Goal: Information Seeking & Learning: Learn about a topic

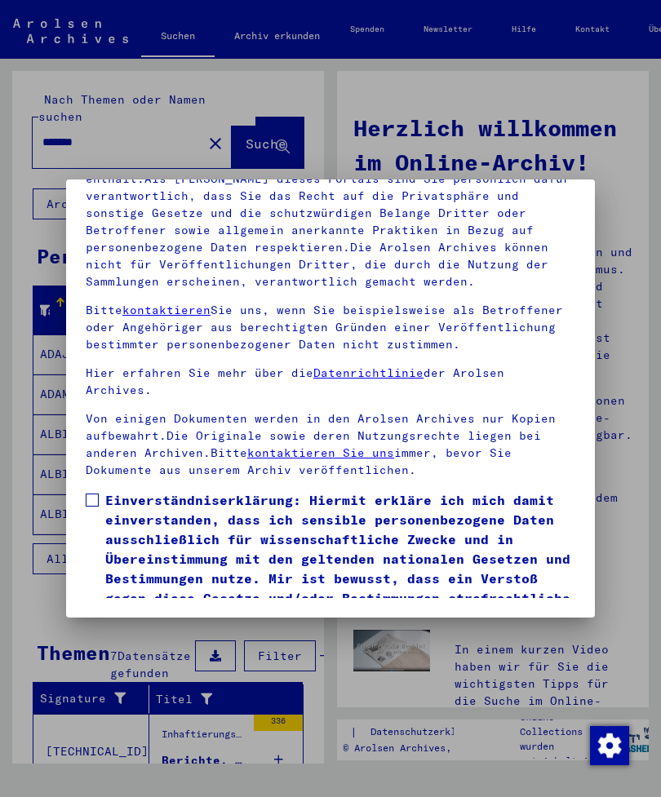
scroll to position [222, 0]
click at [91, 494] on span at bounding box center [92, 500] width 13 height 13
click at [151, 636] on button "Ich stimme zu" at bounding box center [147, 651] width 123 height 31
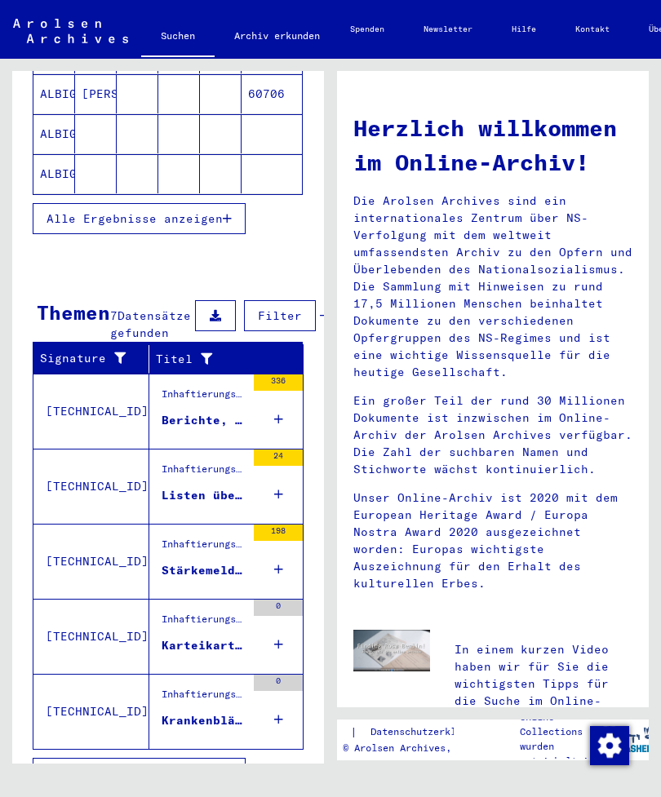
scroll to position [340, 0]
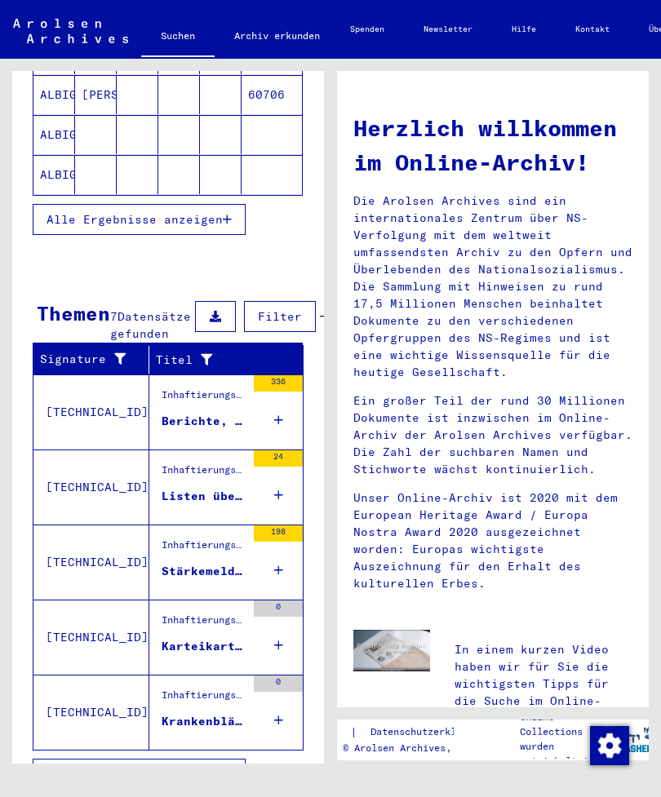
click at [273, 467] on div "24" at bounding box center [278, 458] width 49 height 16
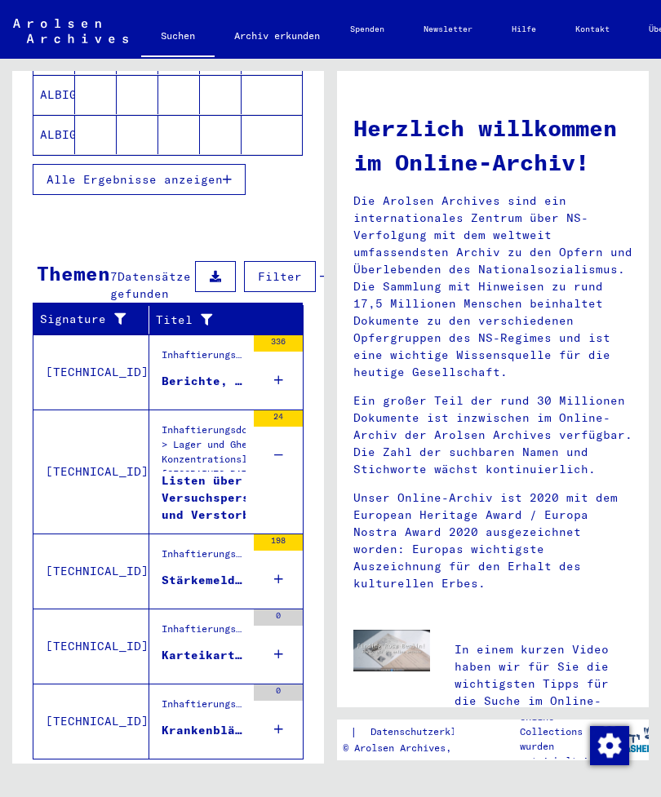
scroll to position [379, -1]
click at [210, 521] on div "Listen über Versuchspersonen und Verstorbene in der Malariastation des [GEOGRAP…" at bounding box center [224, 497] width 125 height 49
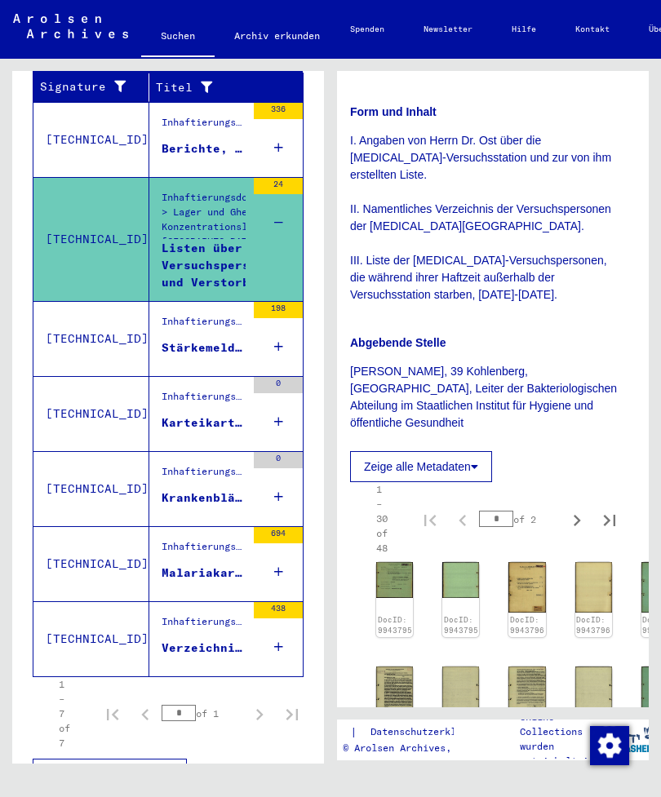
scroll to position [418, 7]
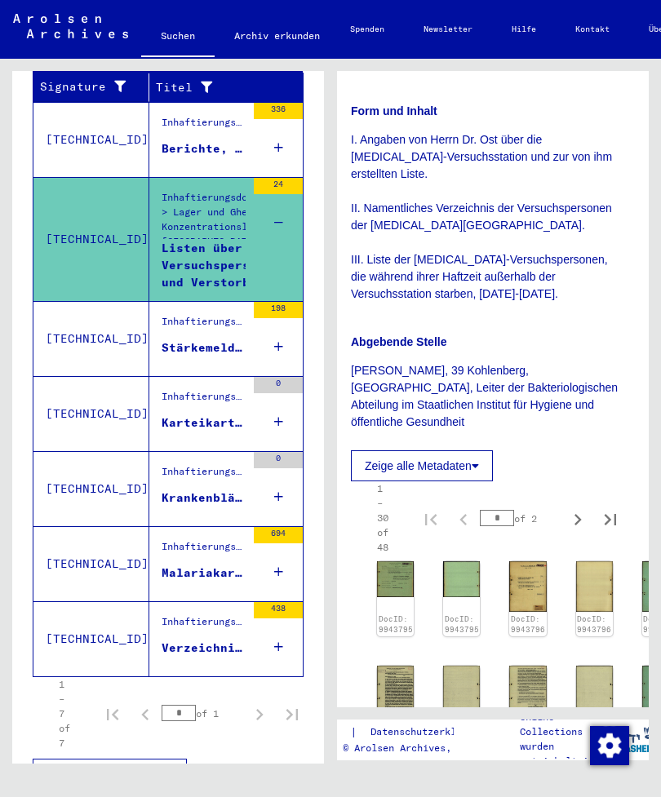
click at [397, 561] on img at bounding box center [395, 579] width 37 height 36
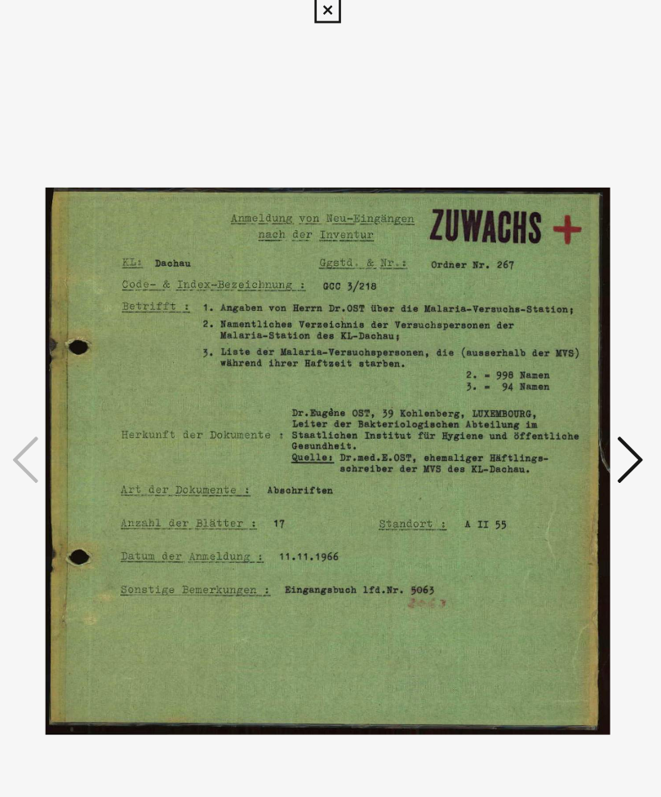
click at [544, 337] on icon at bounding box center [554, 356] width 20 height 39
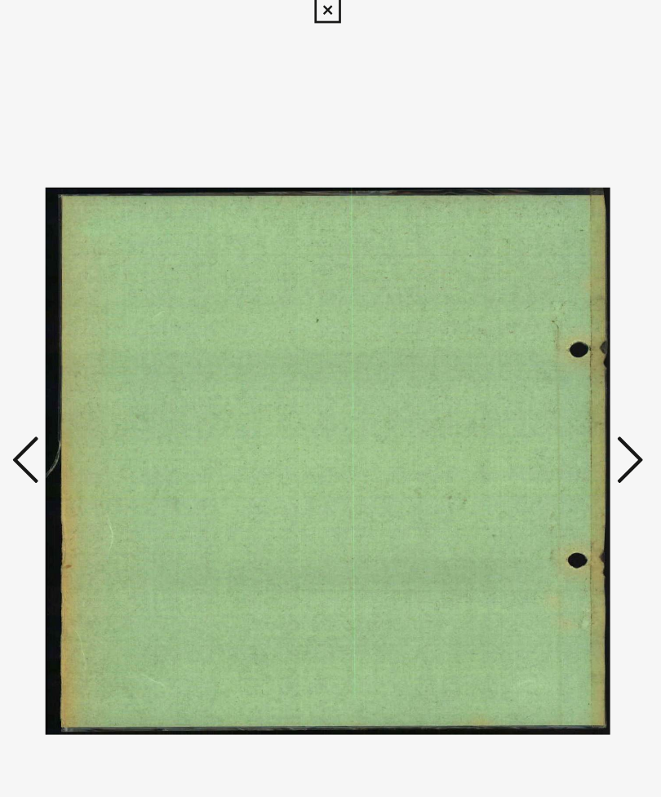
click at [544, 343] on icon at bounding box center [554, 356] width 20 height 39
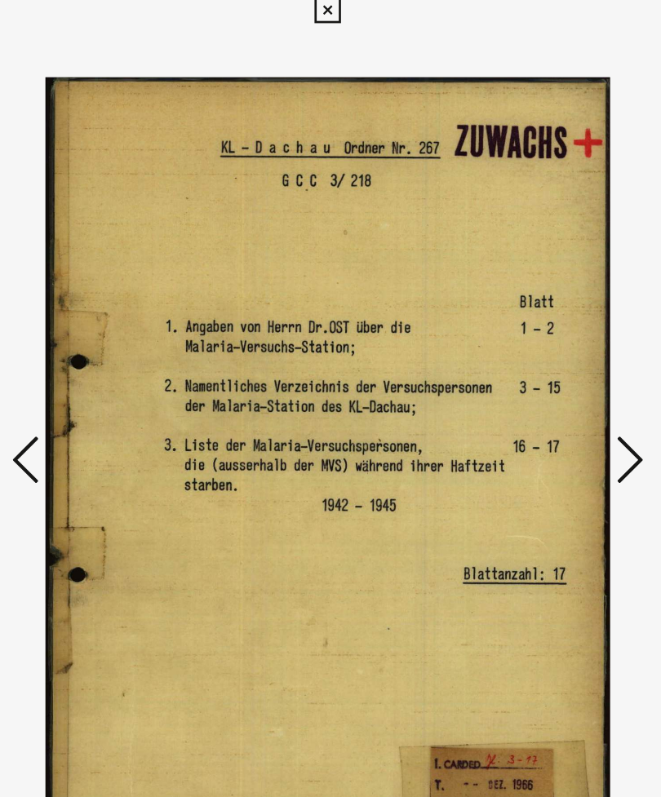
click at [544, 342] on icon at bounding box center [554, 356] width 20 height 39
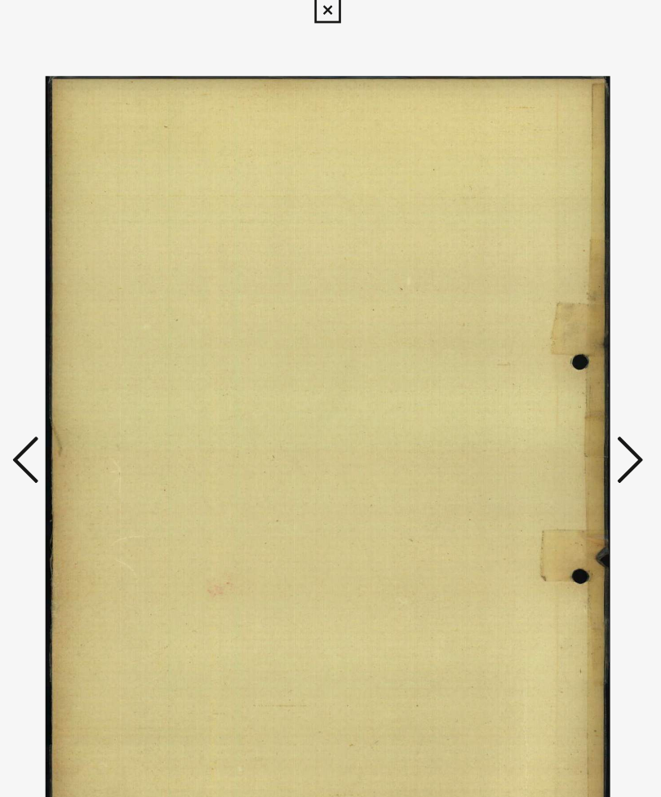
click at [544, 339] on icon at bounding box center [554, 356] width 20 height 39
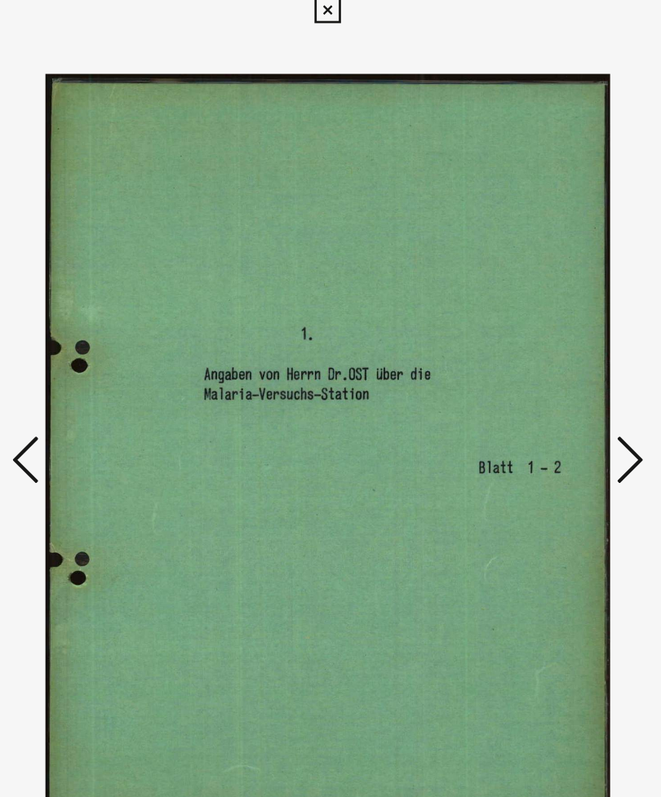
click at [539, 335] on button at bounding box center [553, 358] width 29 height 47
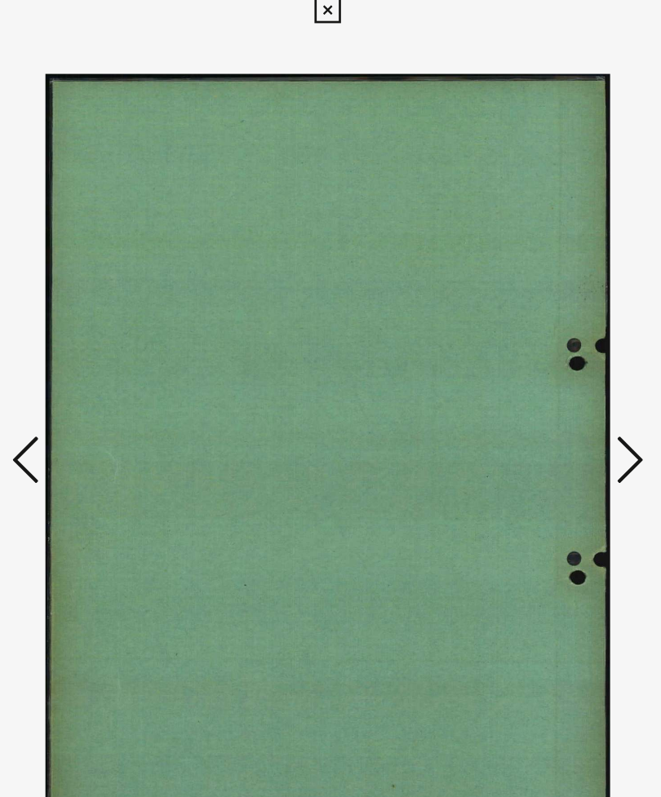
click at [544, 337] on icon at bounding box center [554, 356] width 20 height 39
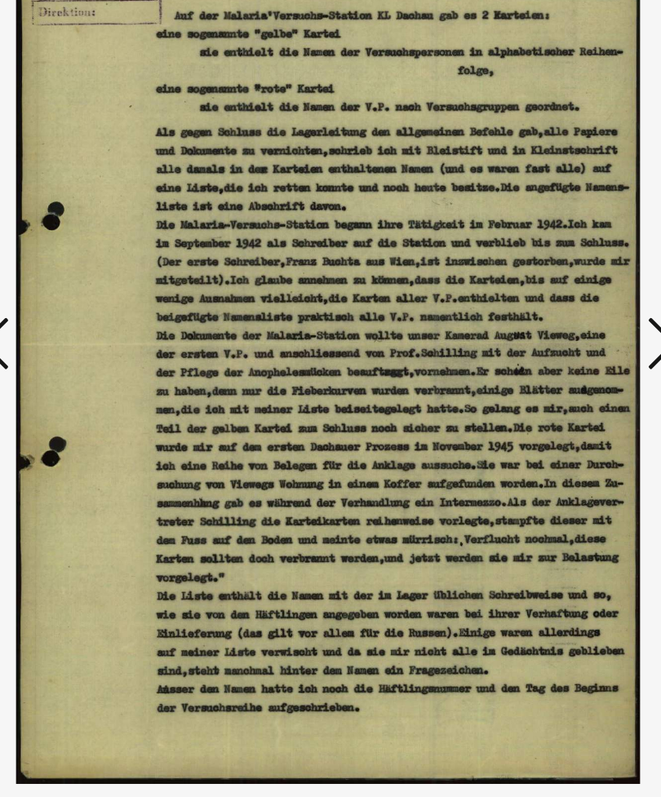
click at [539, 335] on button at bounding box center [553, 358] width 29 height 47
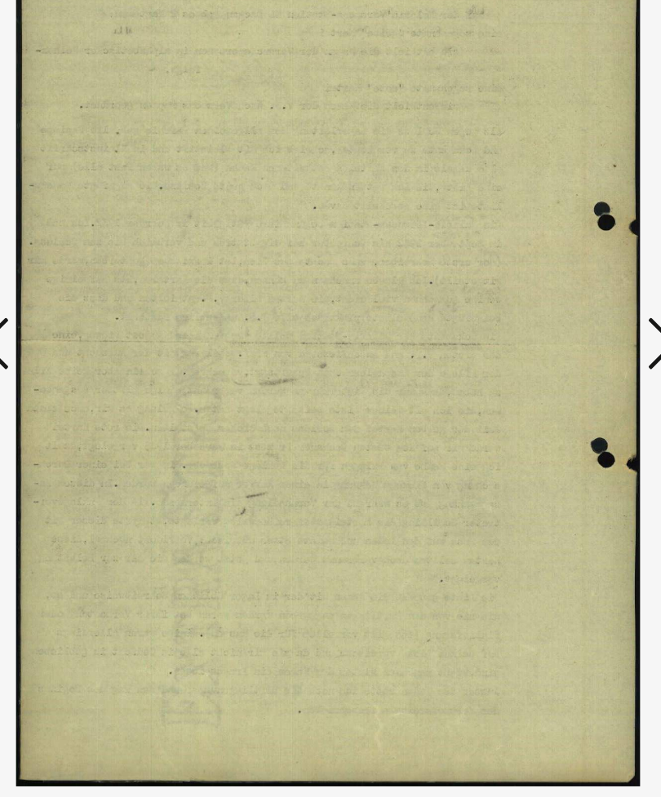
click at [544, 337] on icon at bounding box center [554, 356] width 20 height 39
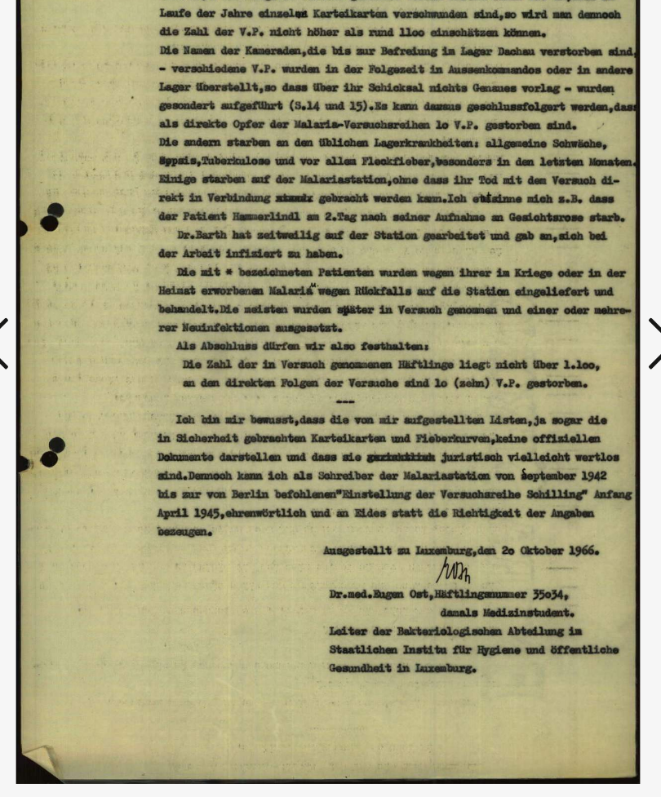
click at [544, 337] on icon at bounding box center [554, 356] width 20 height 39
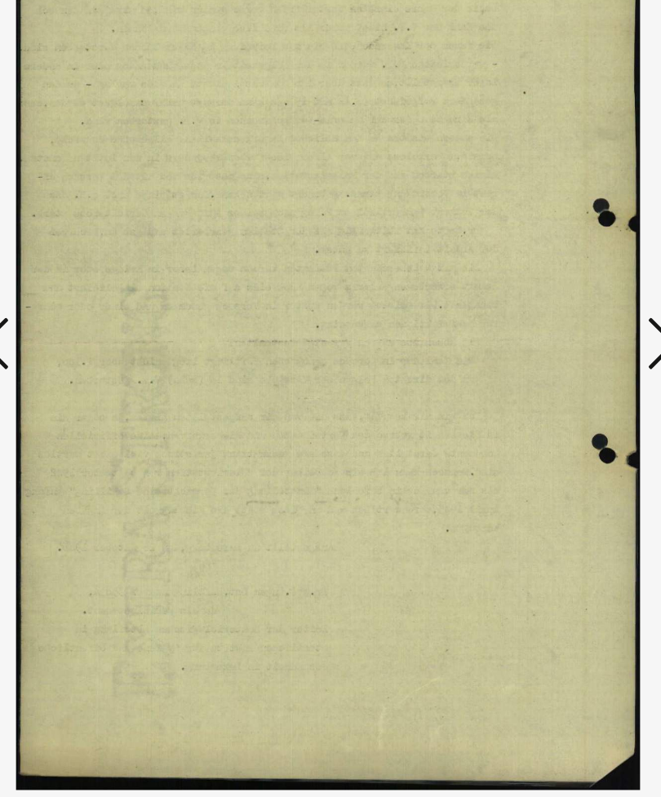
click at [544, 337] on icon at bounding box center [554, 356] width 20 height 39
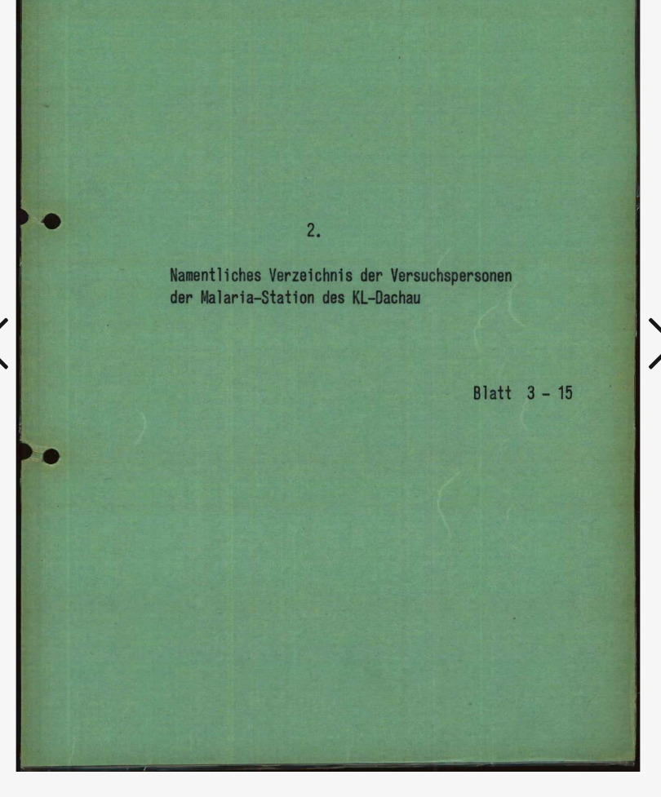
click at [539, 335] on button at bounding box center [553, 358] width 29 height 47
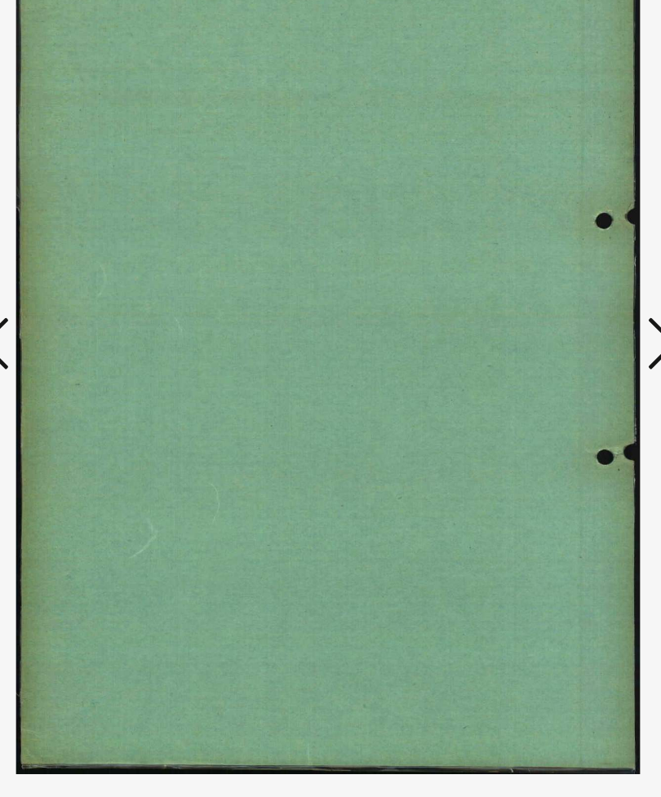
click at [544, 337] on icon at bounding box center [554, 356] width 20 height 39
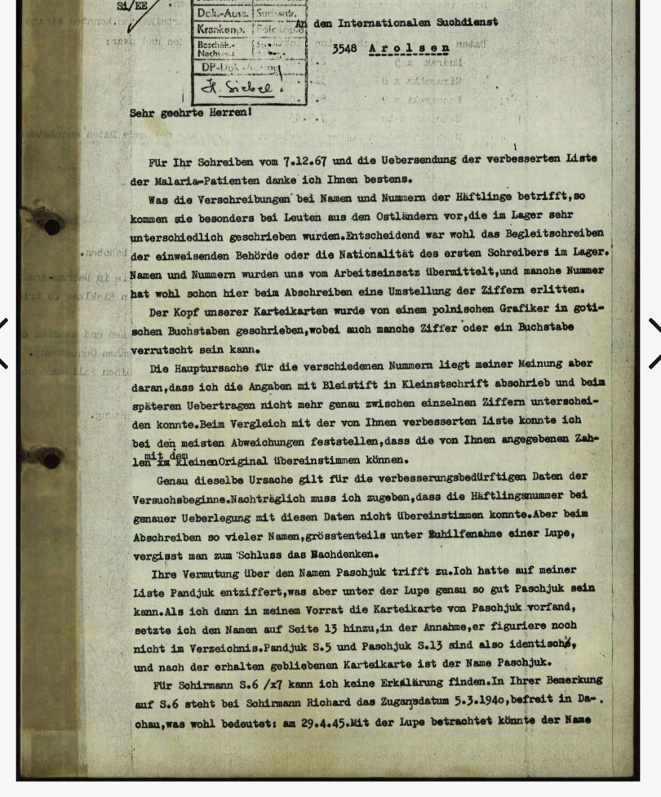
click at [539, 335] on button at bounding box center [553, 358] width 29 height 47
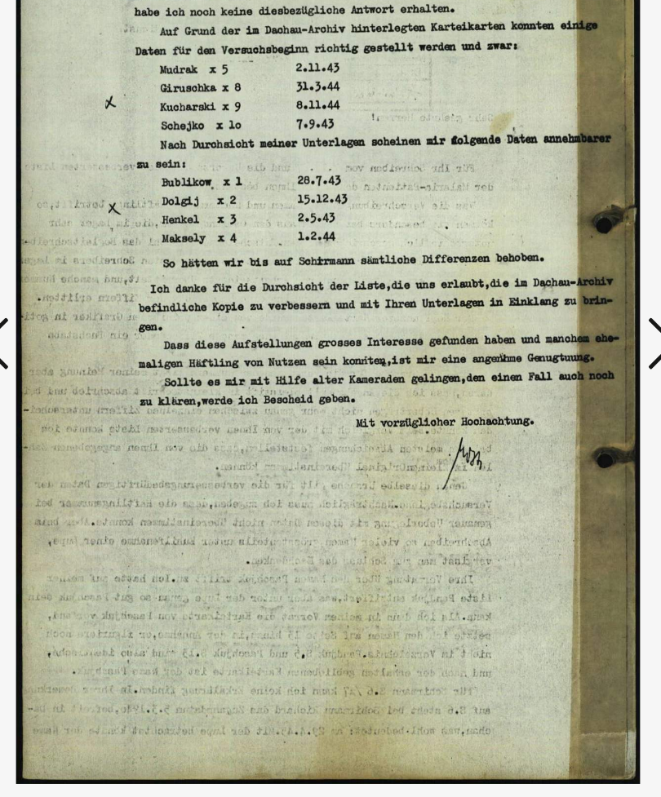
click at [539, 335] on button at bounding box center [553, 358] width 29 height 47
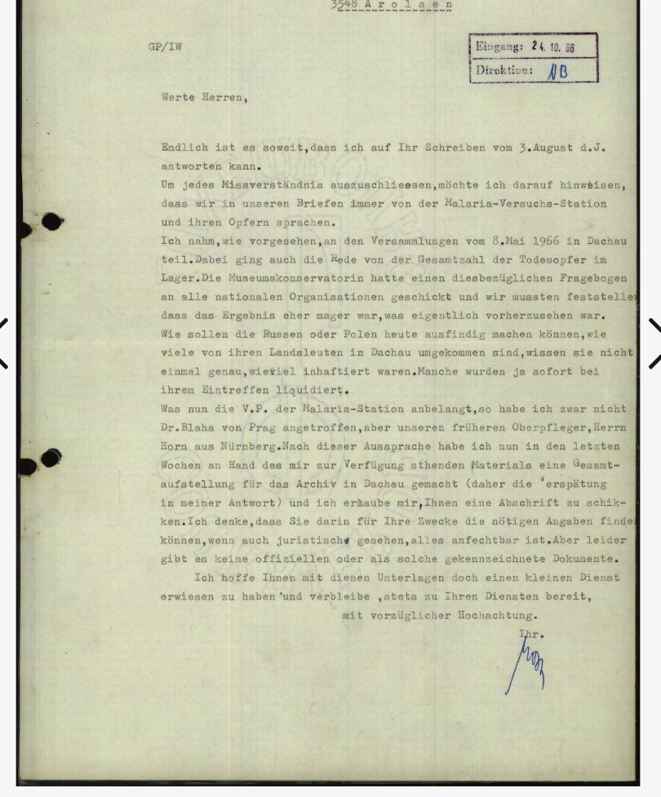
click at [544, 337] on icon at bounding box center [554, 356] width 20 height 39
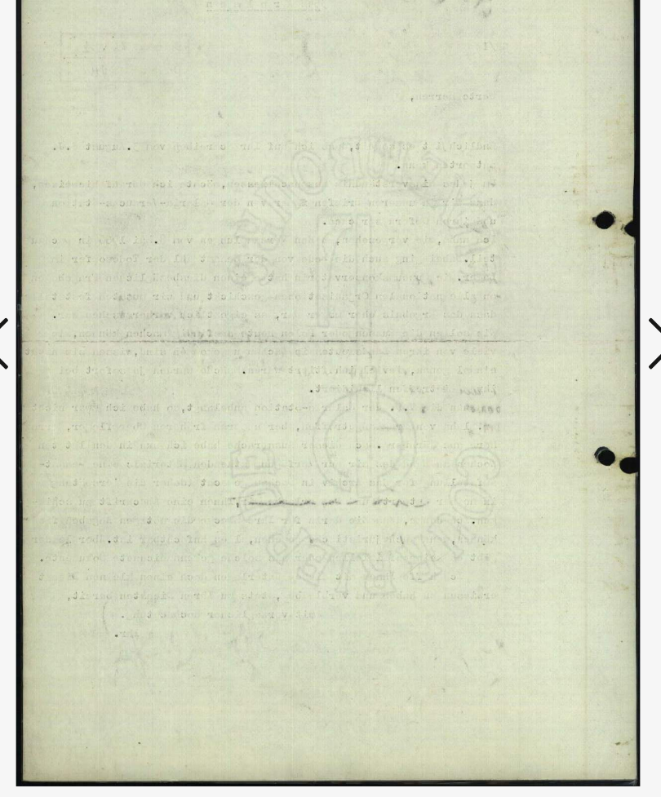
click at [544, 337] on icon at bounding box center [554, 356] width 20 height 39
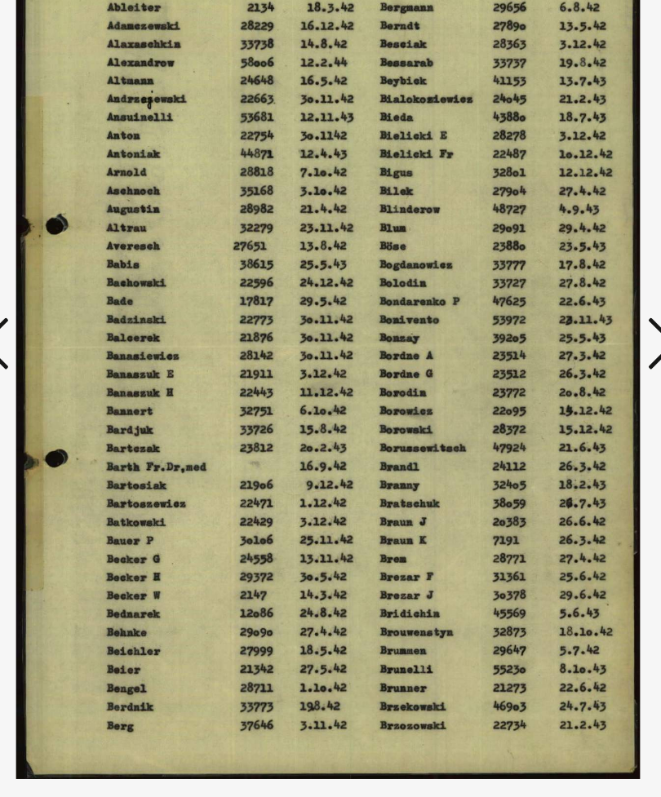
click at [544, 337] on icon at bounding box center [554, 356] width 20 height 39
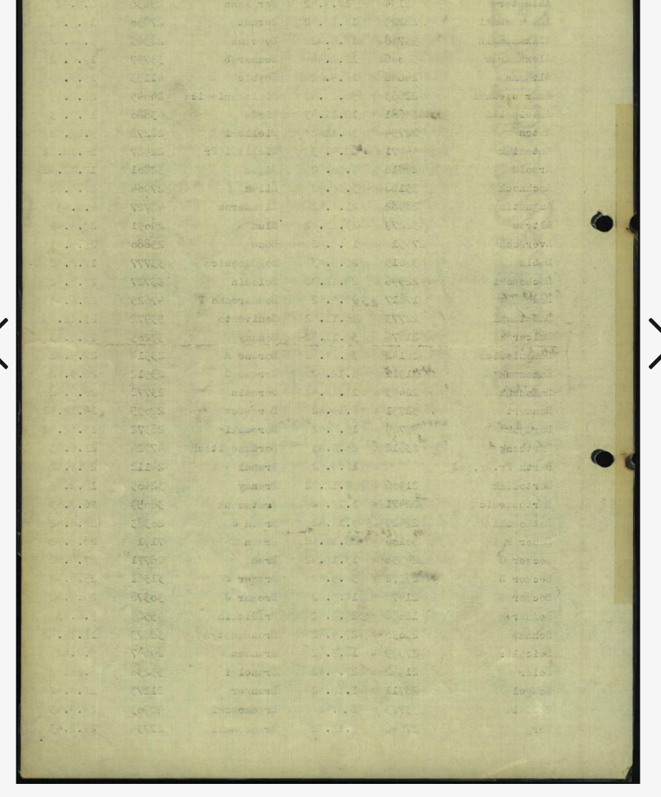
click at [544, 337] on icon at bounding box center [554, 356] width 20 height 39
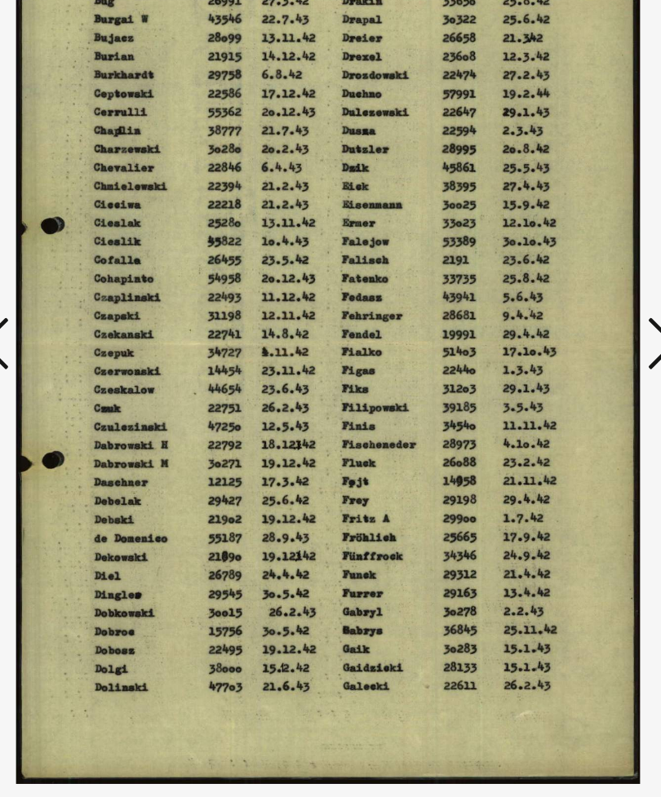
click at [544, 337] on icon at bounding box center [554, 356] width 20 height 39
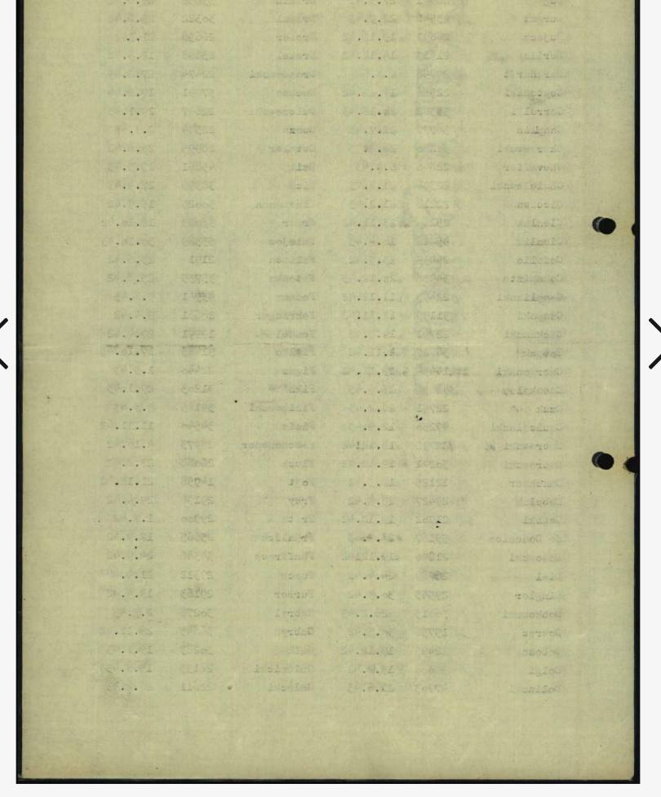
click at [544, 337] on icon at bounding box center [554, 356] width 20 height 39
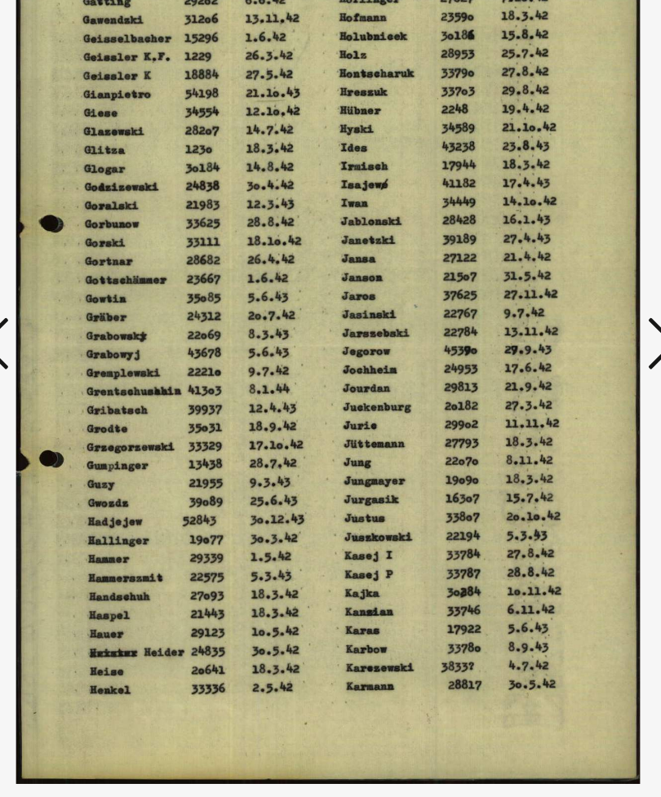
click at [544, 337] on icon at bounding box center [554, 356] width 20 height 39
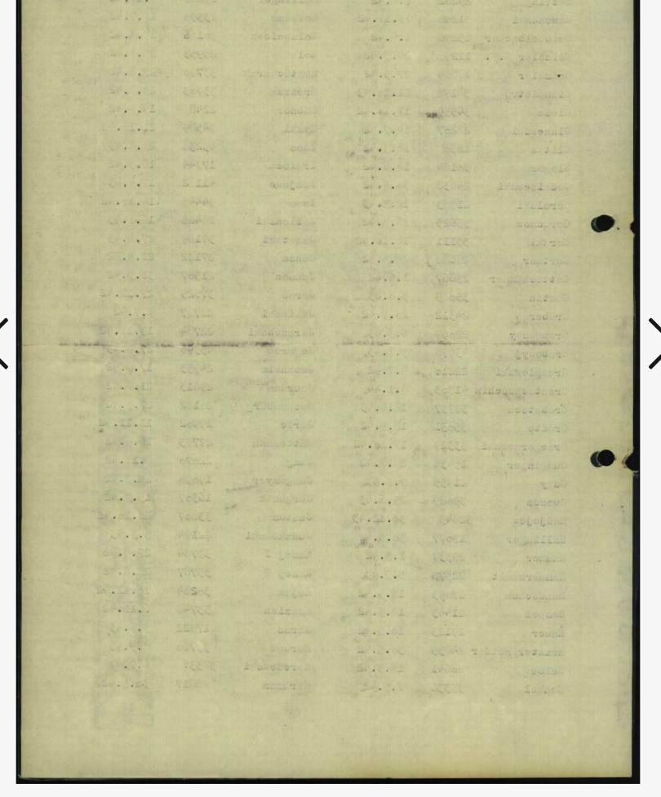
click at [544, 337] on icon at bounding box center [554, 356] width 20 height 39
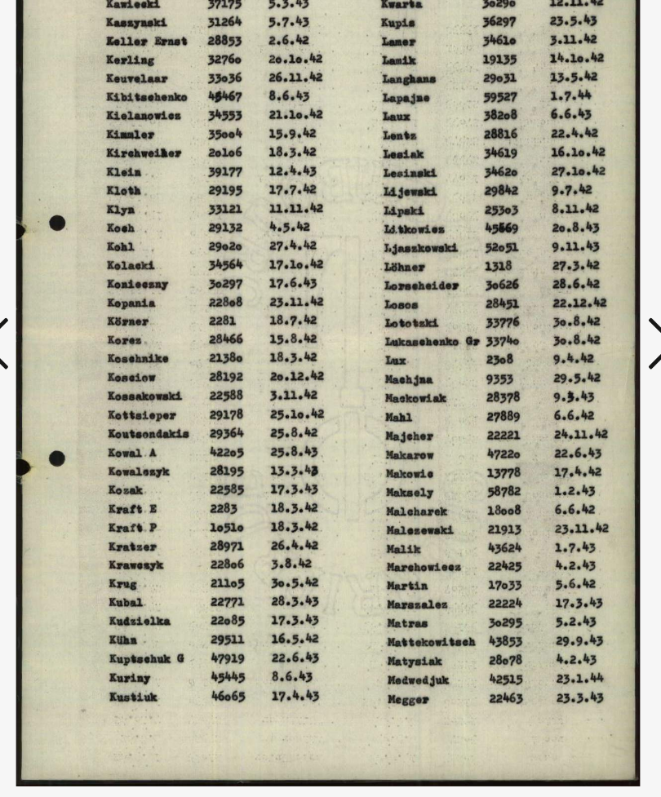
click at [544, 337] on icon at bounding box center [554, 356] width 20 height 39
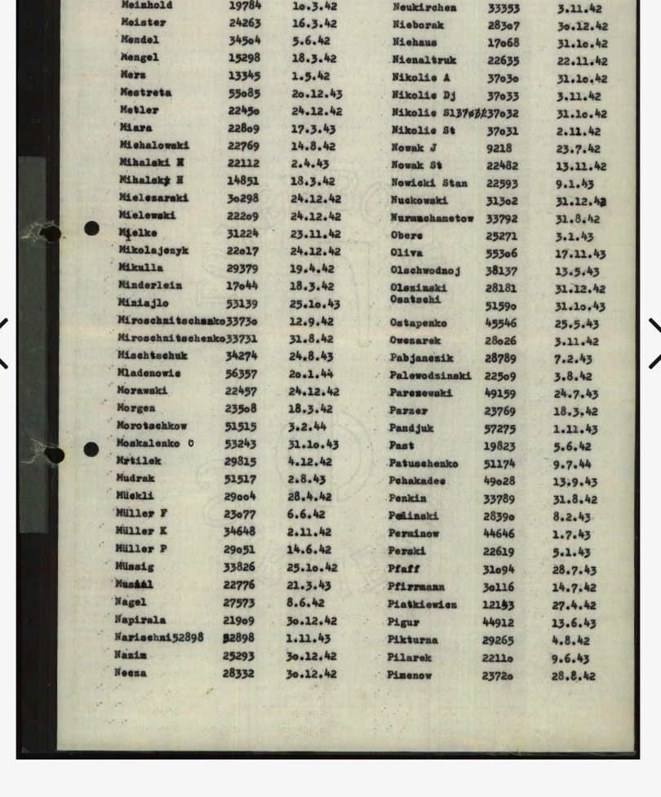
click at [544, 337] on icon at bounding box center [554, 356] width 20 height 39
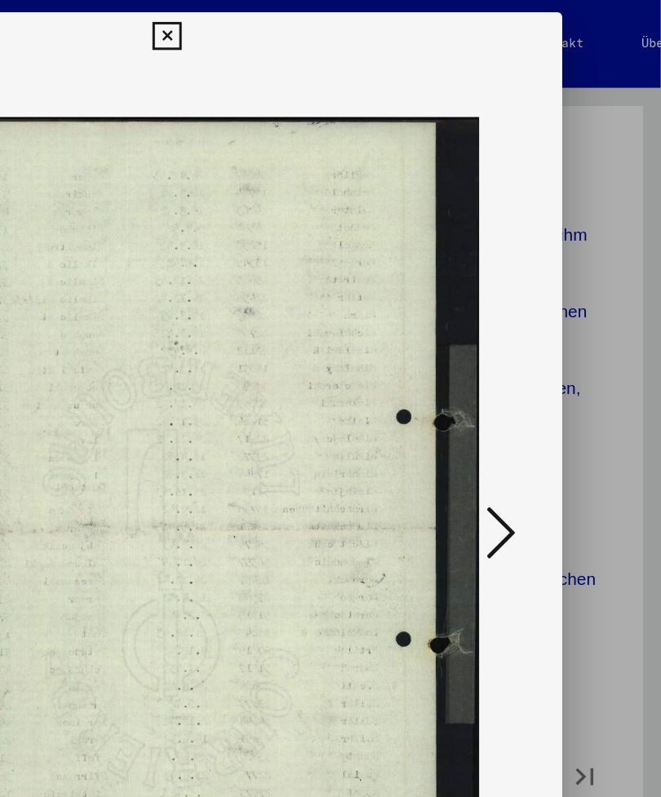
click at [340, 18] on icon at bounding box center [330, 25] width 19 height 20
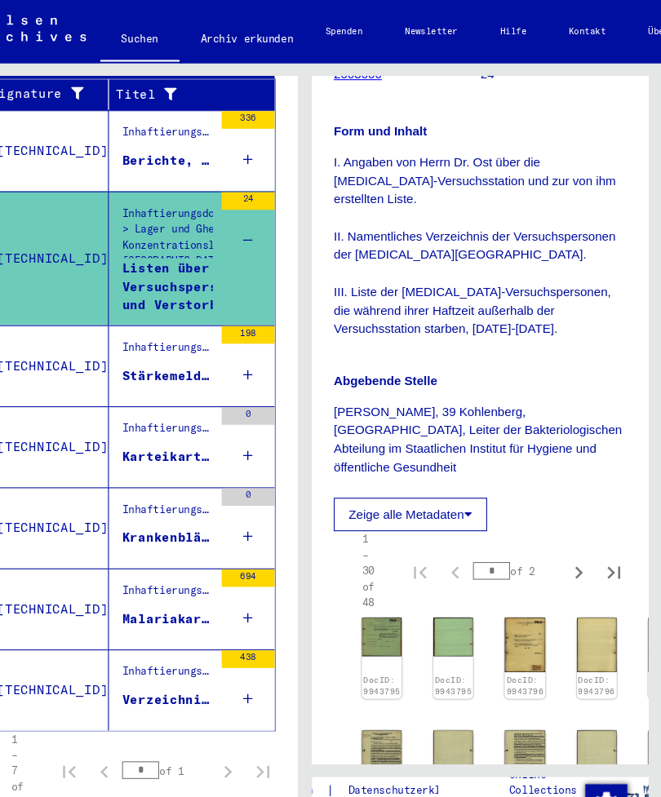
scroll to position [19, 0]
click at [173, 492] on div "Krankenblätter von zwei Häftlingen des KL Dachau an denen Malariaversuche unter…" at bounding box center [204, 498] width 84 height 17
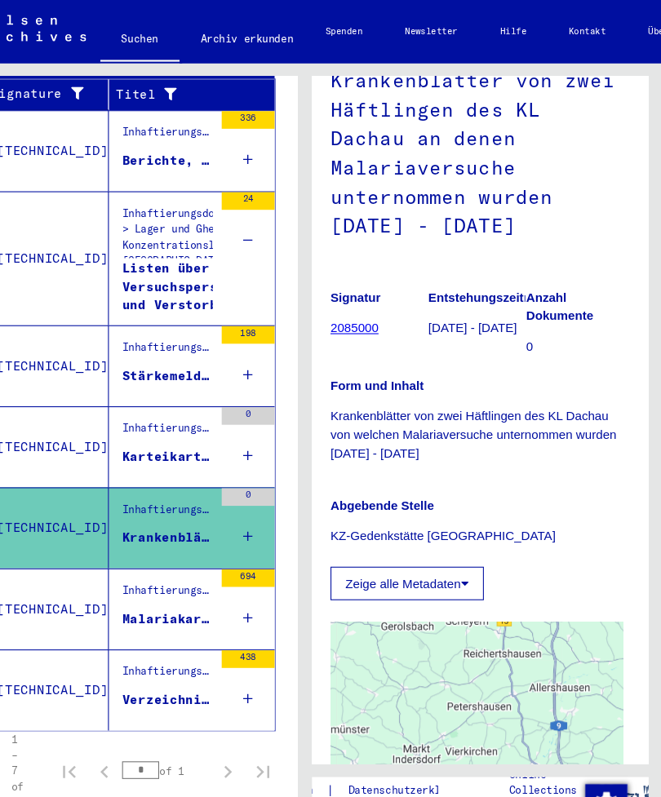
scroll to position [145, 2]
click at [162, 419] on div "Karteikarten und vier Fieberkurven der [MEDICAL_DATA]-Versuchsstation des [GEOG…" at bounding box center [204, 423] width 84 height 17
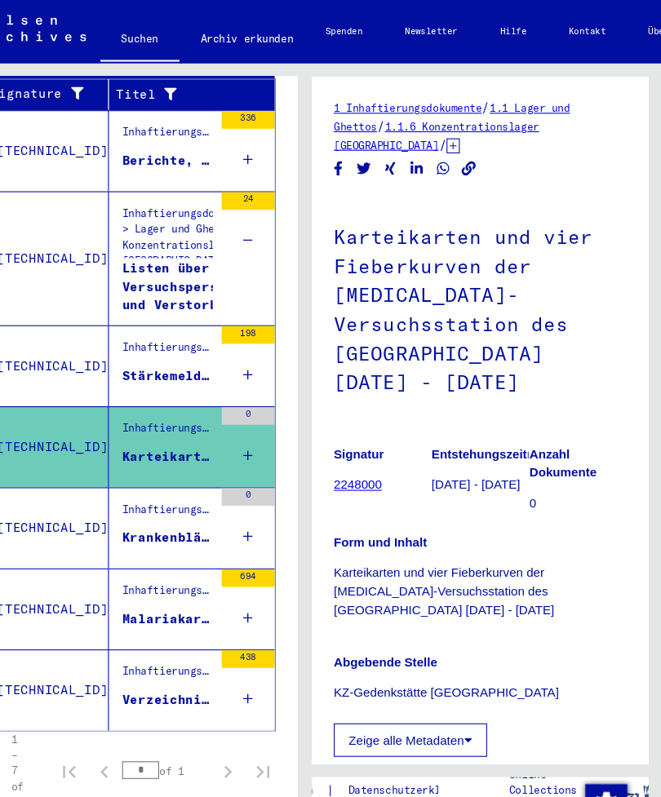
click at [171, 335] on figure "Inhaftierungsdokumente > Lager und Ghettos > Konzentrationslager [GEOGRAPHIC_DA…" at bounding box center [204, 326] width 84 height 24
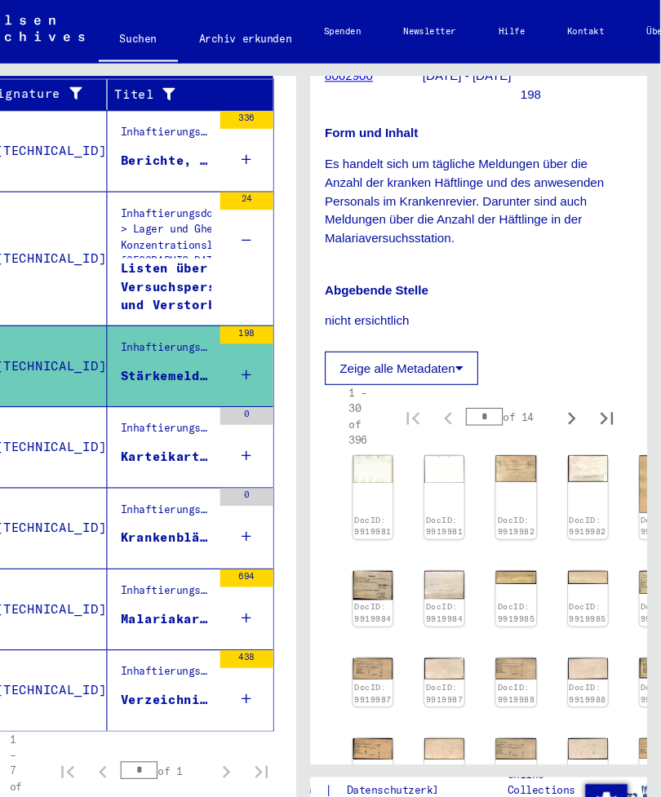
scroll to position [381, 9]
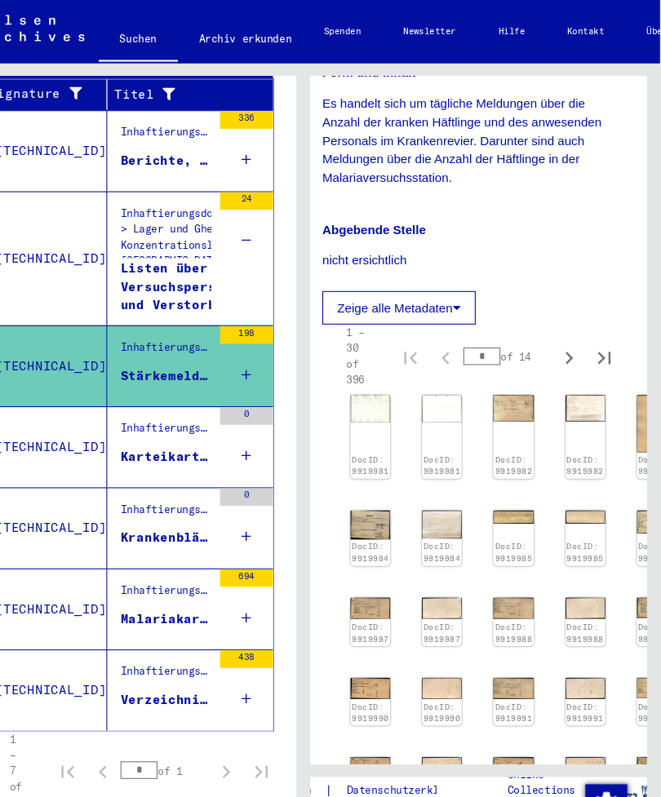
click at [373, 371] on div "DocID: 9919981" at bounding box center [391, 405] width 37 height 78
click at [373, 366] on img at bounding box center [391, 378] width 37 height 25
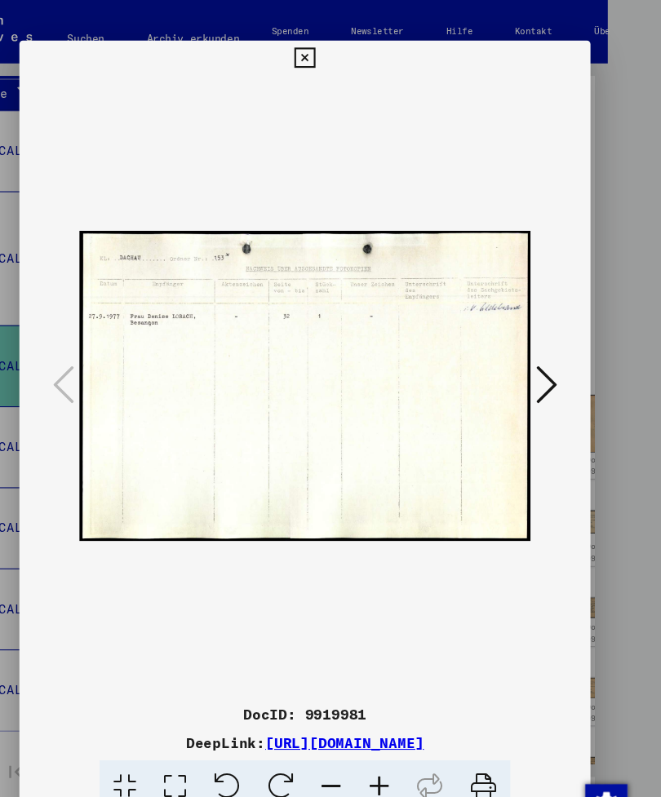
click at [539, 352] on button at bounding box center [553, 358] width 29 height 47
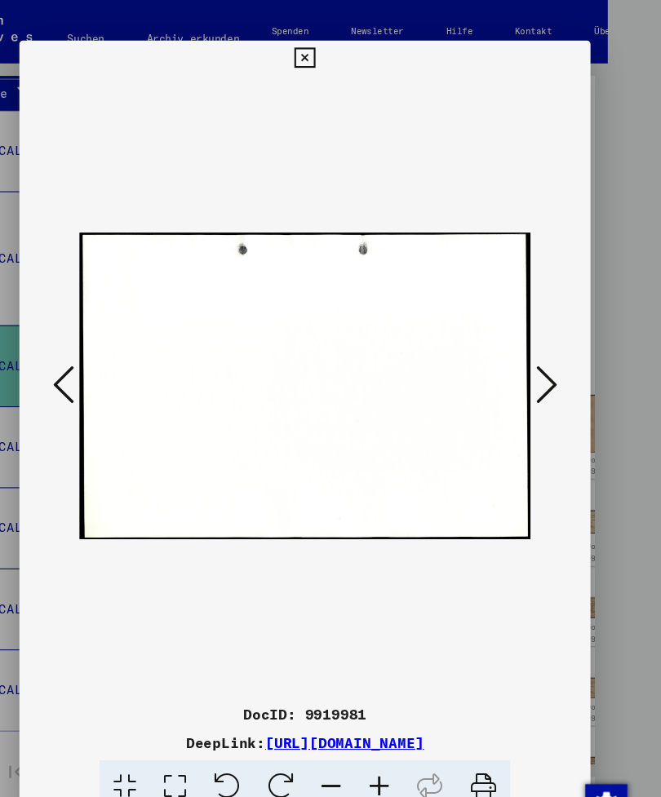
click at [539, 357] on button at bounding box center [553, 358] width 29 height 47
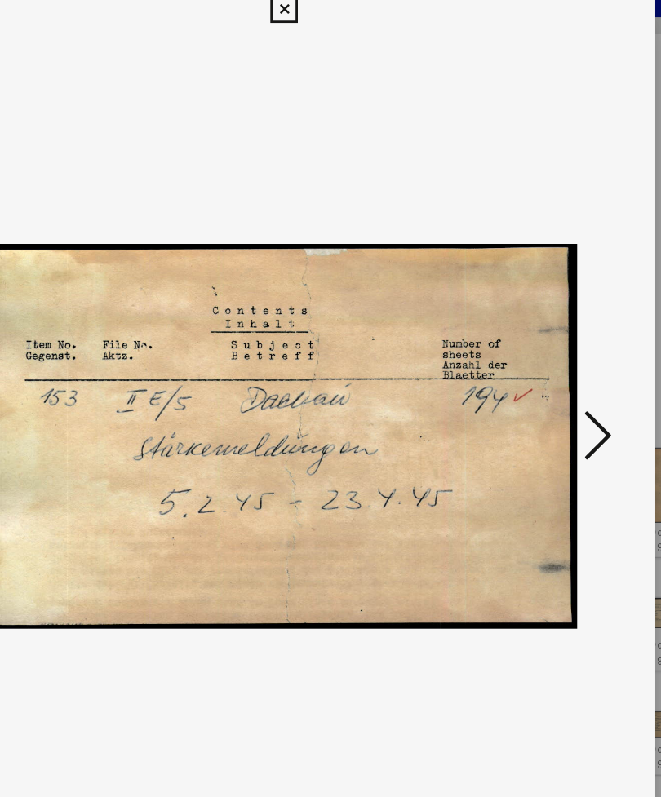
click at [544, 337] on icon at bounding box center [554, 356] width 20 height 39
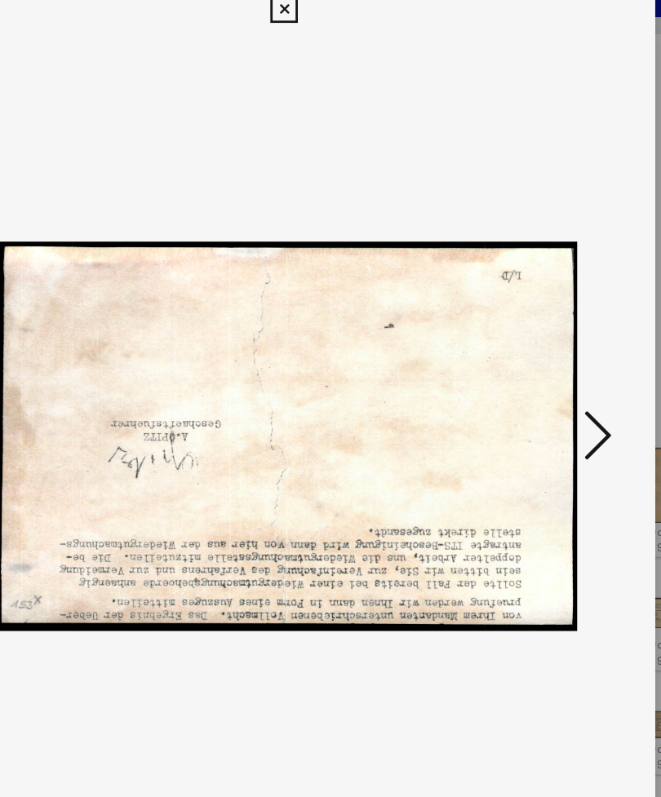
click at [544, 337] on icon at bounding box center [554, 356] width 20 height 39
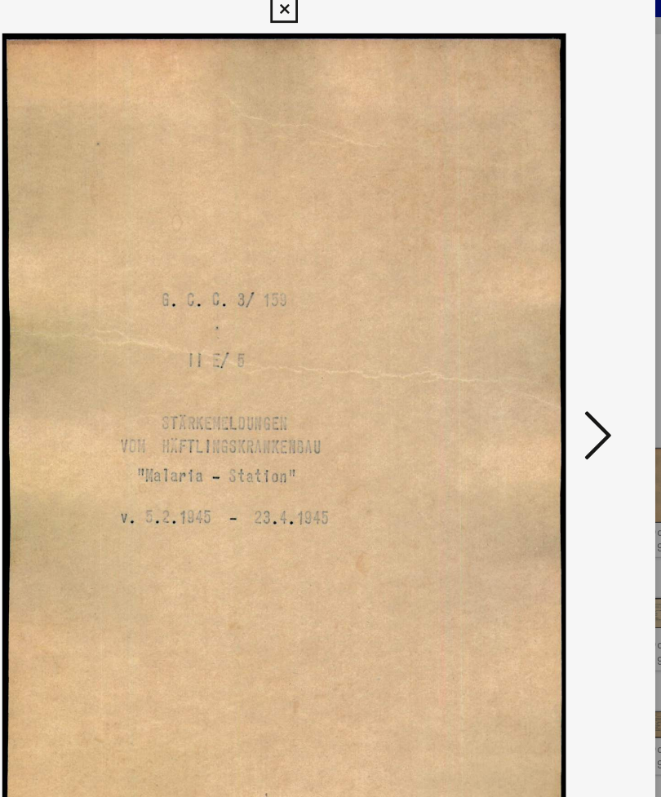
click at [544, 337] on icon at bounding box center [554, 356] width 20 height 39
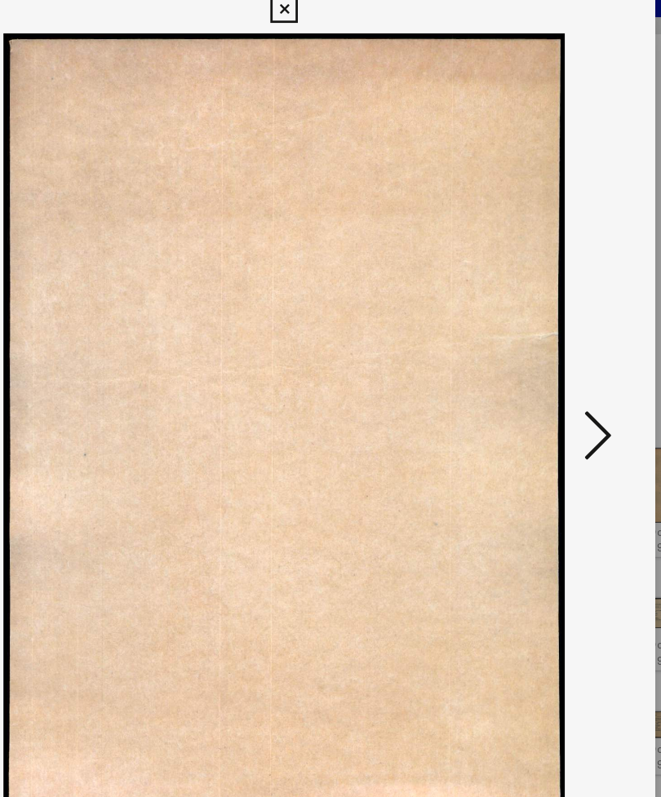
click at [92, 335] on button at bounding box center [106, 358] width 29 height 47
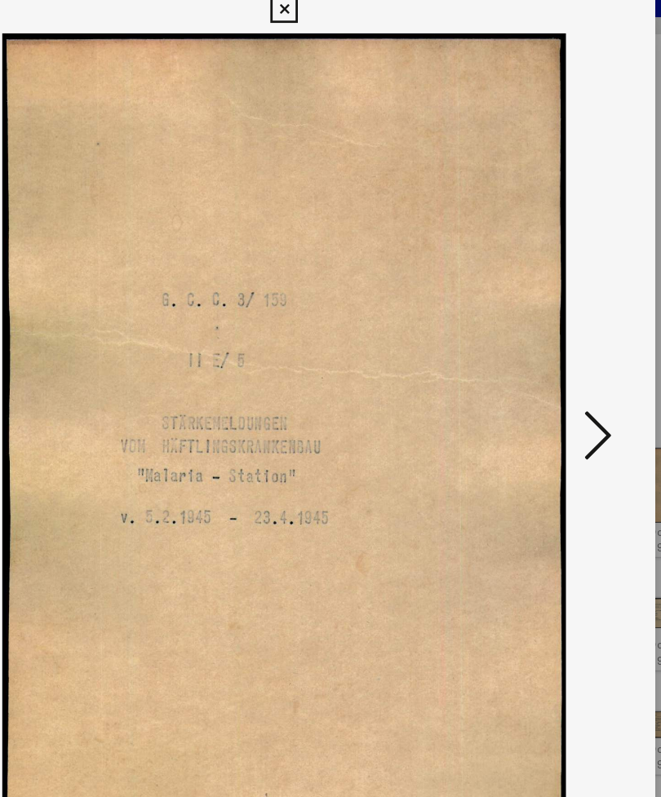
click at [544, 337] on icon at bounding box center [554, 356] width 20 height 39
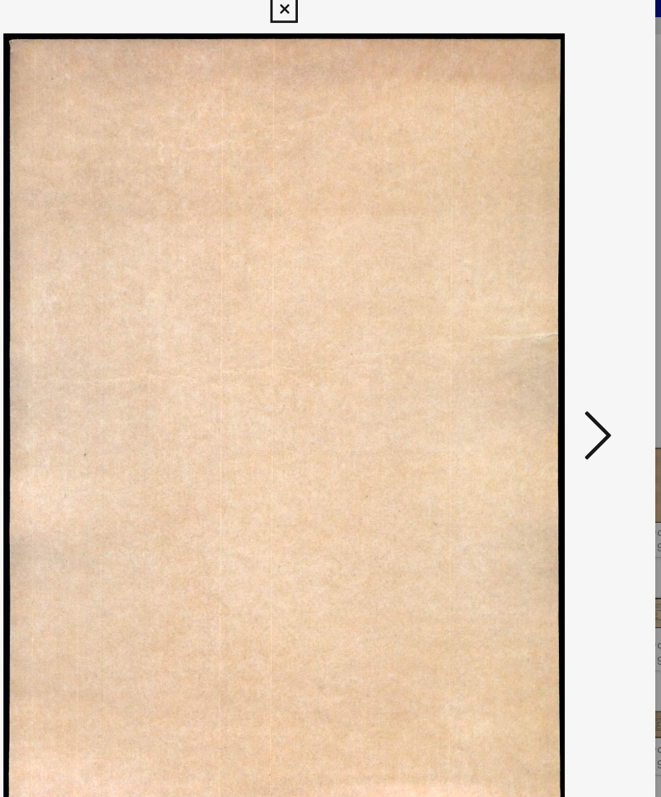
click at [544, 337] on icon at bounding box center [554, 356] width 20 height 39
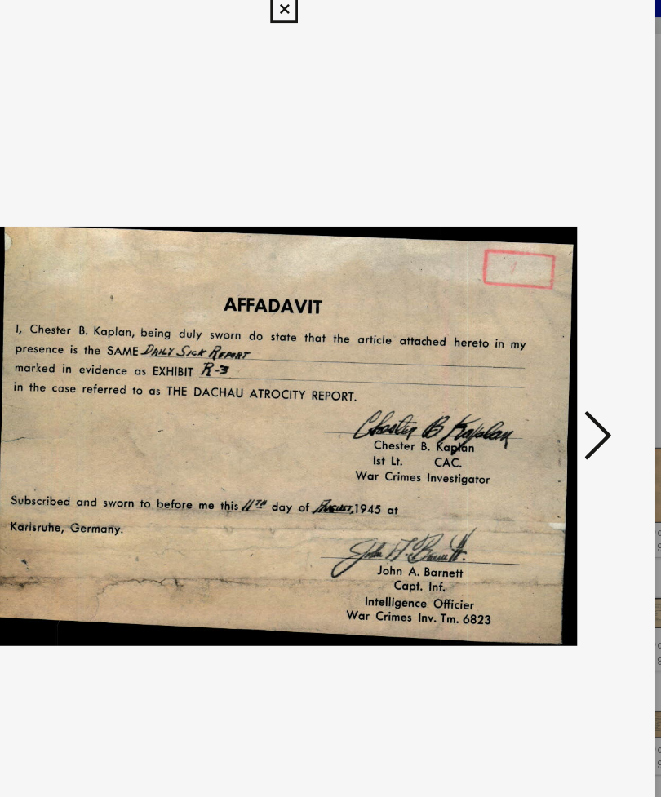
click at [97, 337] on icon at bounding box center [107, 356] width 20 height 39
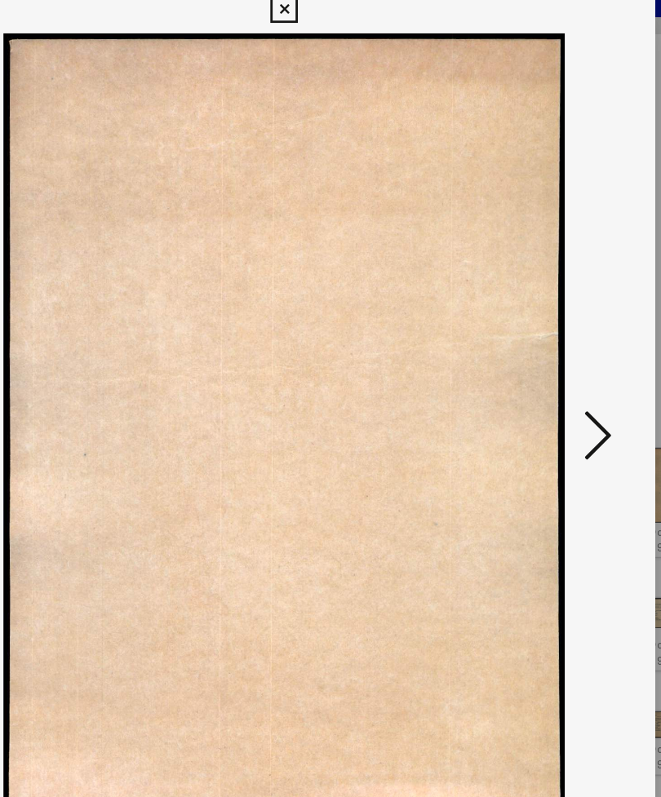
click at [97, 337] on icon at bounding box center [107, 356] width 20 height 39
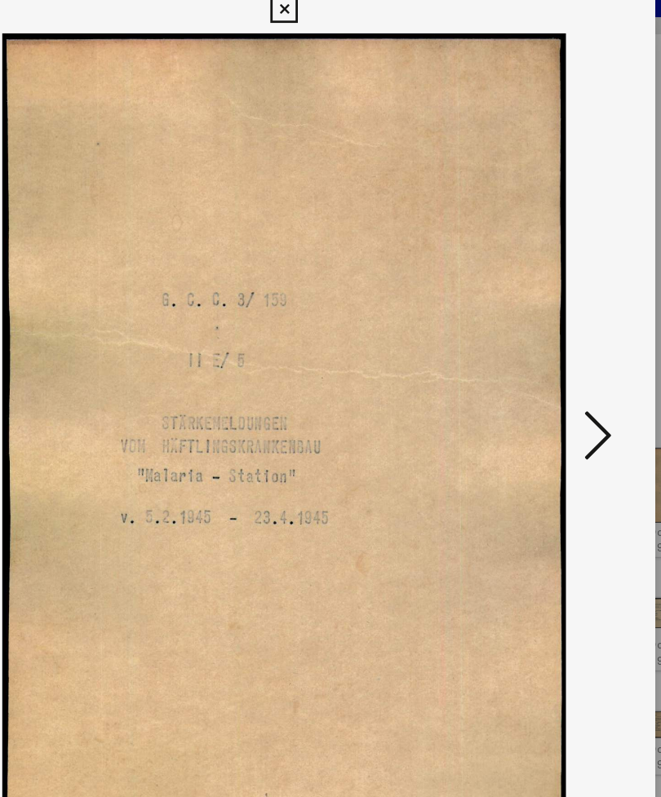
click at [544, 337] on icon at bounding box center [554, 356] width 20 height 39
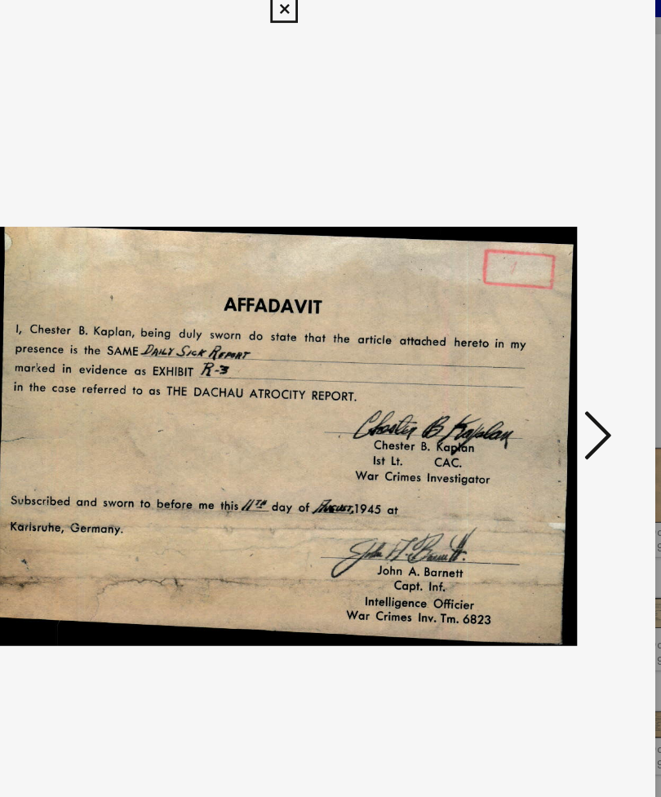
click at [539, 335] on button at bounding box center [553, 358] width 29 height 47
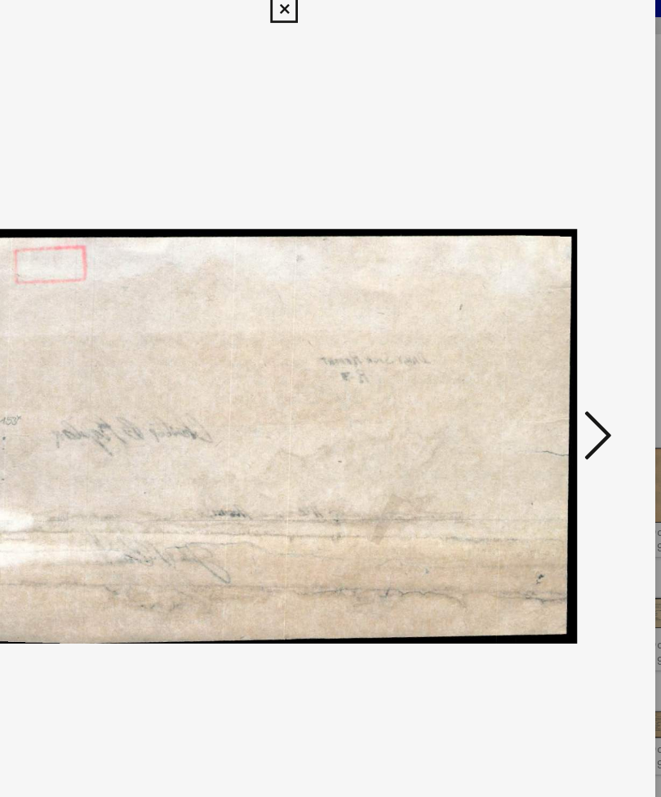
click at [539, 335] on button at bounding box center [553, 358] width 29 height 47
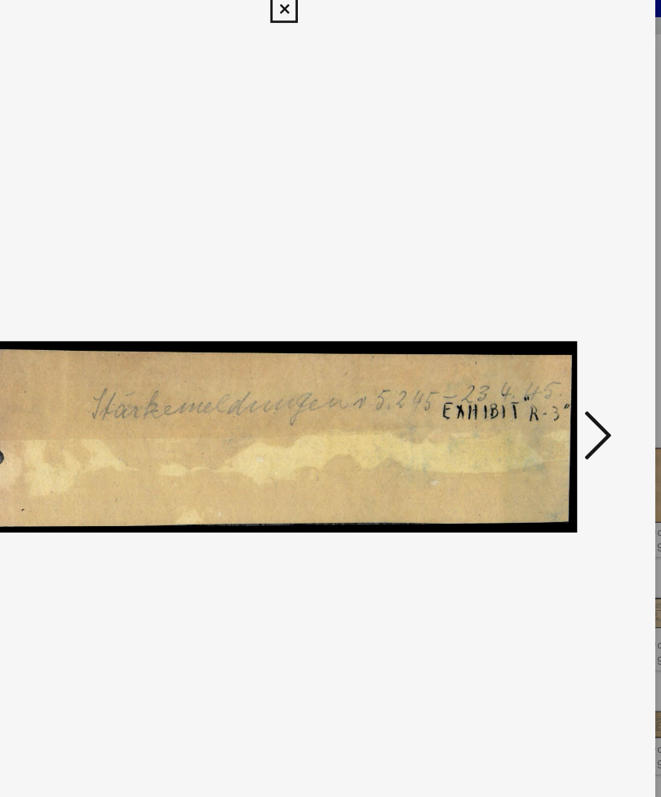
click at [539, 335] on button at bounding box center [553, 358] width 29 height 47
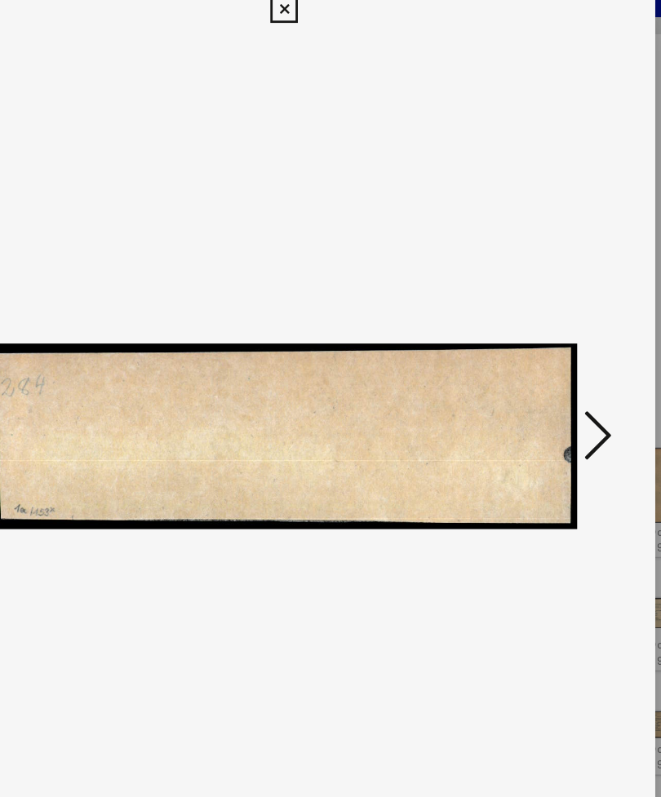
click at [539, 335] on button at bounding box center [553, 358] width 29 height 47
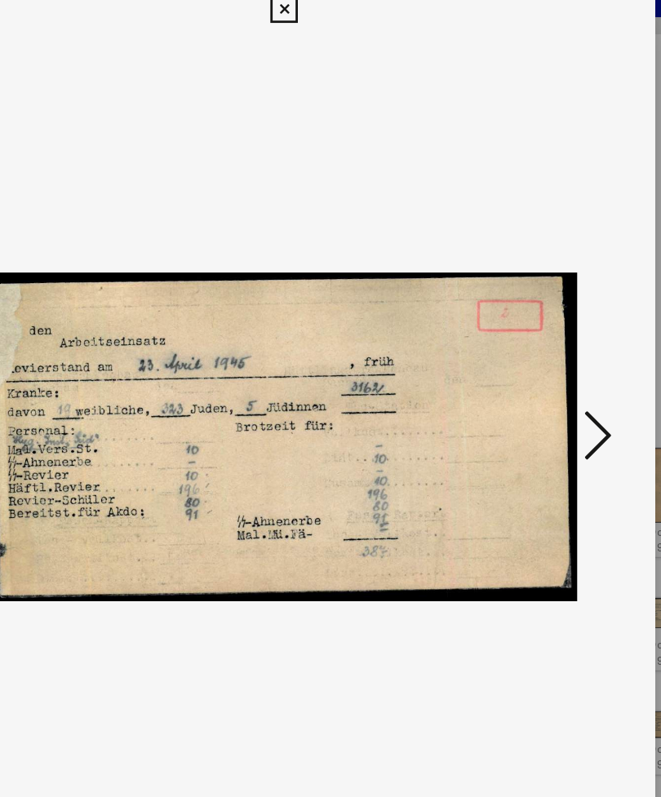
click at [539, 335] on button at bounding box center [553, 358] width 29 height 47
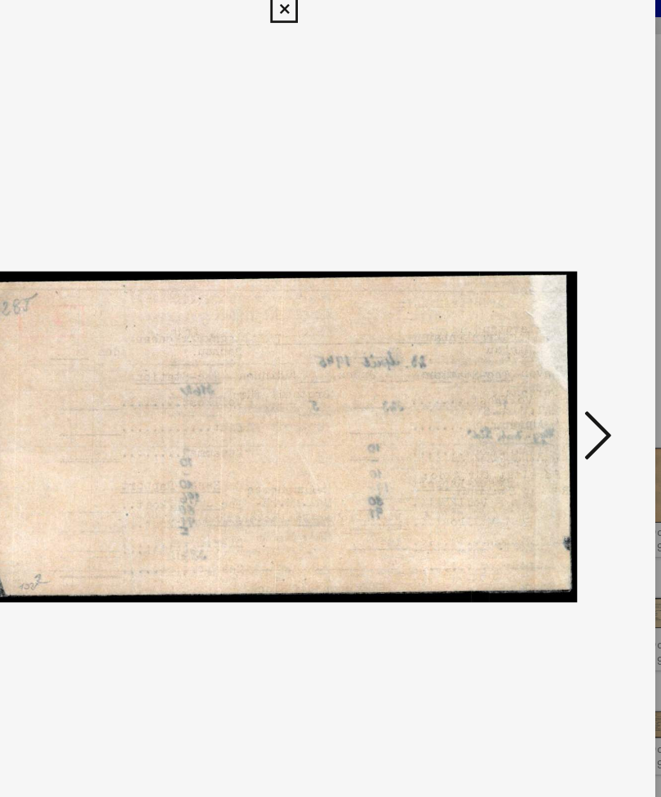
click at [544, 337] on icon at bounding box center [554, 356] width 20 height 39
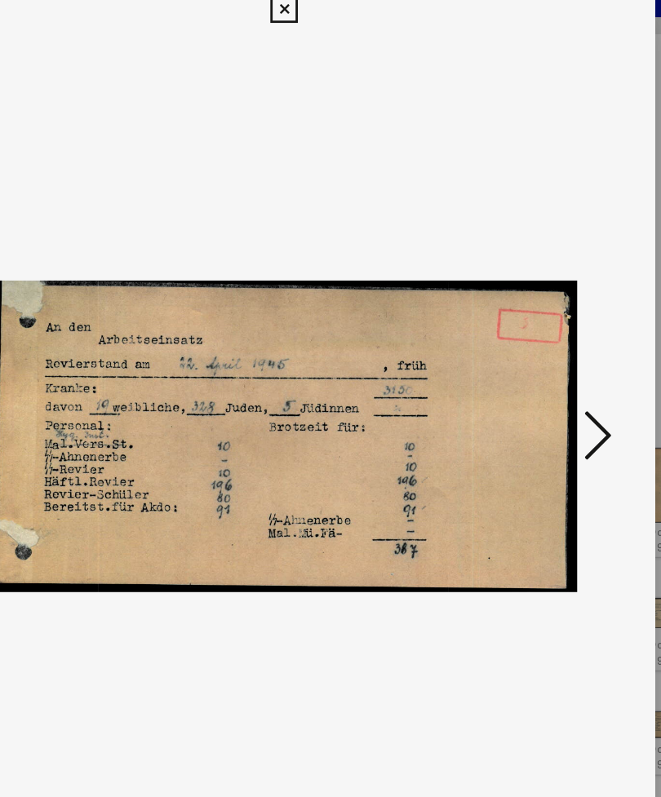
click at [539, 335] on button at bounding box center [553, 358] width 29 height 47
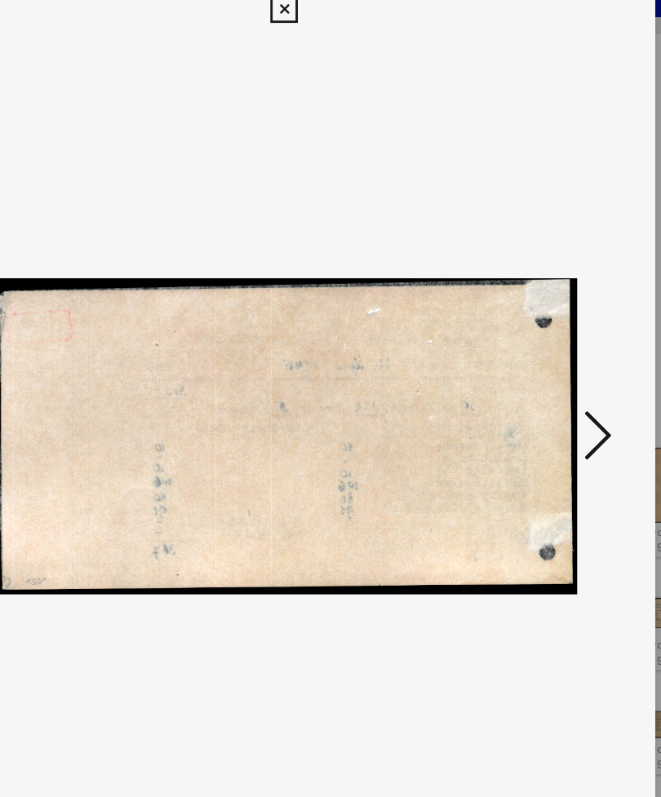
click at [544, 337] on icon at bounding box center [554, 356] width 20 height 39
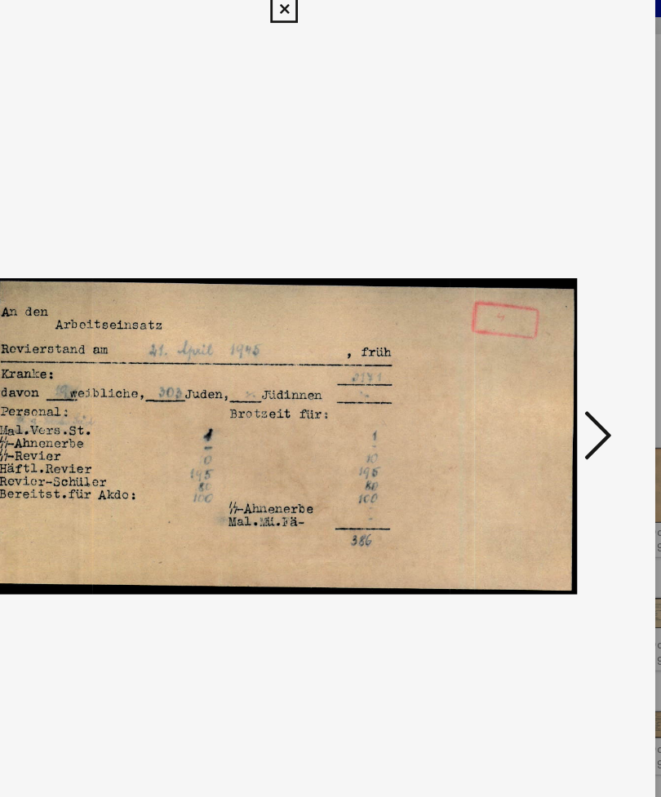
click at [539, 335] on button at bounding box center [553, 358] width 29 height 47
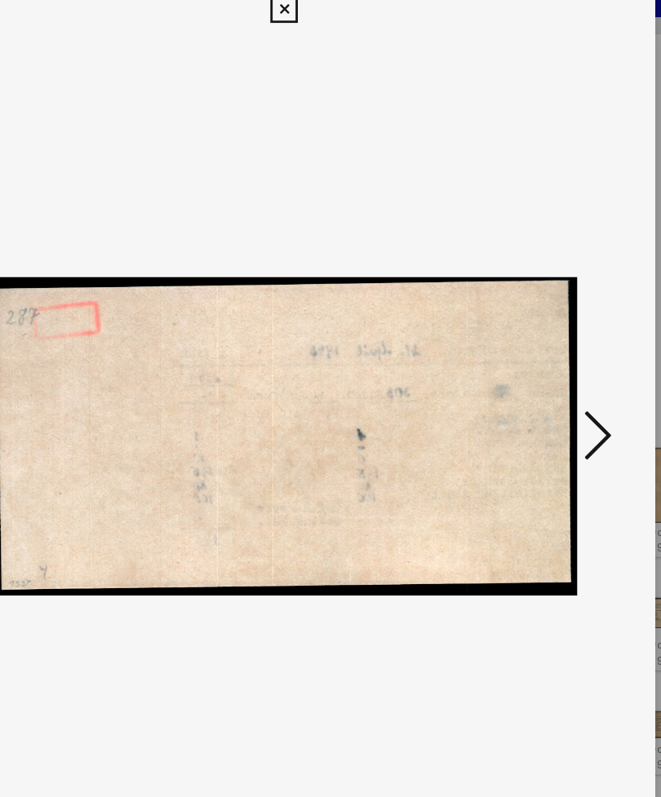
click at [539, 335] on button at bounding box center [553, 358] width 29 height 47
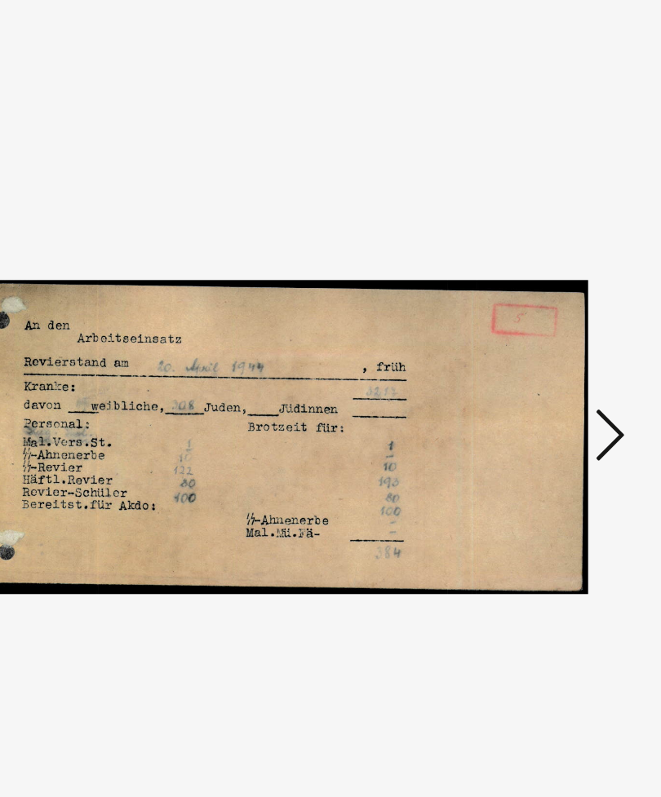
click at [544, 337] on icon at bounding box center [554, 356] width 20 height 39
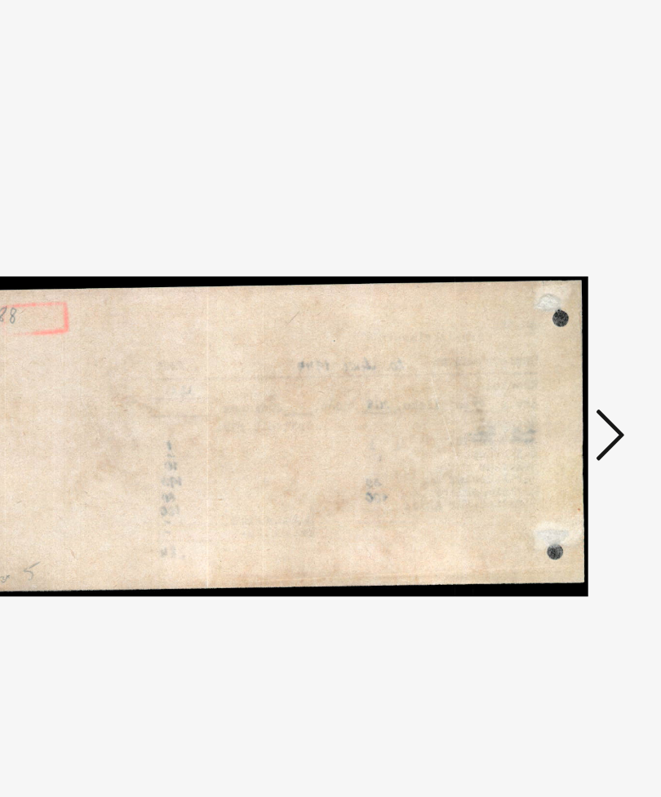
click at [544, 337] on icon at bounding box center [554, 356] width 20 height 39
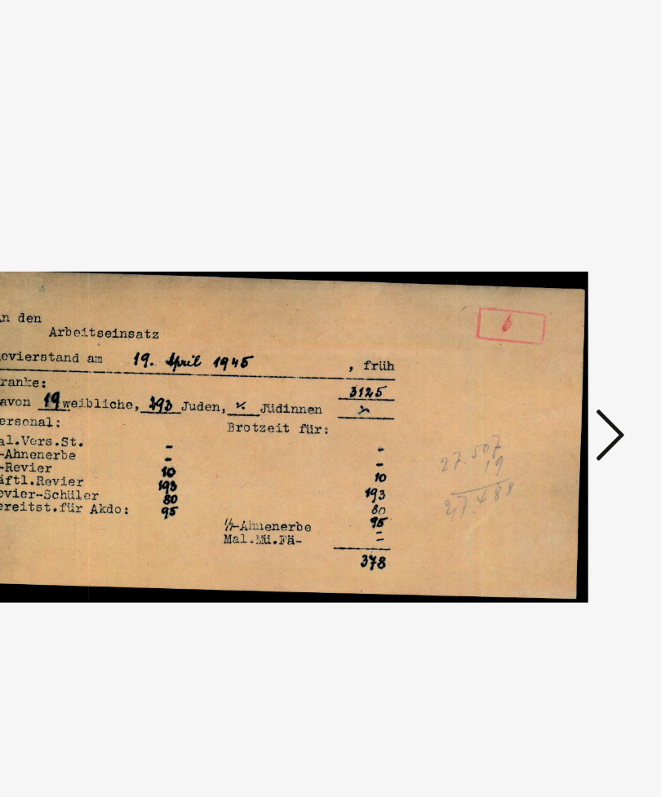
click at [544, 337] on icon at bounding box center [554, 356] width 20 height 39
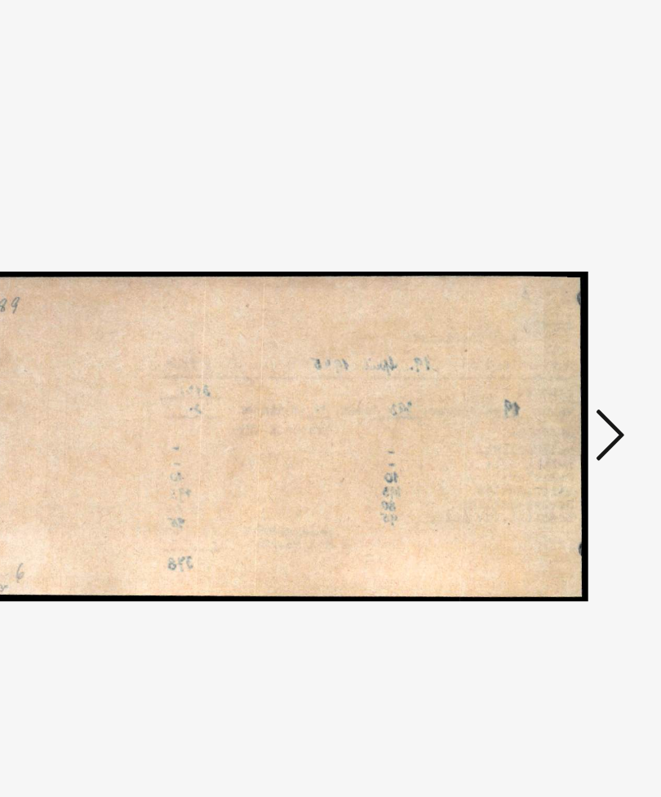
click at [544, 337] on icon at bounding box center [554, 356] width 20 height 39
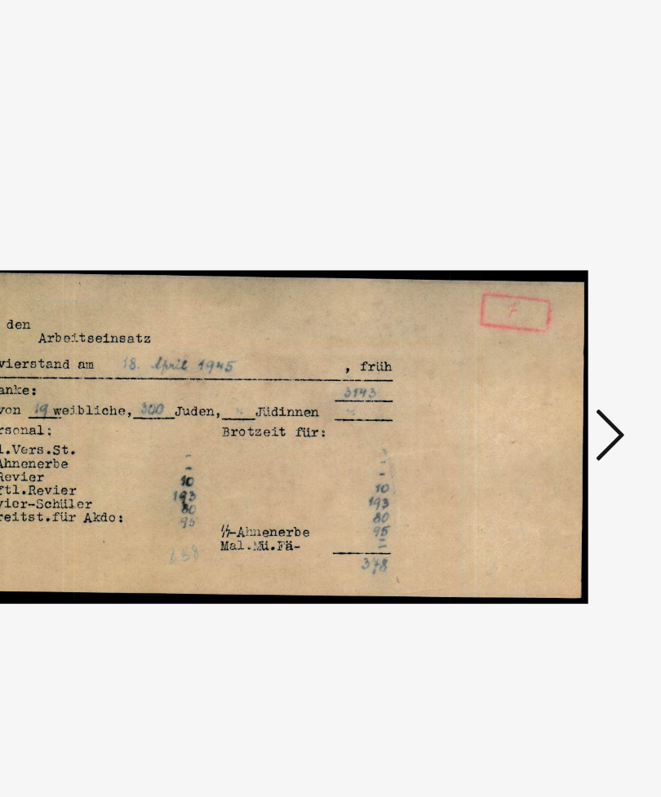
click at [544, 337] on icon at bounding box center [554, 356] width 20 height 39
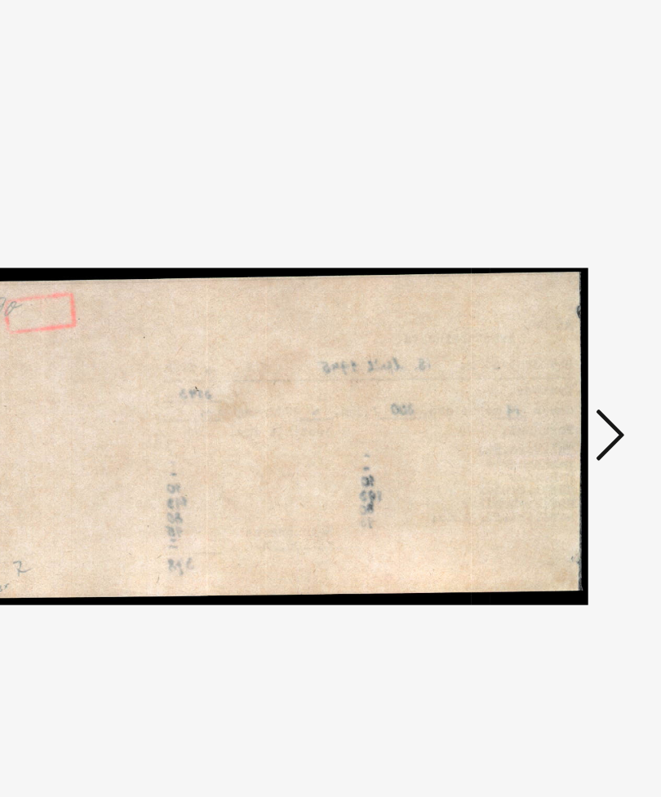
click at [544, 337] on icon at bounding box center [554, 356] width 20 height 39
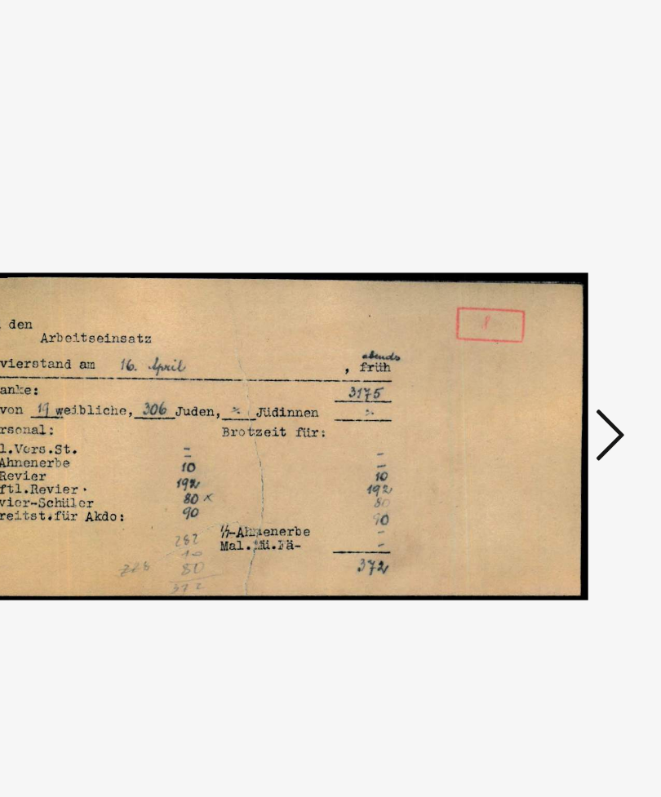
click at [544, 337] on icon at bounding box center [554, 356] width 20 height 39
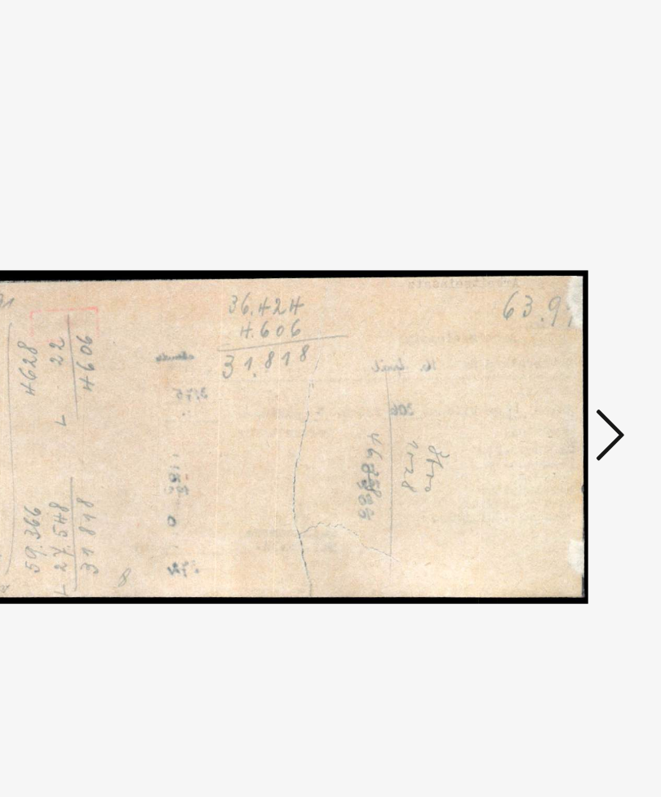
click at [544, 337] on icon at bounding box center [554, 356] width 20 height 39
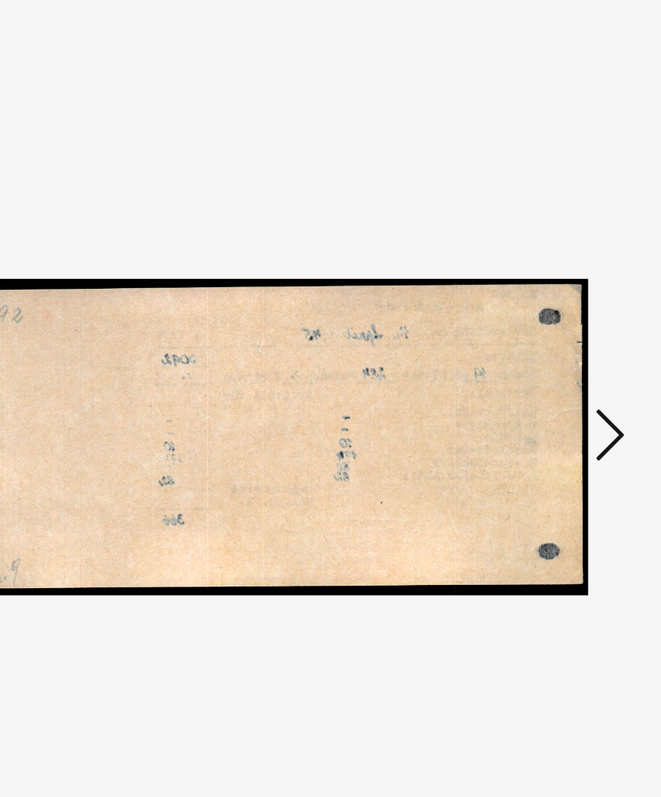
click at [544, 337] on icon at bounding box center [554, 356] width 20 height 39
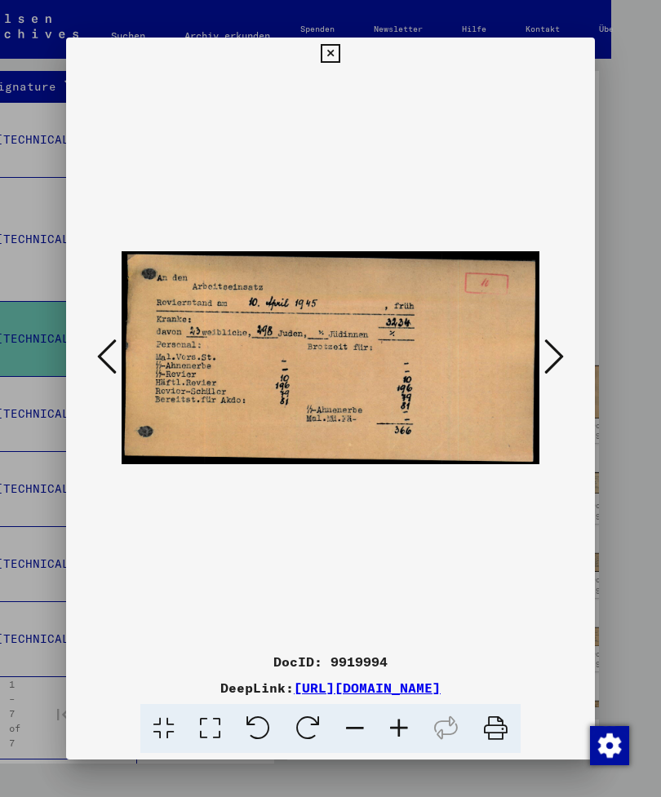
click at [344, 44] on button at bounding box center [330, 54] width 29 height 33
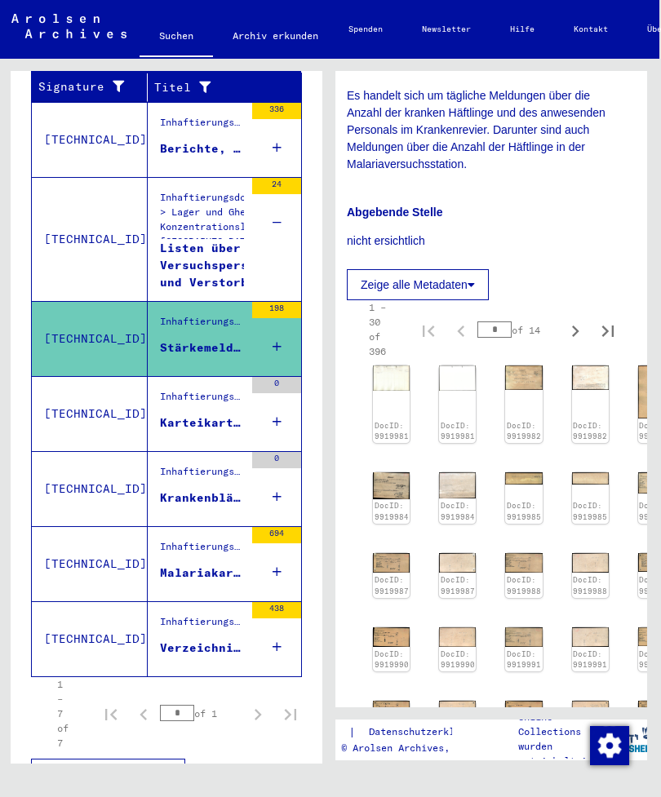
click at [185, 149] on div "Berichte, Anweisungen und Korrespondenz zu Verwaltungsangelegenheiten des Konze…" at bounding box center [202, 148] width 84 height 17
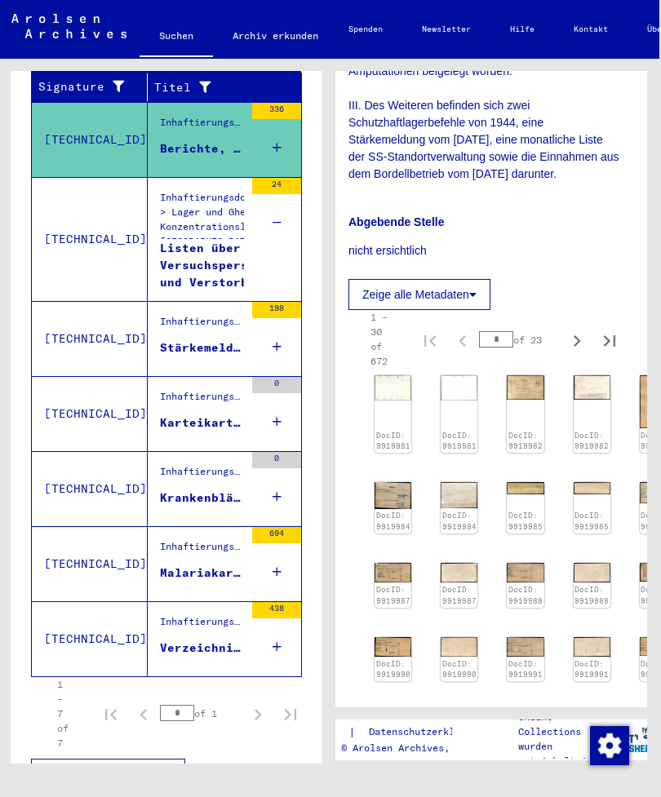
scroll to position [875, 9]
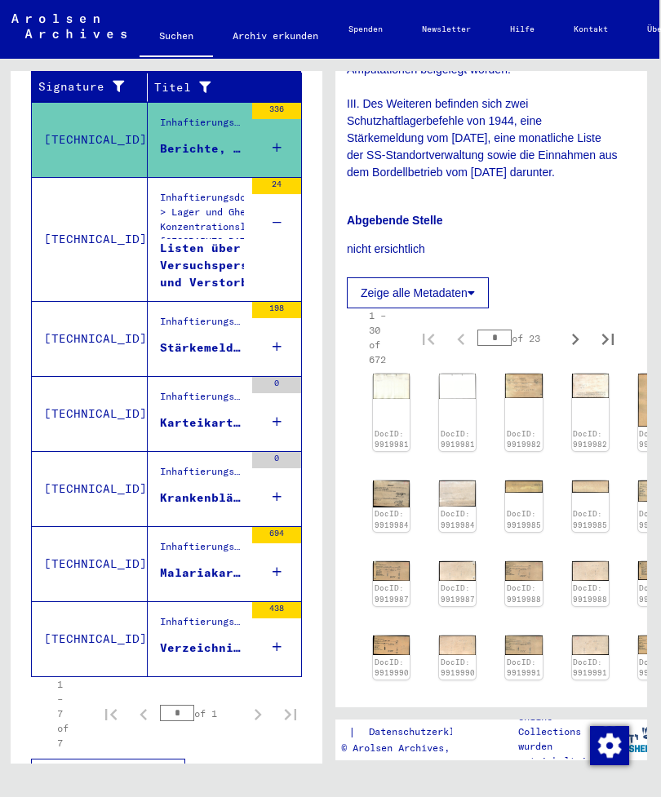
click at [568, 328] on icon "Next page" at bounding box center [575, 339] width 23 height 23
type input "*"
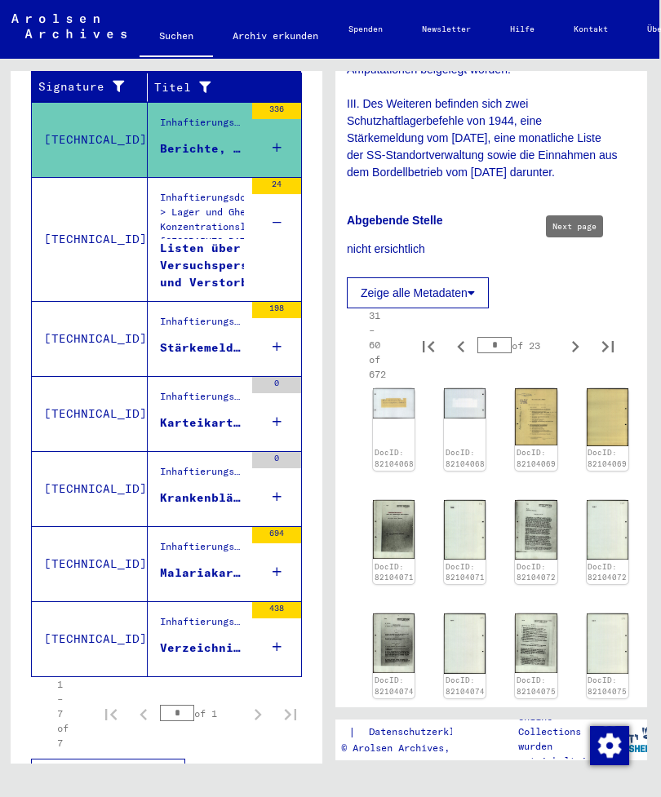
click at [397, 388] on img at bounding box center [394, 403] width 42 height 30
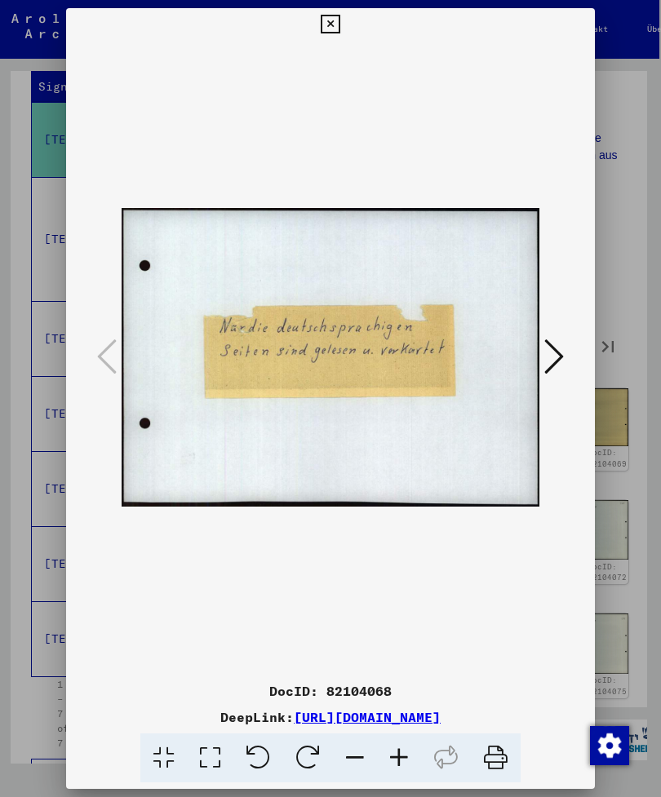
click at [543, 341] on button at bounding box center [553, 358] width 29 height 47
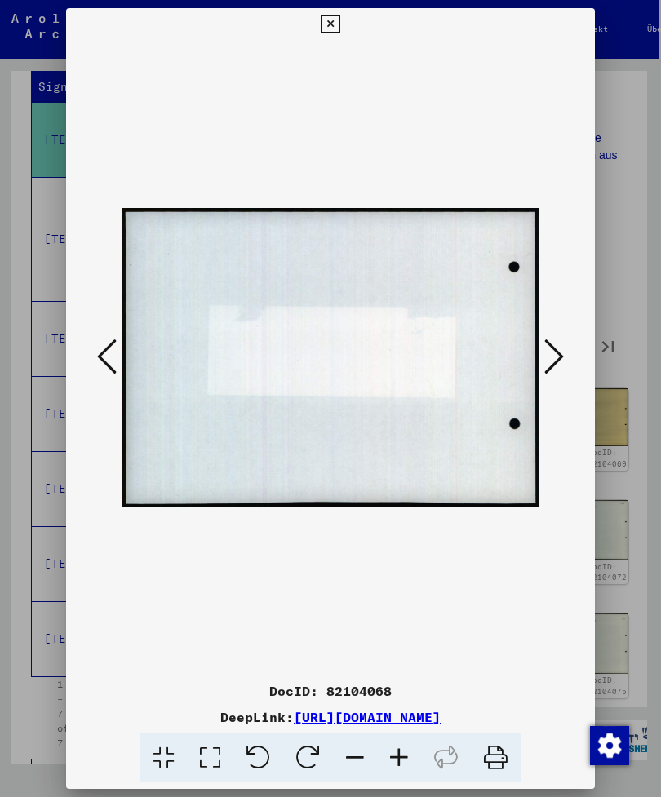
click at [539, 335] on button at bounding box center [553, 358] width 29 height 47
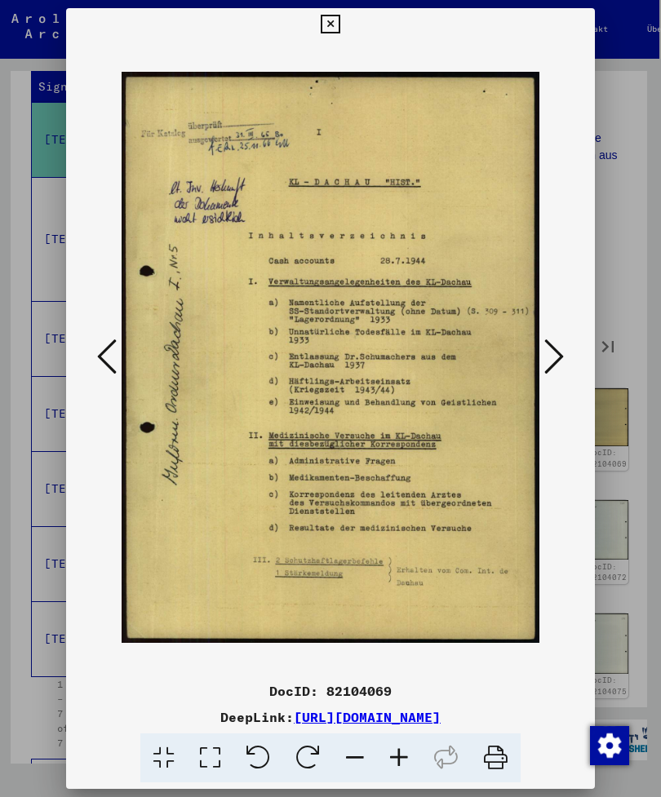
click at [539, 340] on button at bounding box center [553, 358] width 29 height 47
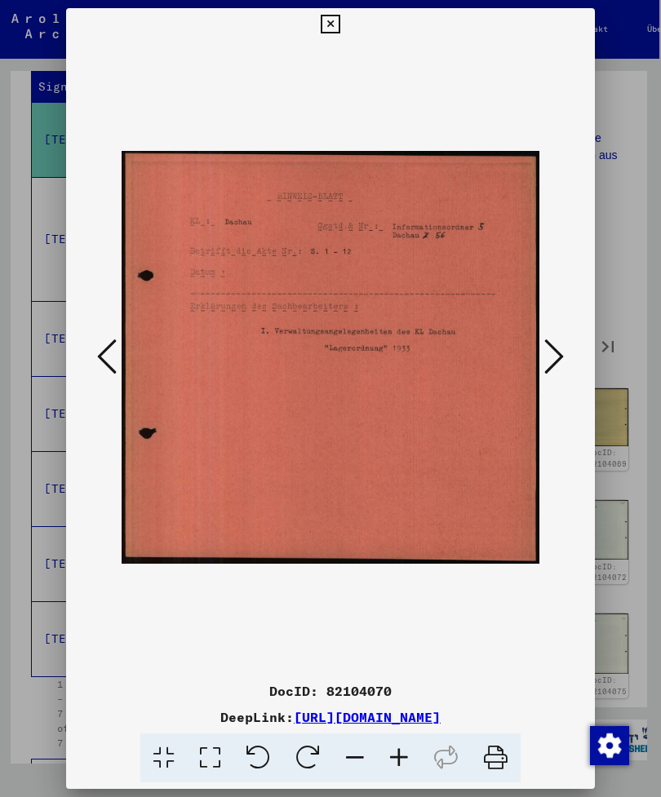
click at [544, 343] on icon at bounding box center [554, 356] width 20 height 39
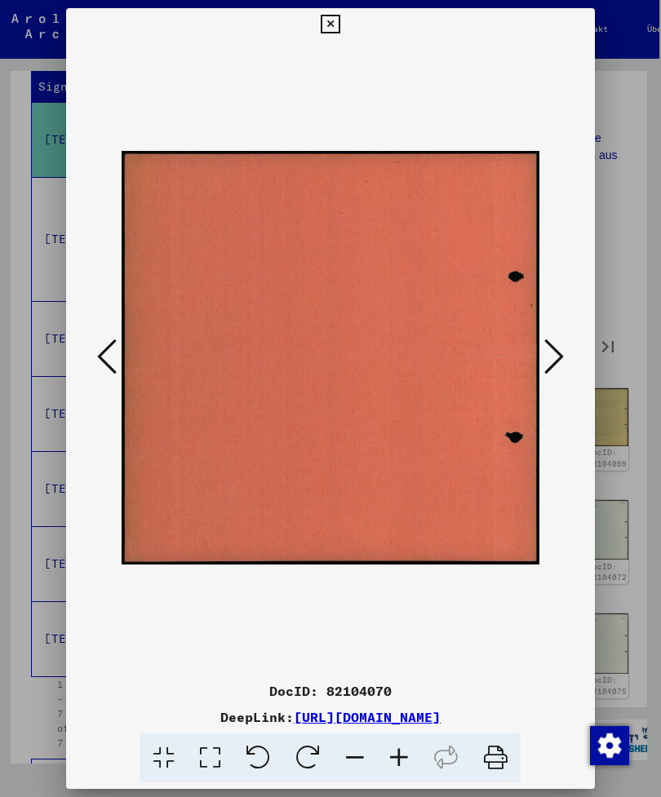
click at [344, 10] on button at bounding box center [330, 24] width 29 height 33
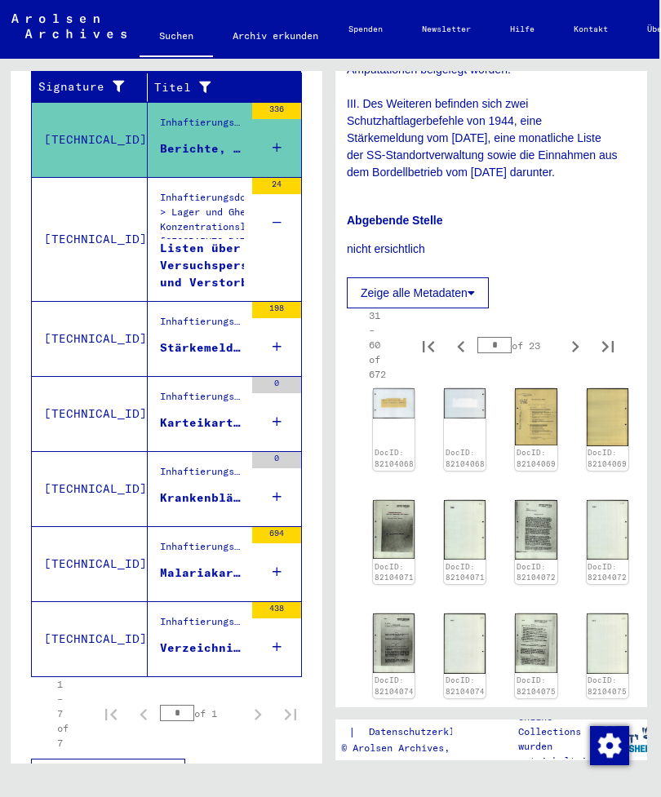
click at [561, 329] on button "Next page" at bounding box center [575, 345] width 33 height 33
type input "*"
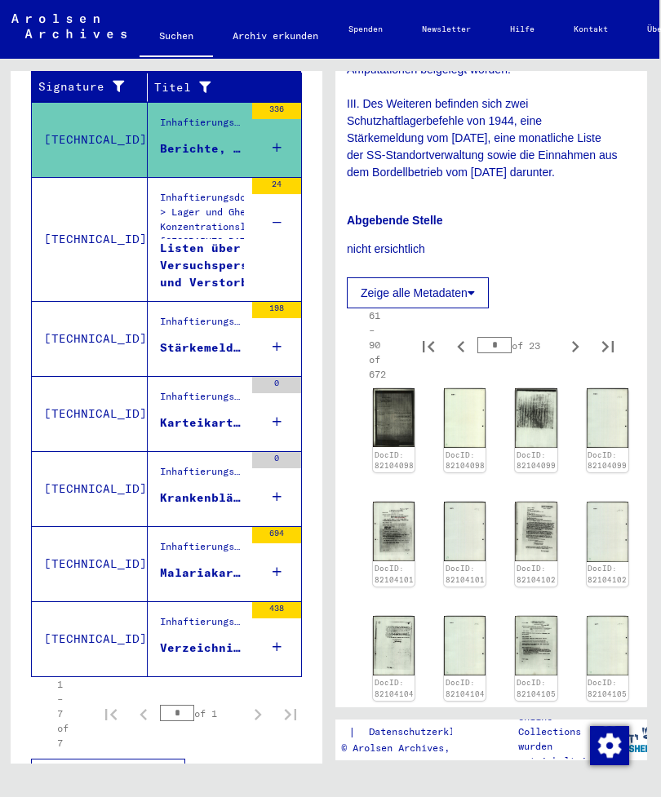
click at [606, 335] on icon "Last page" at bounding box center [608, 346] width 23 height 23
type input "**"
click at [401, 450] on link "DocID: 82104098" at bounding box center [394, 460] width 39 height 20
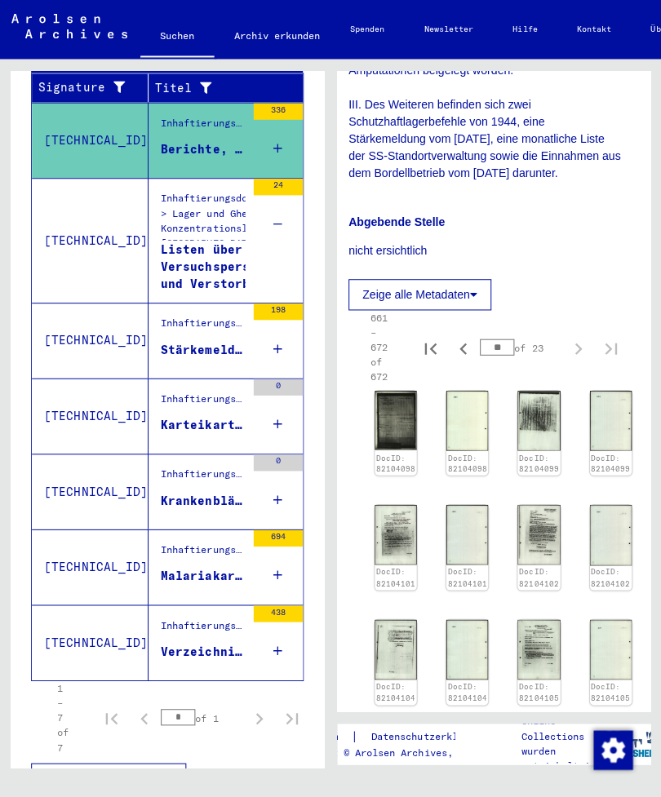
click at [460, 341] on icon "Previous page" at bounding box center [460, 346] width 7 height 11
type input "**"
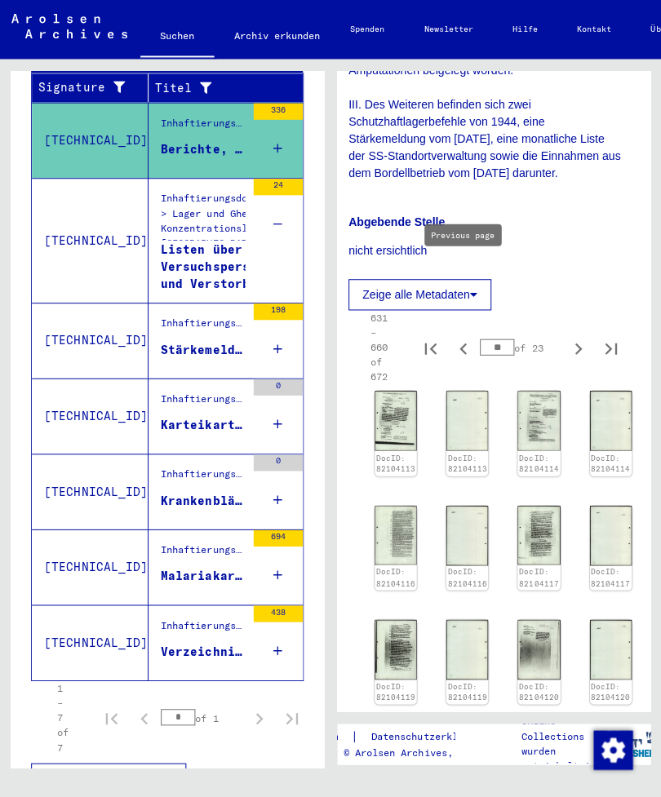
click at [403, 388] on img at bounding box center [394, 418] width 42 height 60
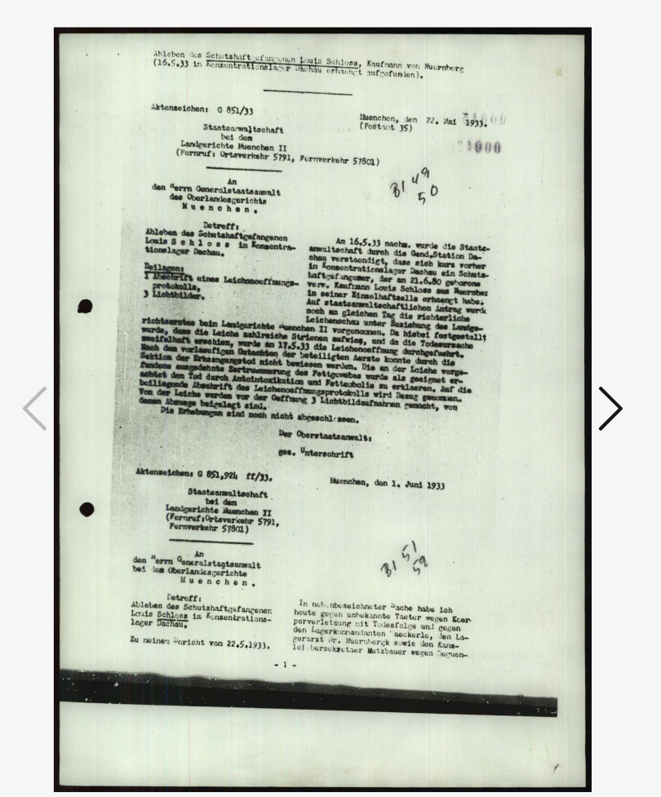
click at [539, 335] on button at bounding box center [553, 358] width 29 height 47
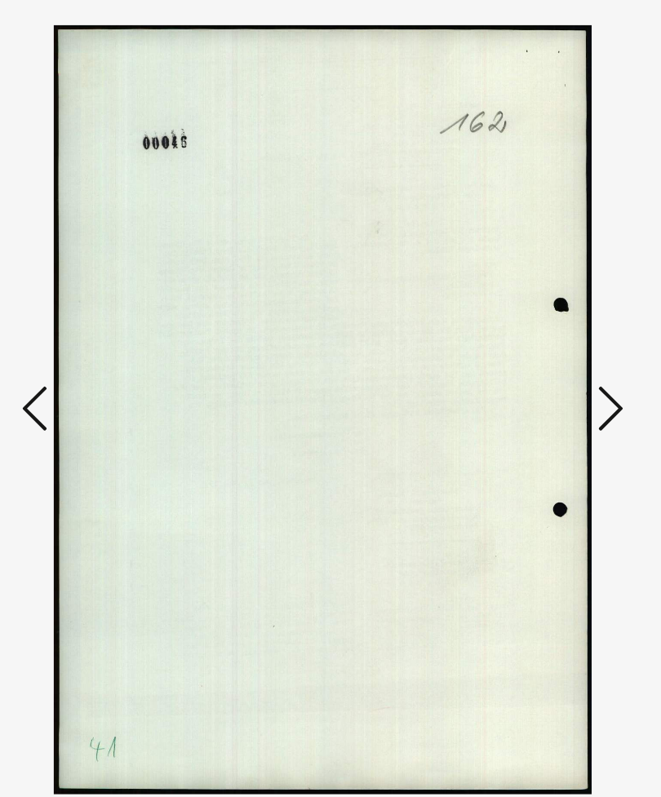
click at [544, 337] on icon at bounding box center [554, 356] width 20 height 39
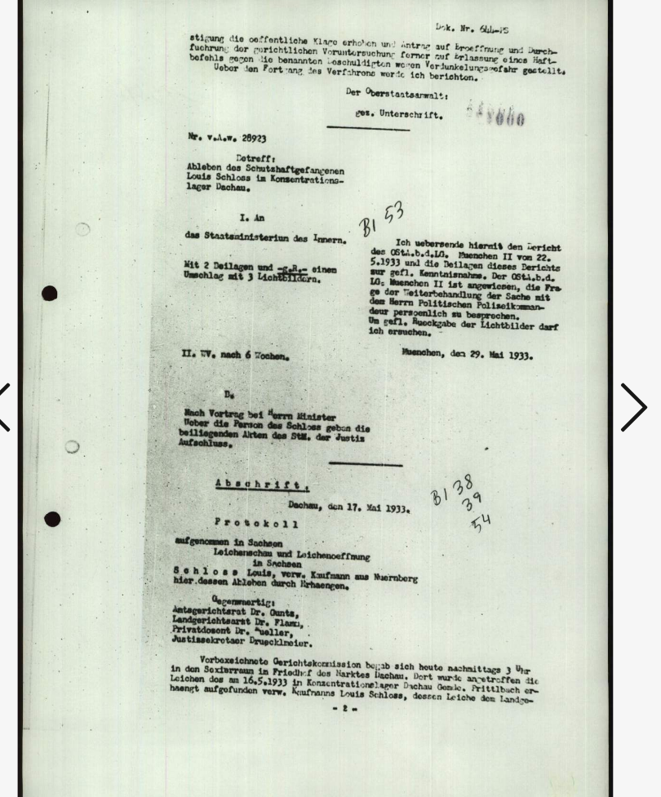
click at [544, 337] on icon at bounding box center [554, 356] width 20 height 39
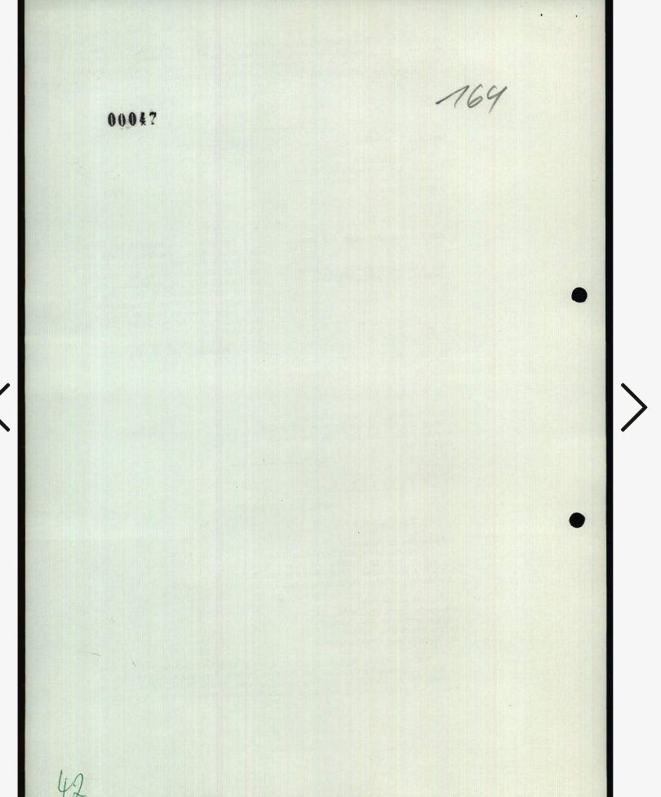
click at [544, 337] on icon at bounding box center [554, 356] width 20 height 39
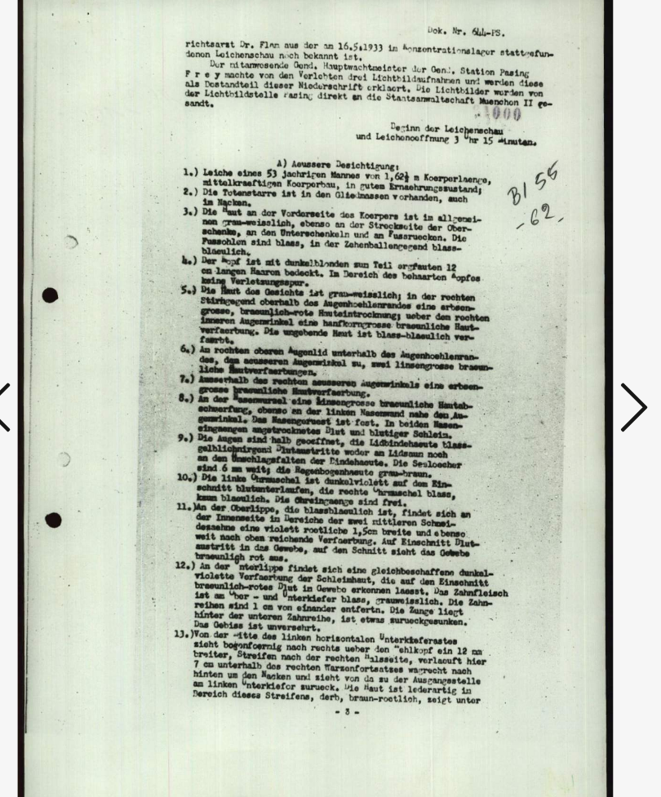
click at [544, 337] on icon at bounding box center [554, 356] width 20 height 39
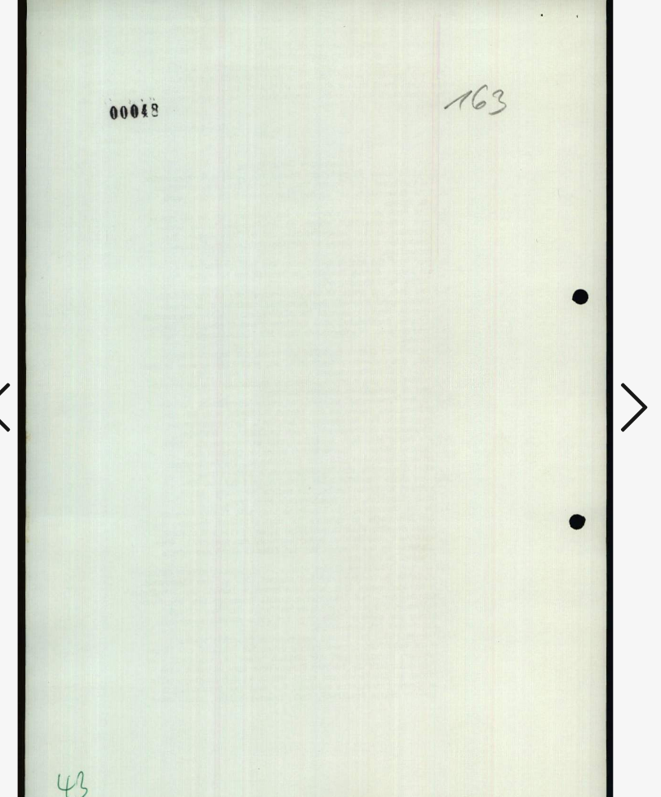
click at [544, 337] on icon at bounding box center [554, 356] width 20 height 39
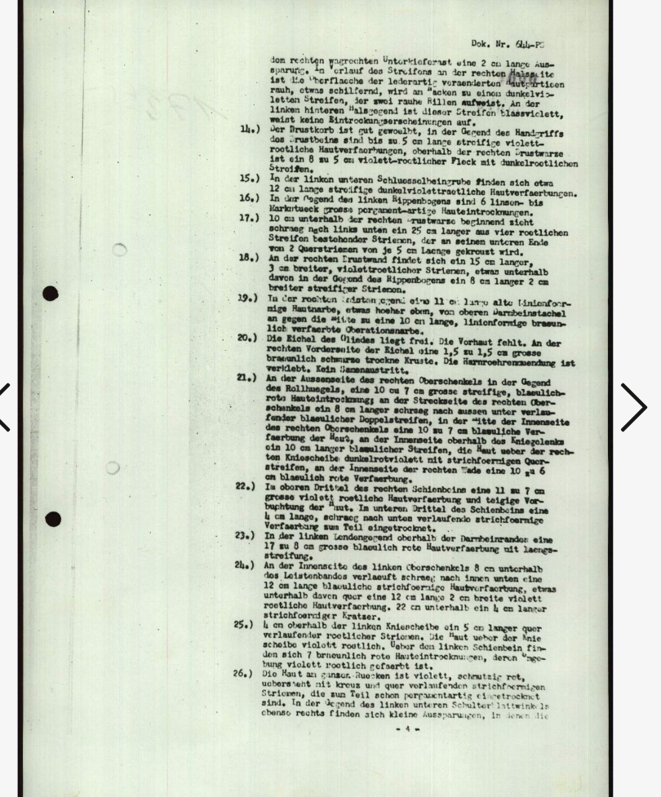
click at [544, 337] on icon at bounding box center [554, 356] width 20 height 39
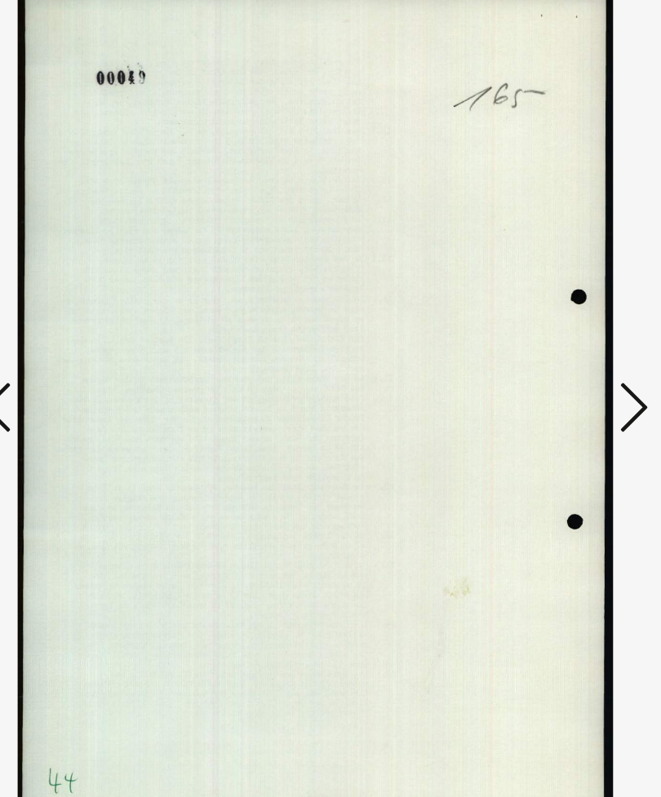
click at [544, 337] on icon at bounding box center [554, 356] width 20 height 39
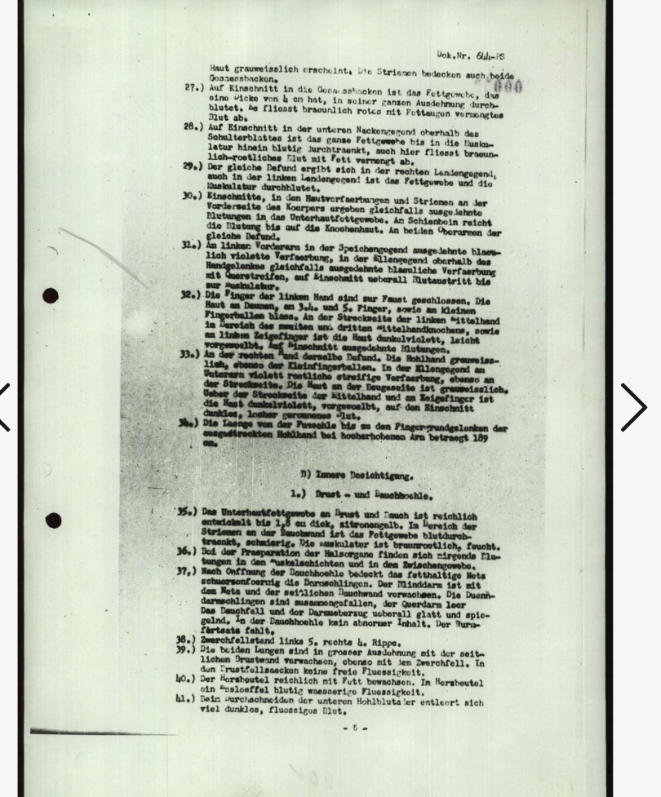
click at [544, 337] on icon at bounding box center [554, 356] width 20 height 39
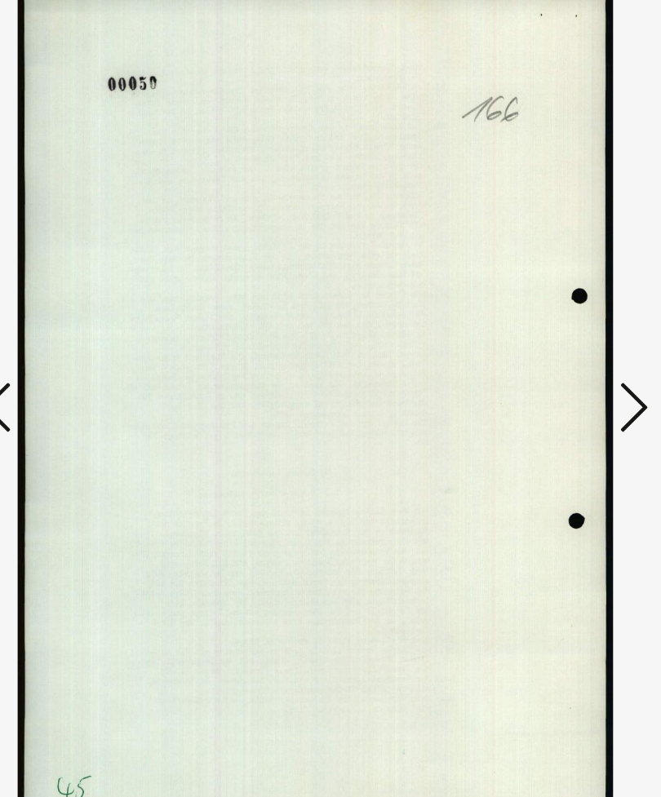
click at [544, 337] on icon at bounding box center [554, 356] width 20 height 39
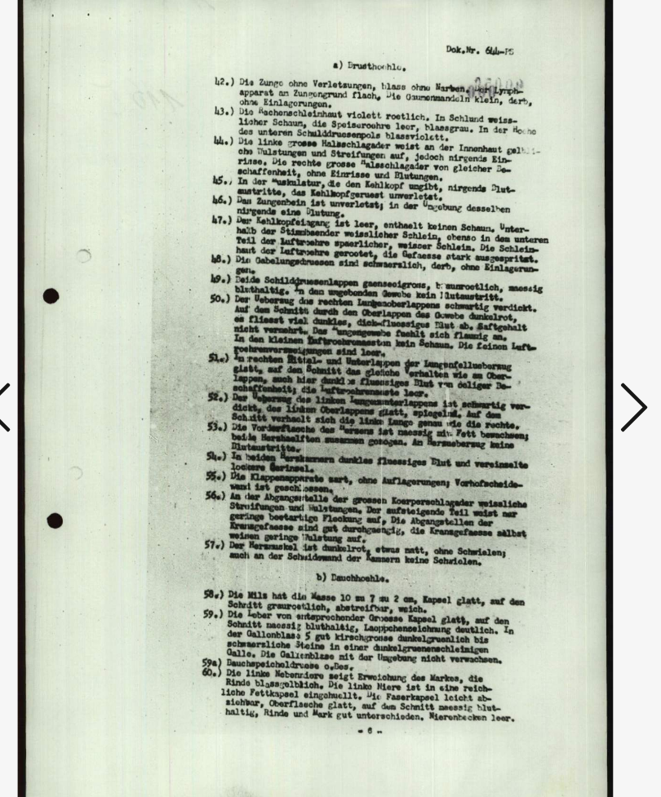
click at [544, 337] on icon at bounding box center [554, 356] width 20 height 39
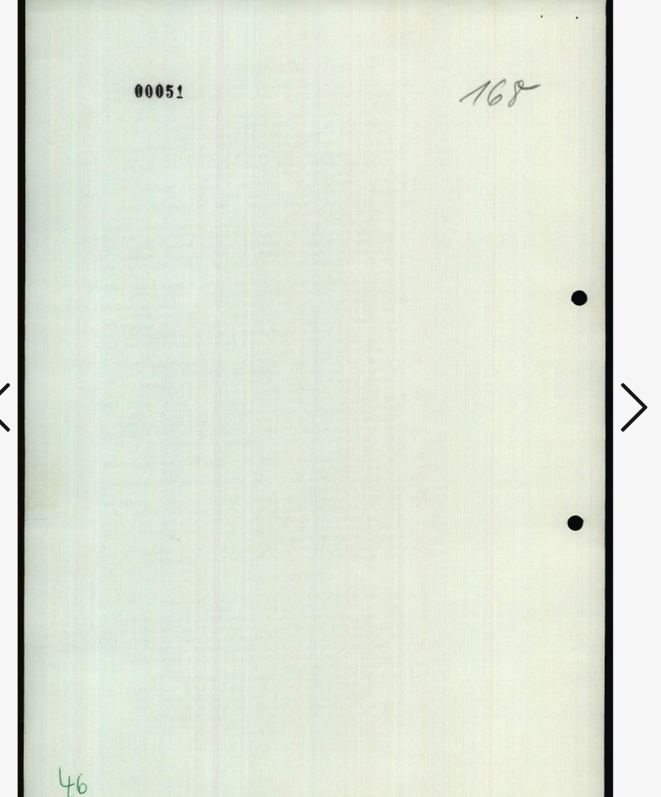
click at [544, 337] on icon at bounding box center [554, 356] width 20 height 39
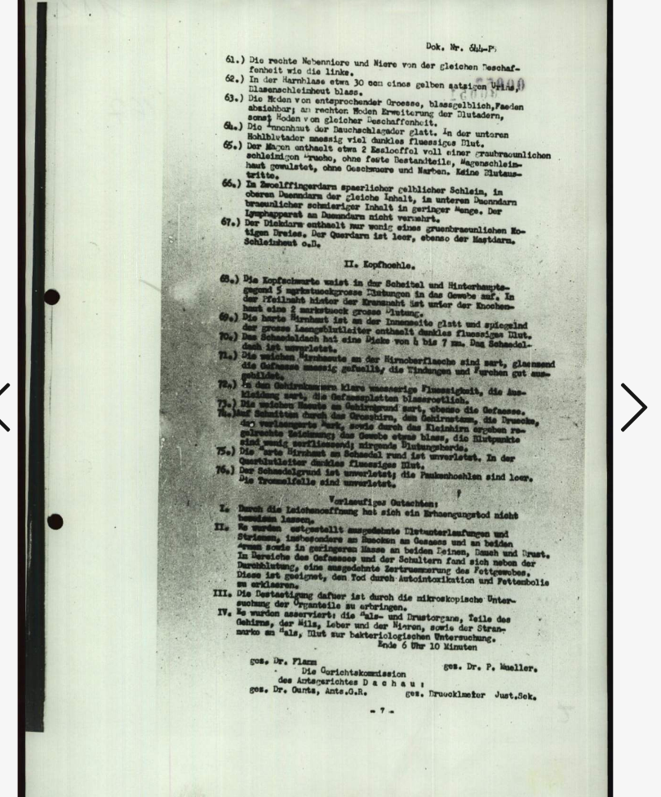
click at [539, 335] on button at bounding box center [553, 358] width 29 height 47
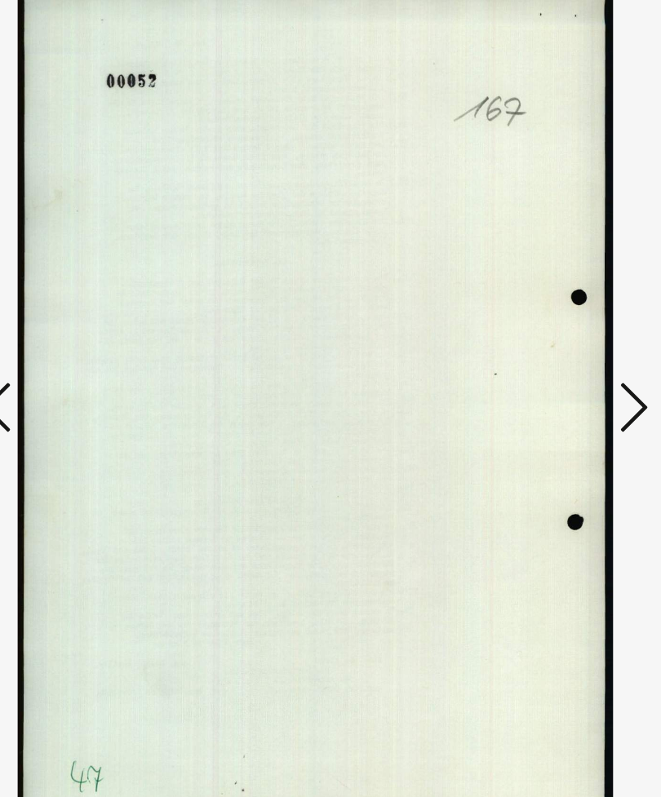
click at [544, 337] on icon at bounding box center [554, 356] width 20 height 39
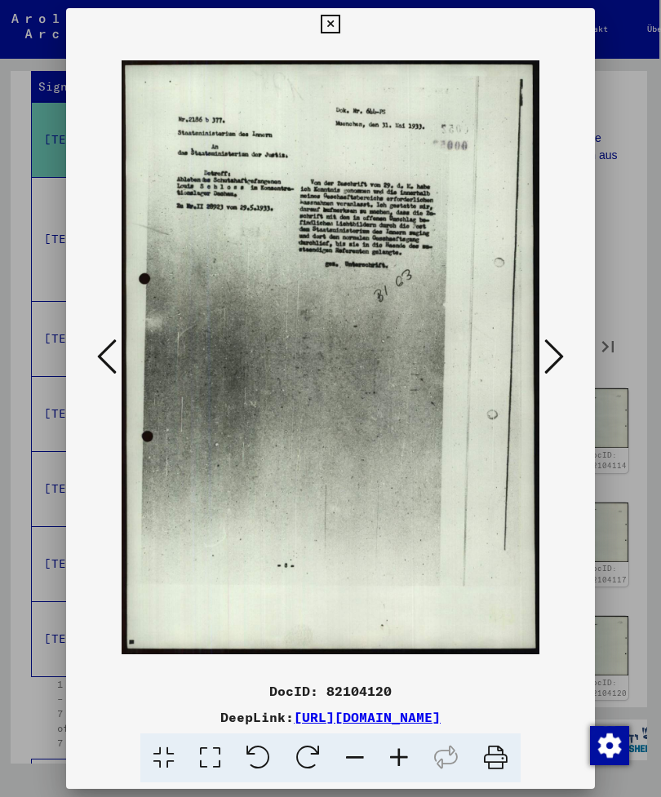
click at [340, 20] on icon at bounding box center [330, 25] width 19 height 20
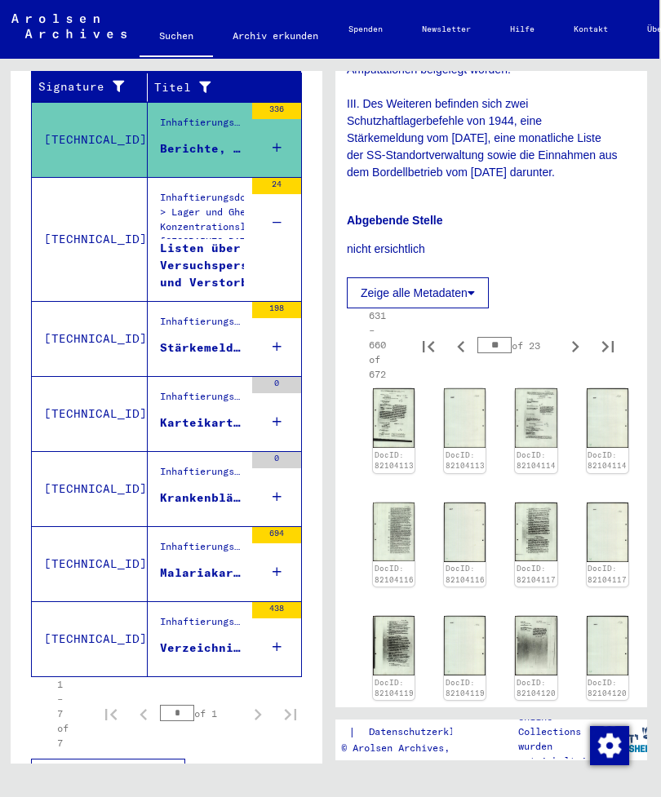
click at [460, 341] on icon "Previous page" at bounding box center [460, 346] width 7 height 11
type input "**"
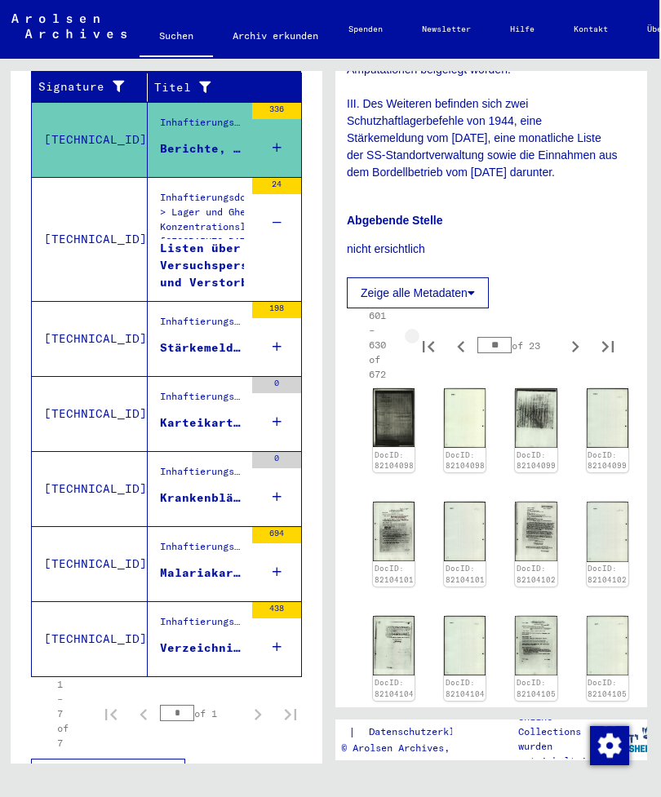
click at [430, 341] on icon "First page" at bounding box center [428, 346] width 11 height 11
type input "*"
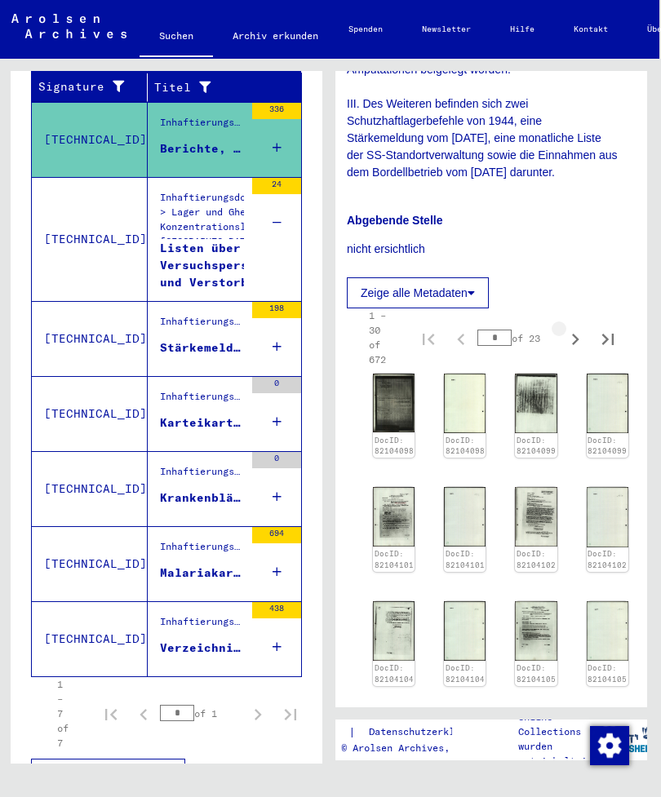
click at [573, 328] on icon "Next page" at bounding box center [575, 339] width 23 height 23
type input "*"
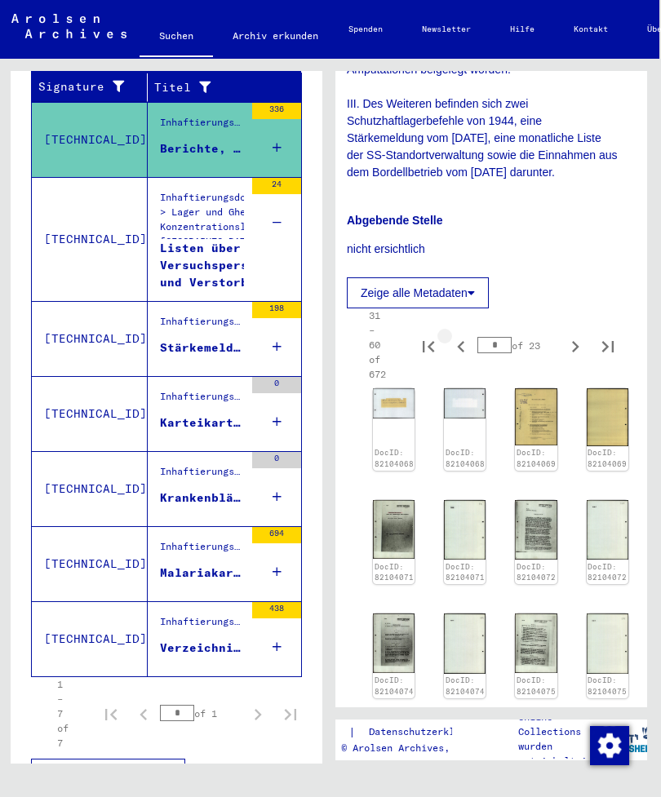
click at [463, 335] on icon "Previous page" at bounding box center [461, 346] width 23 height 23
type input "*"
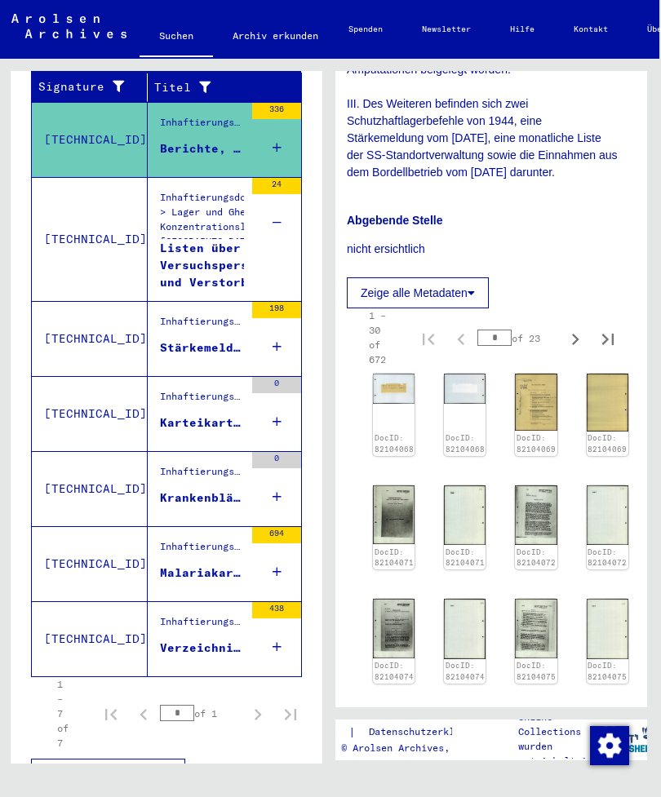
click at [574, 328] on icon "Next page" at bounding box center [575, 339] width 23 height 23
type input "*"
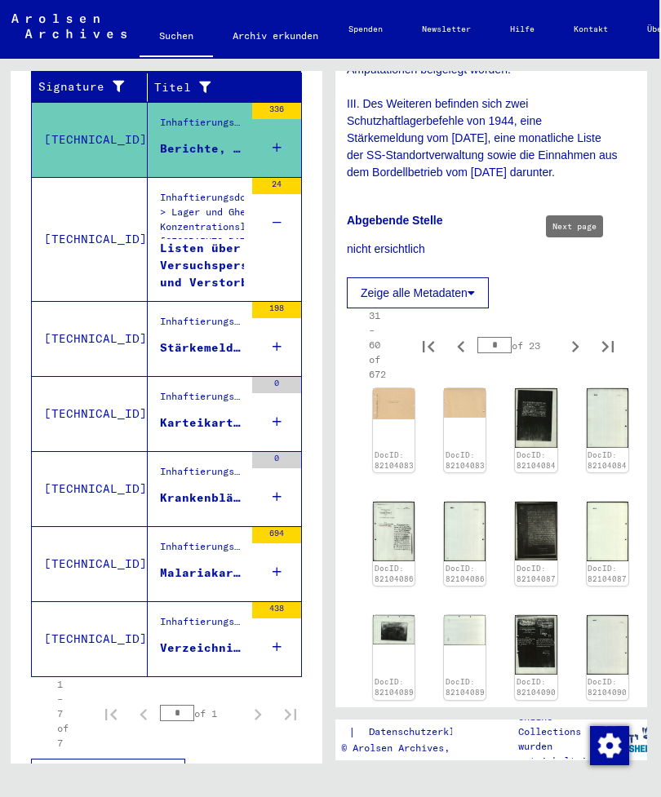
click at [536, 388] on img at bounding box center [536, 418] width 42 height 60
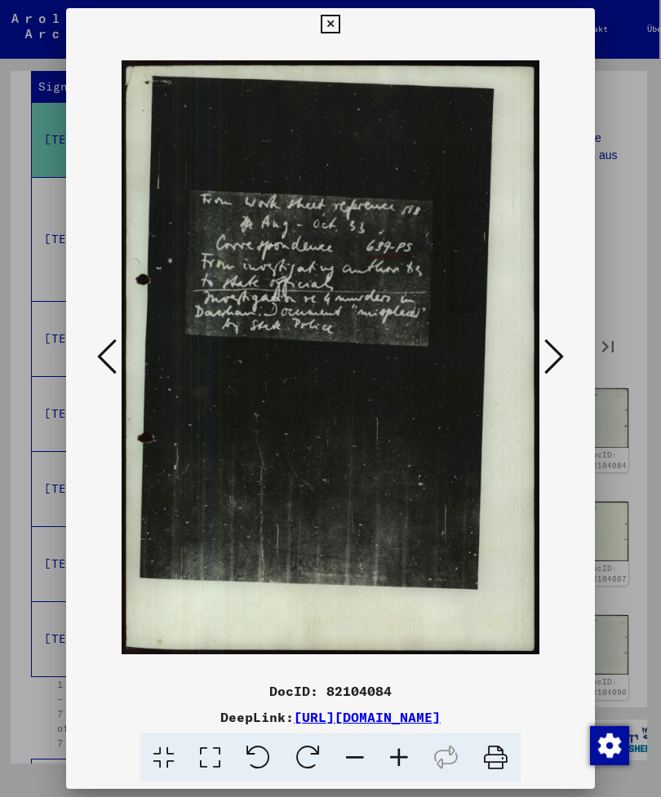
click at [539, 335] on button at bounding box center [553, 358] width 29 height 47
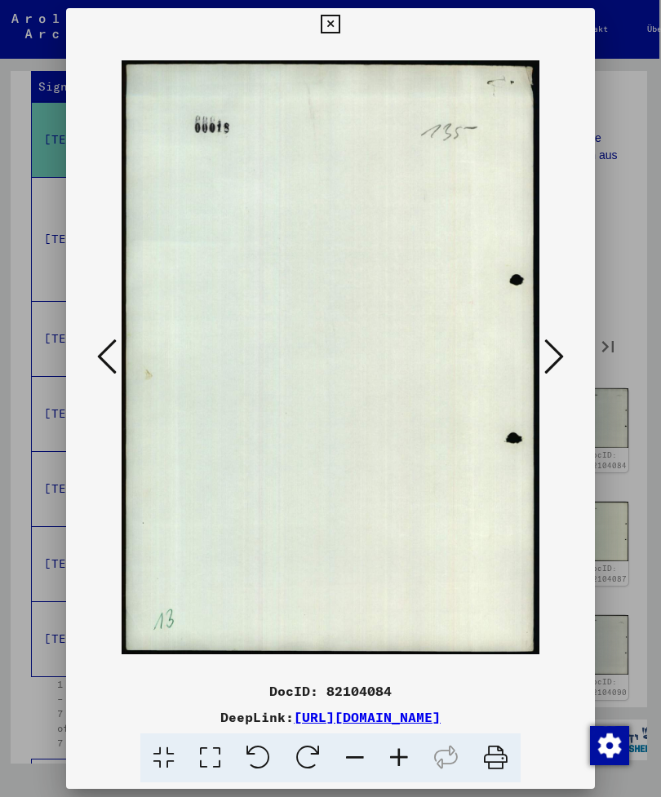
click at [547, 347] on button at bounding box center [553, 358] width 29 height 47
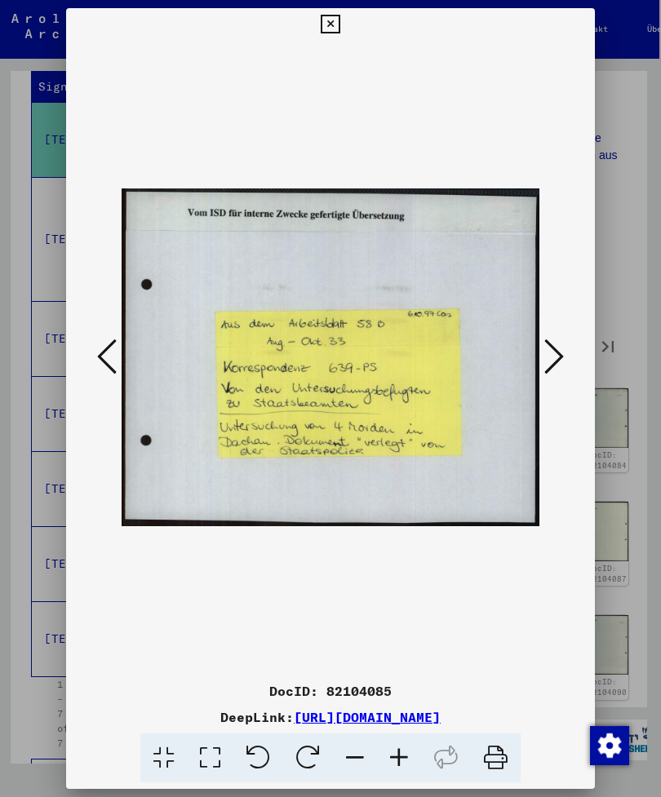
click at [546, 342] on button at bounding box center [553, 358] width 29 height 47
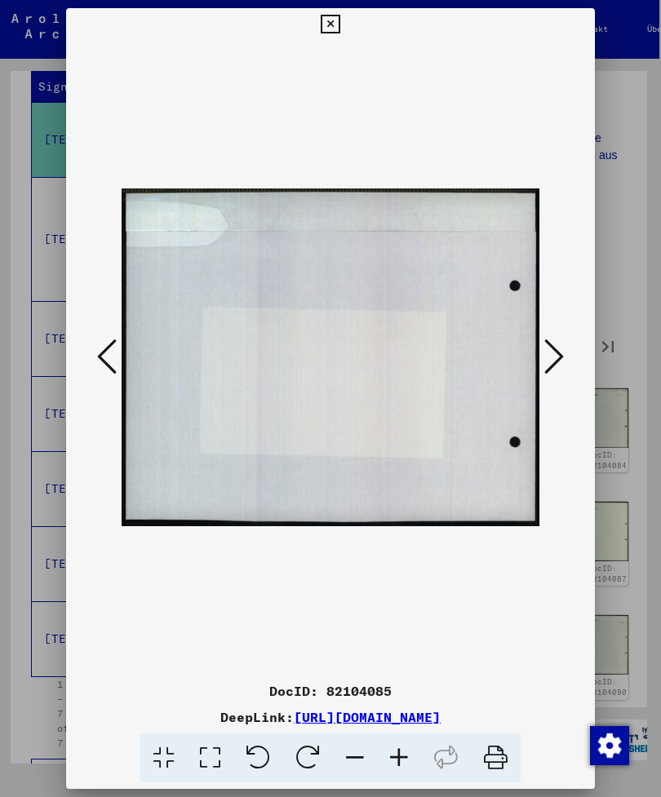
click at [539, 349] on button at bounding box center [553, 358] width 29 height 47
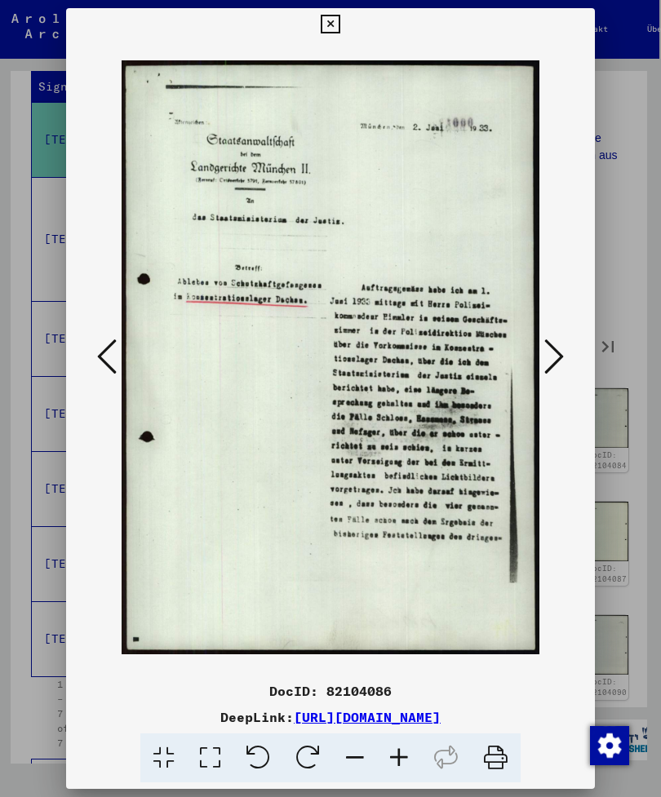
click at [539, 341] on button at bounding box center [553, 358] width 29 height 47
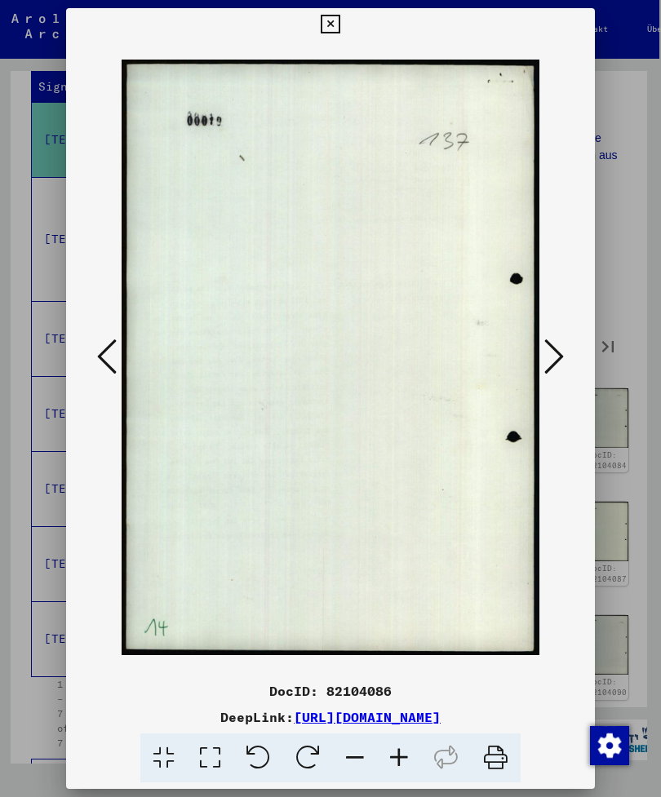
click at [539, 341] on button at bounding box center [553, 358] width 29 height 47
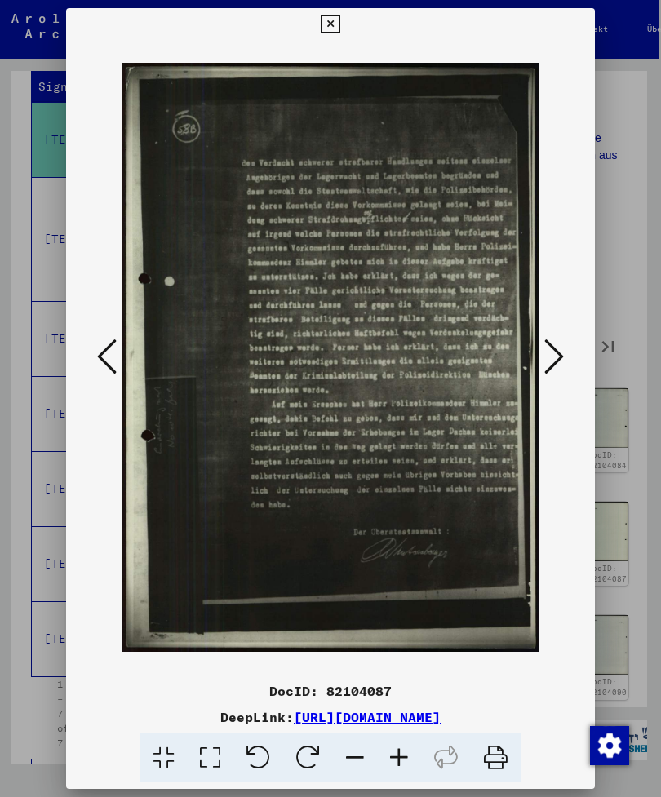
click at [539, 343] on button at bounding box center [553, 358] width 29 height 47
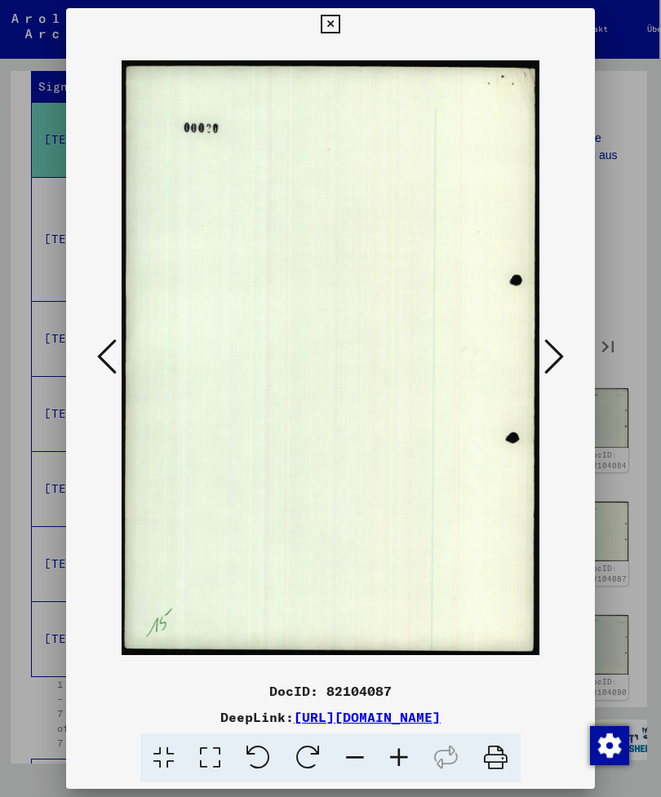
click at [539, 343] on button at bounding box center [553, 358] width 29 height 47
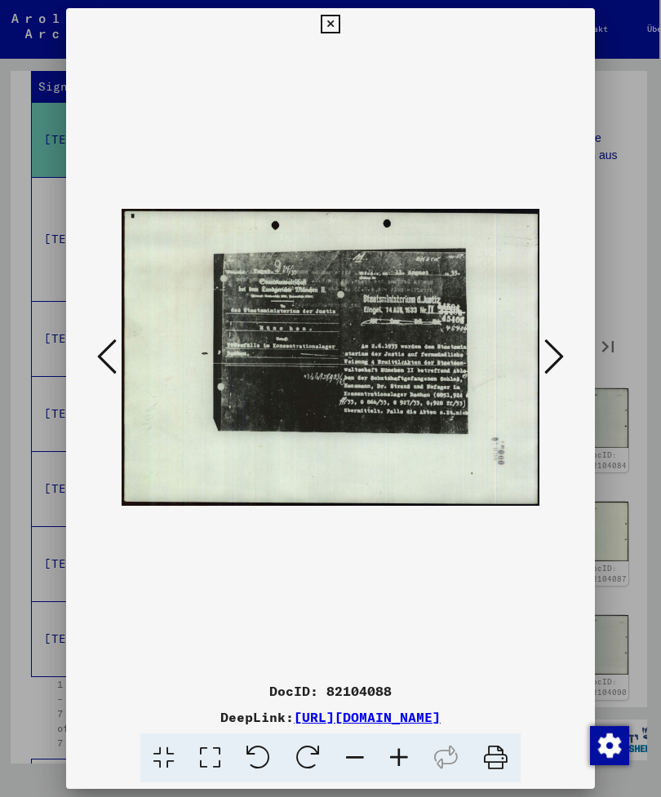
click at [539, 344] on button at bounding box center [553, 358] width 29 height 47
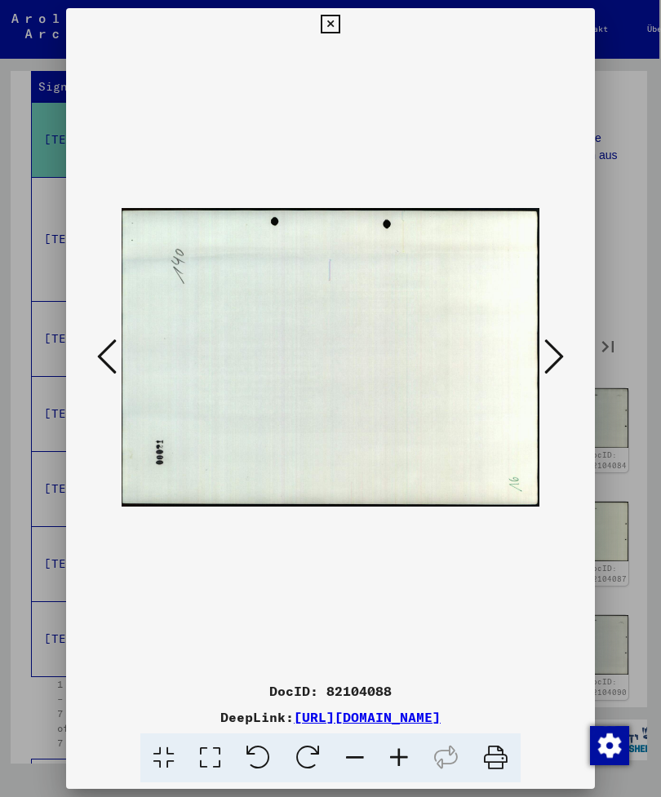
click at [539, 344] on button at bounding box center [553, 358] width 29 height 47
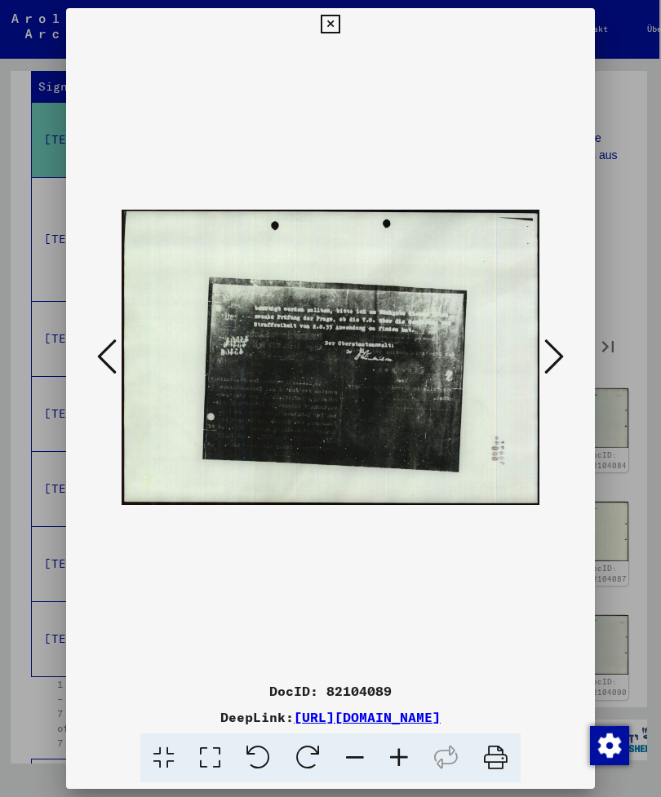
click at [539, 343] on button at bounding box center [553, 358] width 29 height 47
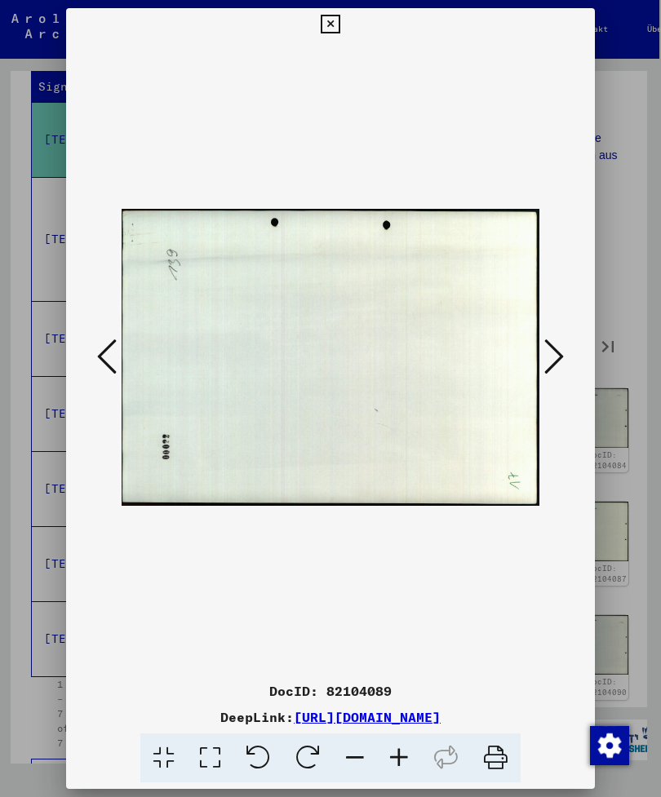
click at [539, 344] on button at bounding box center [553, 358] width 29 height 47
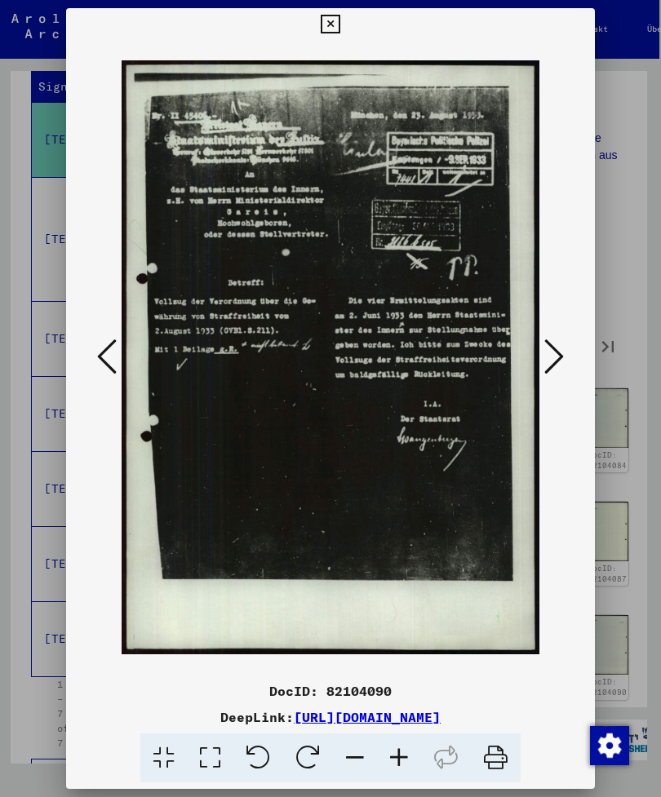
click at [544, 347] on icon at bounding box center [554, 356] width 20 height 39
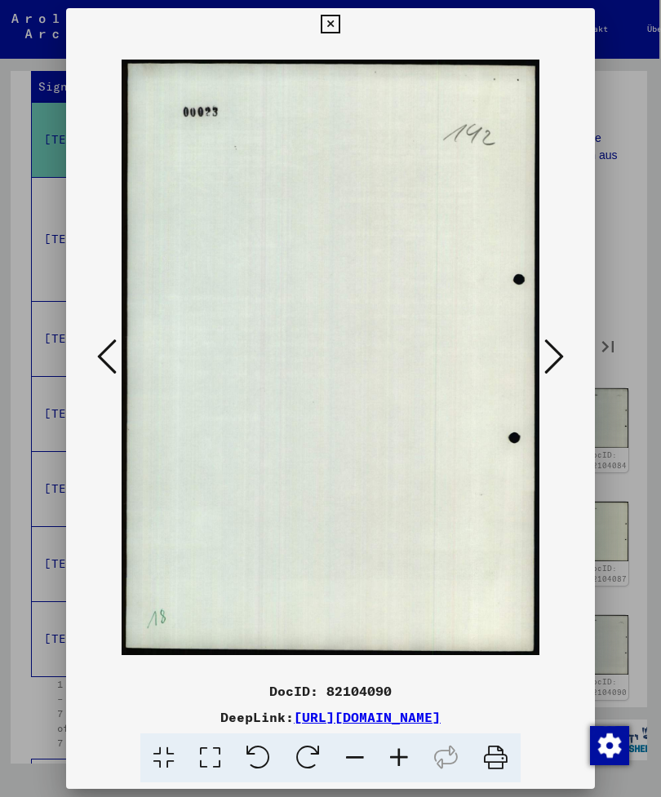
click at [539, 347] on button at bounding box center [553, 358] width 29 height 47
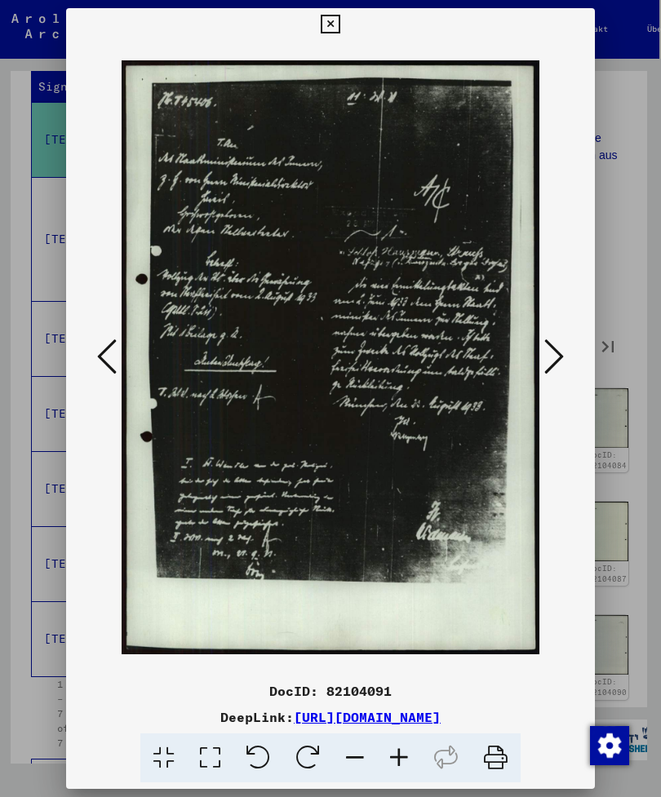
click at [539, 346] on button at bounding box center [553, 358] width 29 height 47
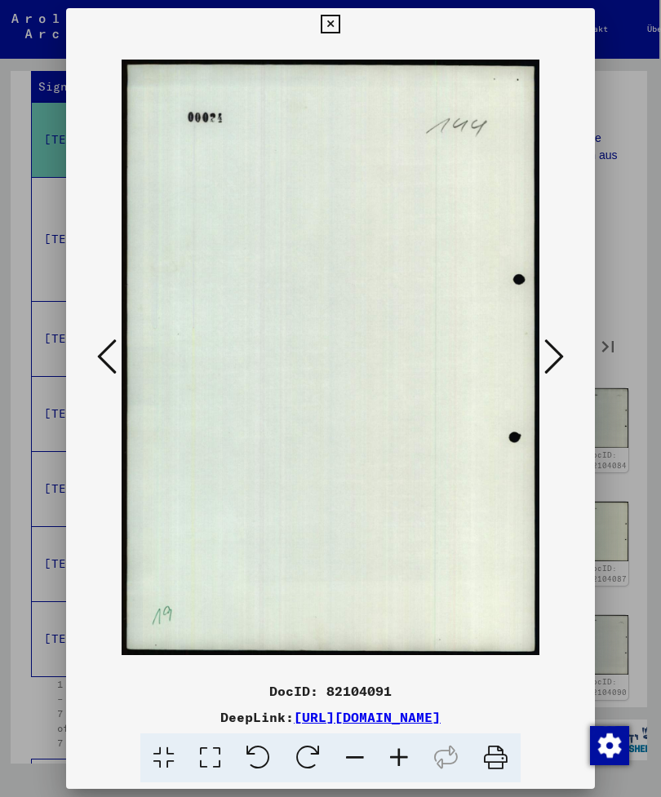
click at [539, 347] on button at bounding box center [553, 358] width 29 height 47
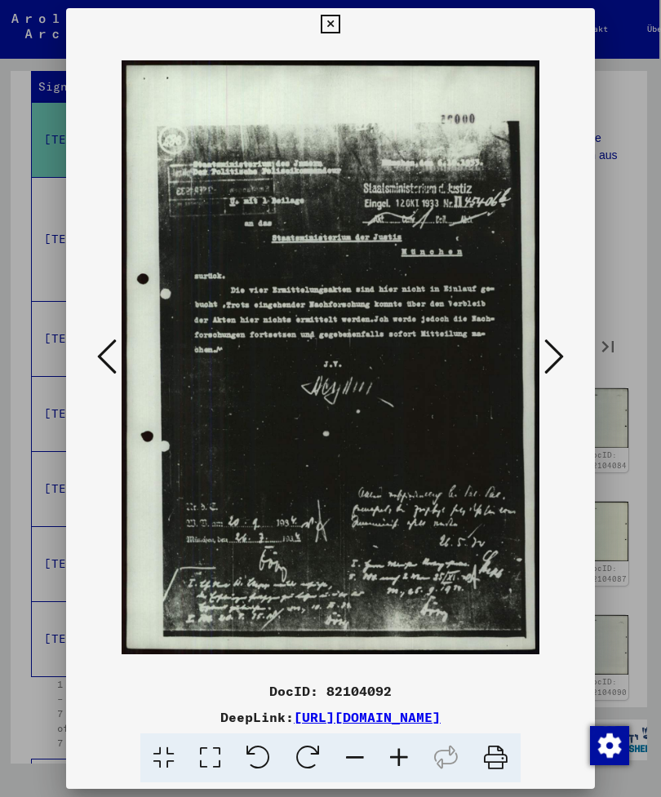
click at [539, 344] on button at bounding box center [553, 358] width 29 height 47
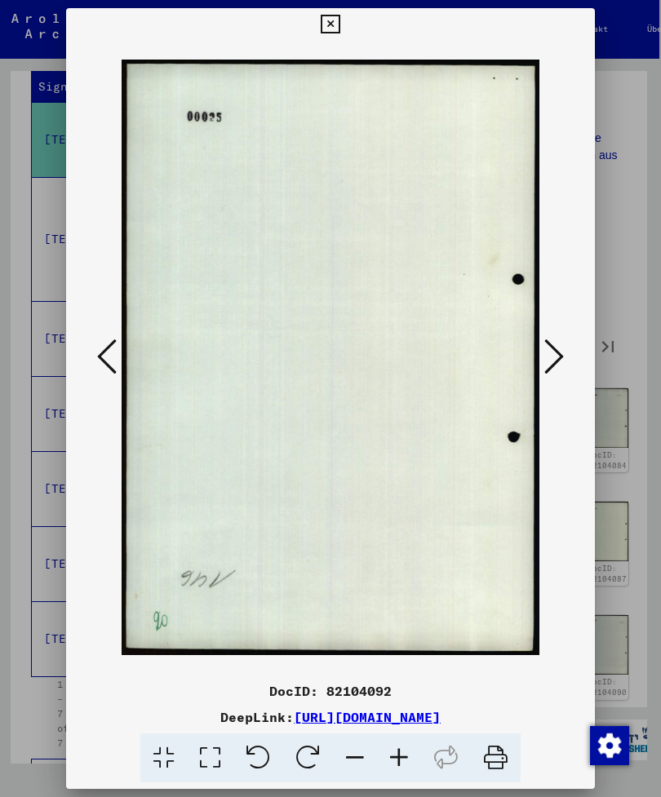
click at [122, 345] on button at bounding box center [106, 358] width 29 height 47
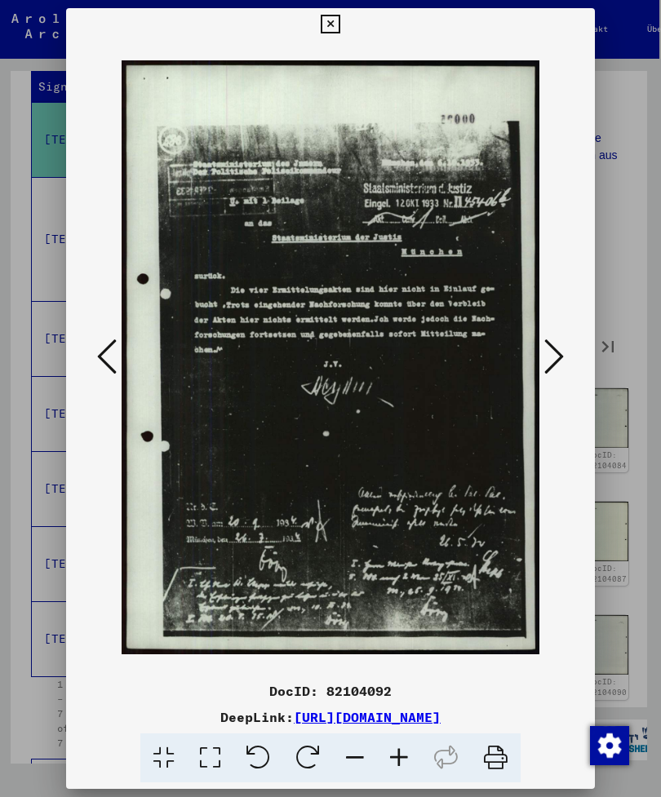
click at [539, 340] on button at bounding box center [553, 358] width 29 height 47
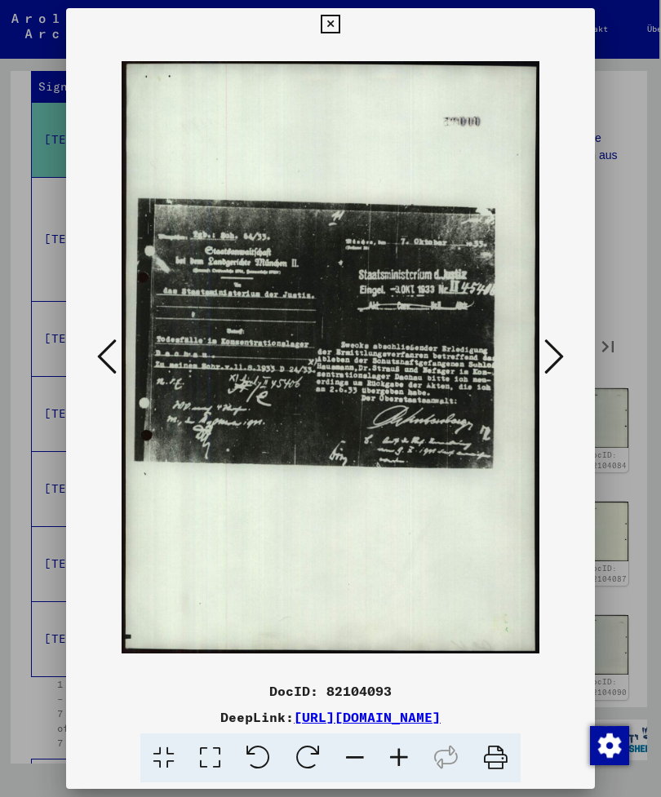
click at [539, 342] on button at bounding box center [553, 358] width 29 height 47
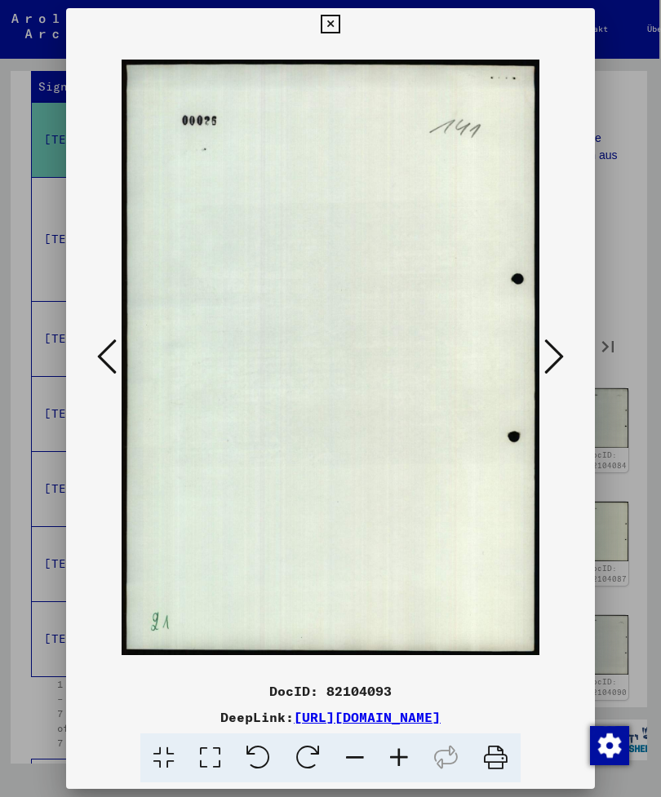
click at [544, 344] on icon at bounding box center [554, 356] width 20 height 39
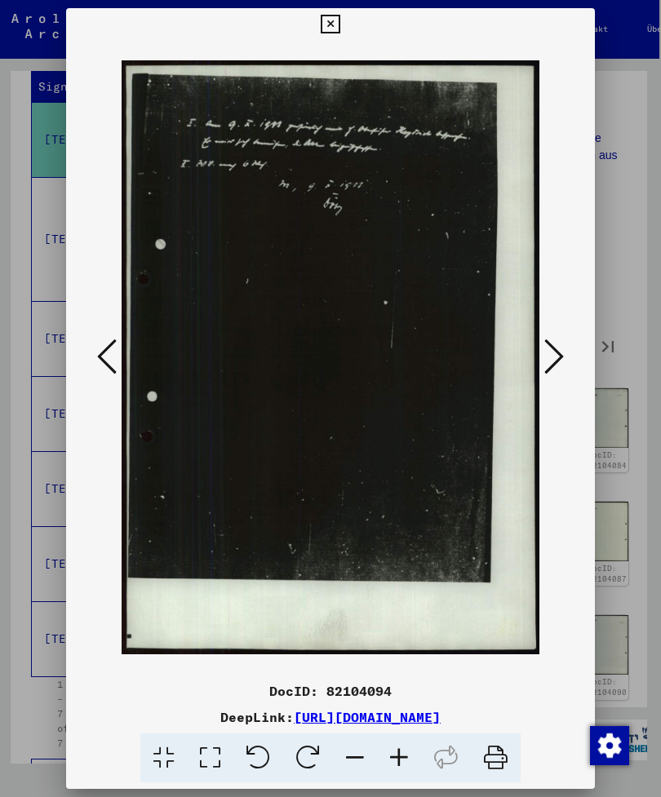
click at [544, 344] on icon at bounding box center [554, 356] width 20 height 39
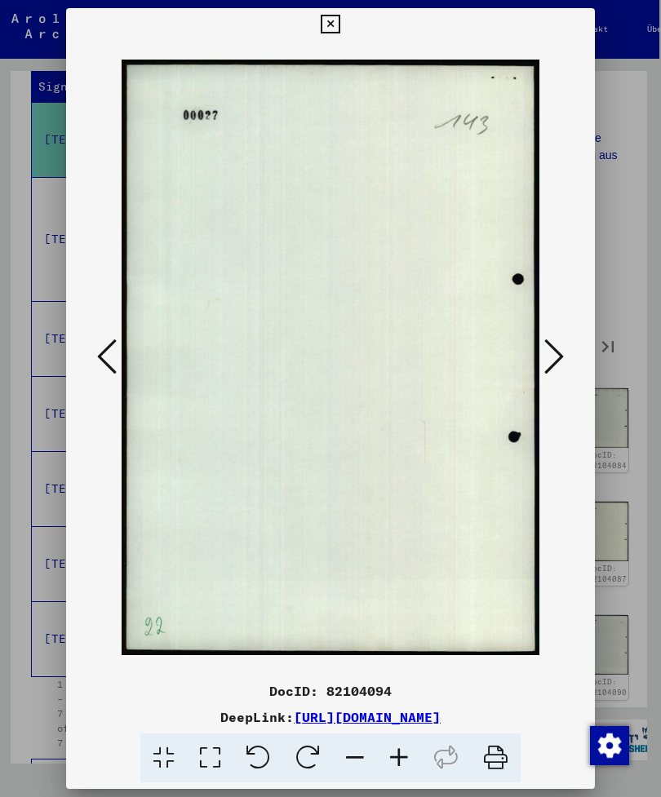
click at [544, 344] on icon at bounding box center [554, 356] width 20 height 39
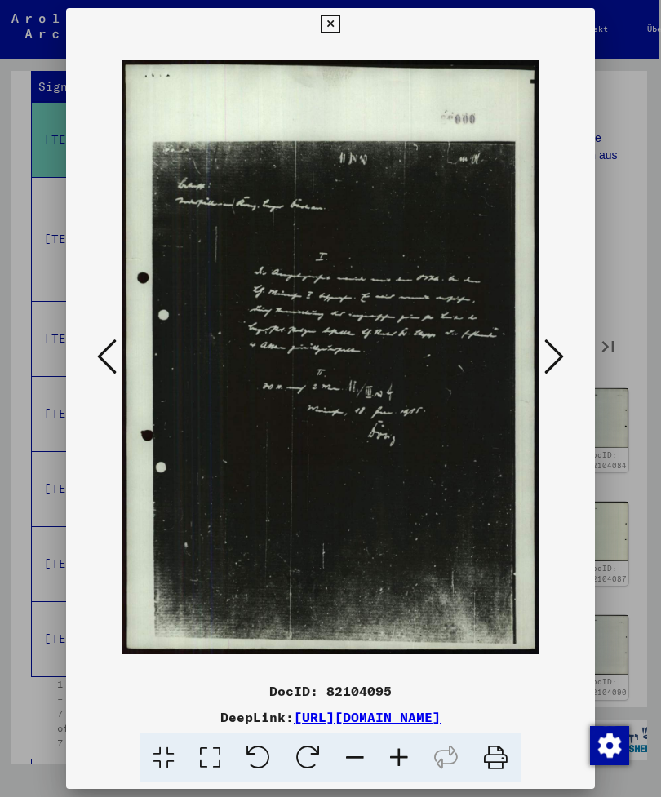
click at [544, 341] on icon at bounding box center [554, 356] width 20 height 39
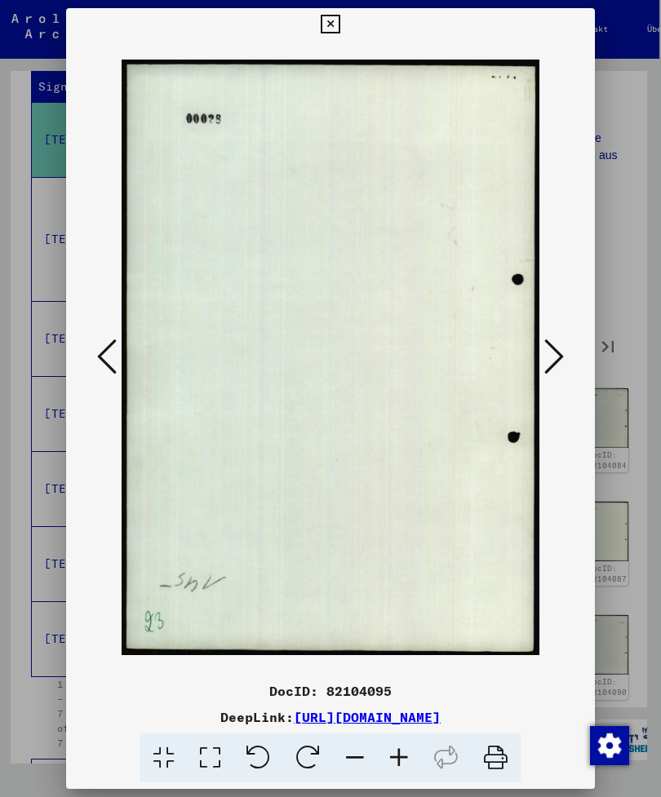
click at [544, 345] on icon at bounding box center [554, 356] width 20 height 39
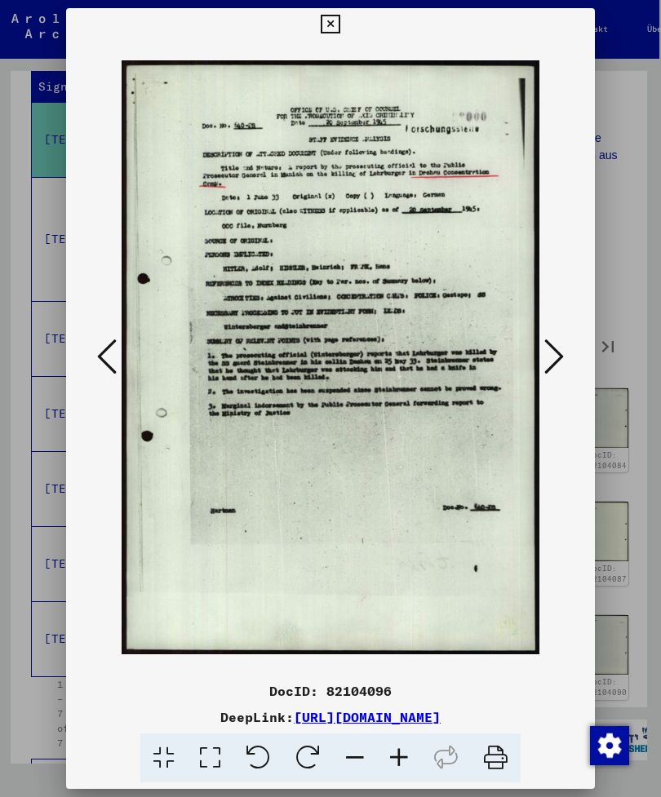
click at [544, 348] on icon at bounding box center [554, 356] width 20 height 39
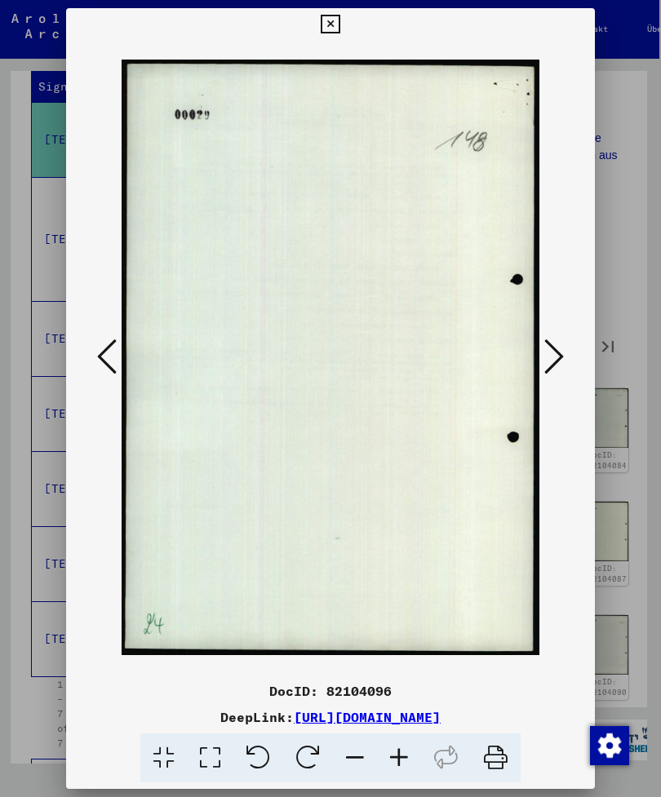
click at [117, 361] on icon at bounding box center [107, 356] width 20 height 39
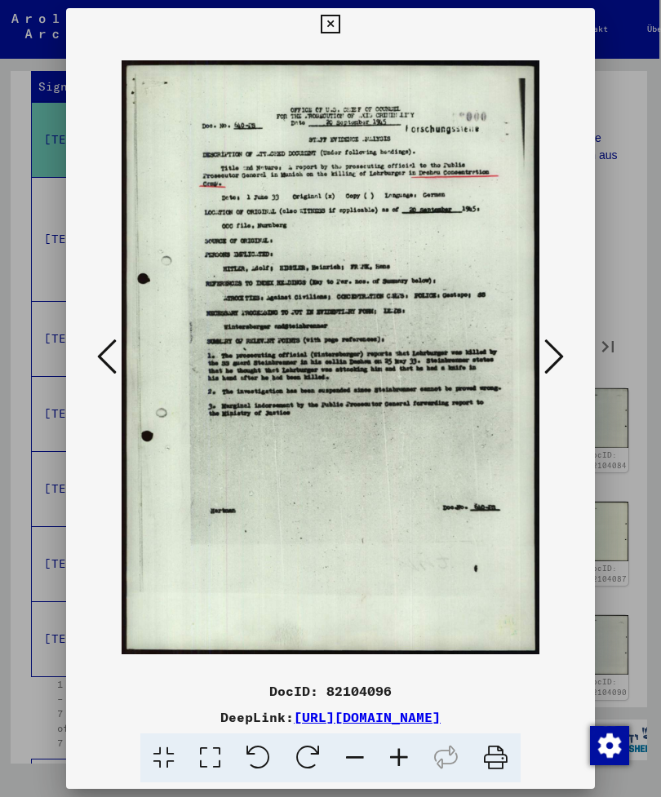
click at [544, 344] on icon at bounding box center [554, 356] width 20 height 39
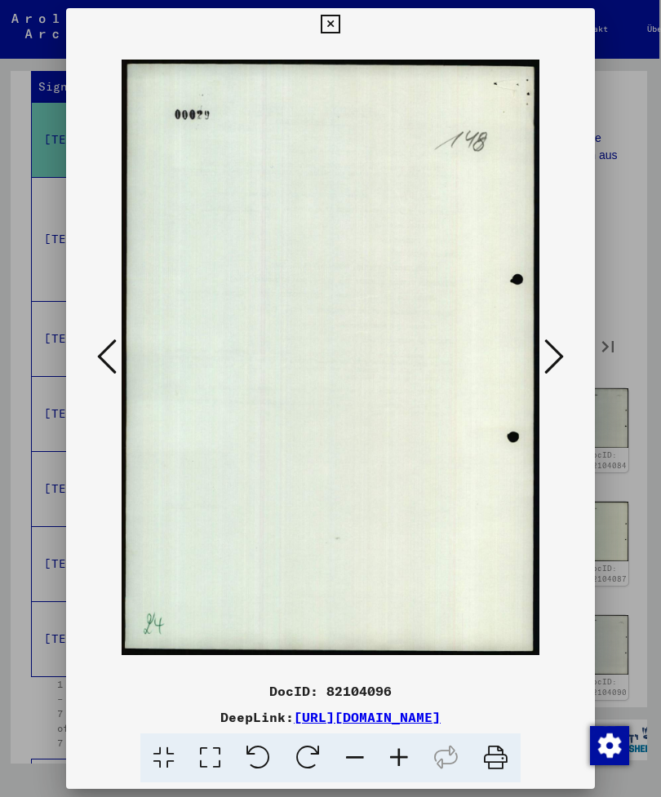
click at [544, 344] on icon at bounding box center [554, 356] width 20 height 39
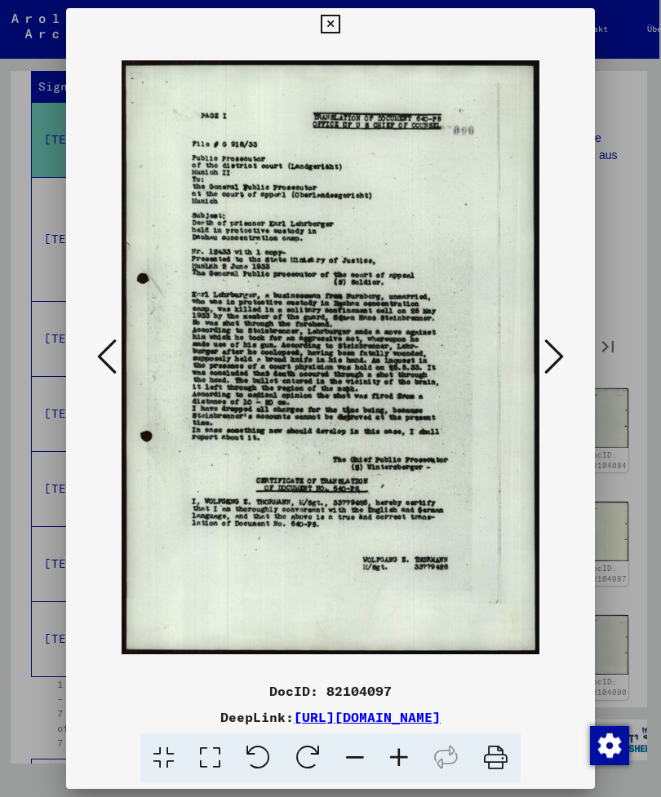
click at [544, 346] on icon at bounding box center [554, 356] width 20 height 39
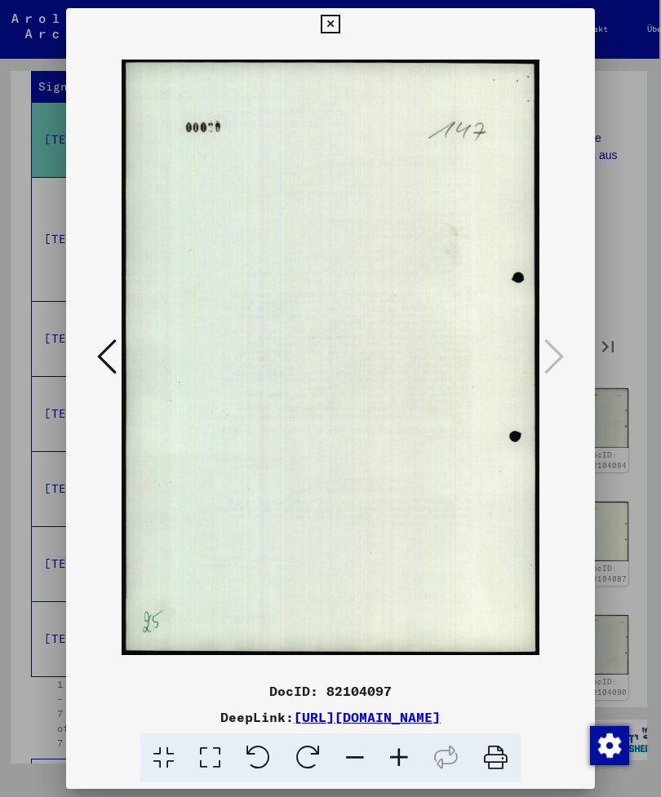
click at [117, 349] on icon at bounding box center [107, 356] width 20 height 39
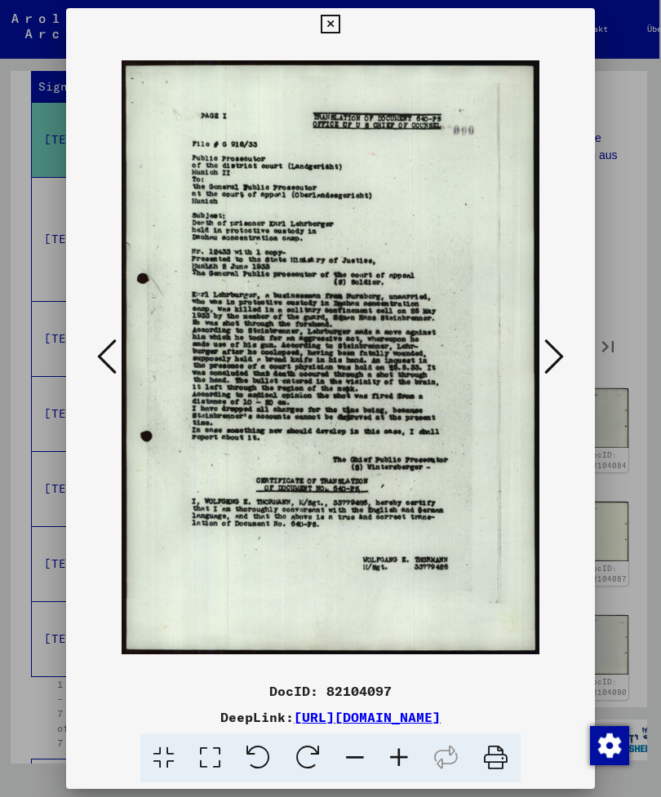
click at [544, 343] on icon at bounding box center [554, 356] width 20 height 39
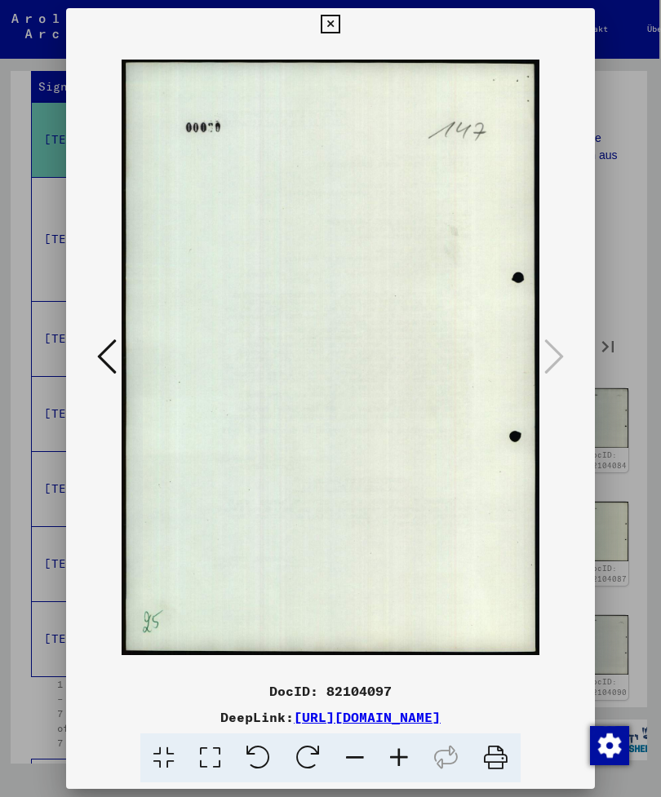
click at [544, 343] on icon at bounding box center [554, 356] width 20 height 39
click at [544, 348] on icon at bounding box center [554, 356] width 20 height 39
click at [344, 27] on button at bounding box center [330, 24] width 29 height 33
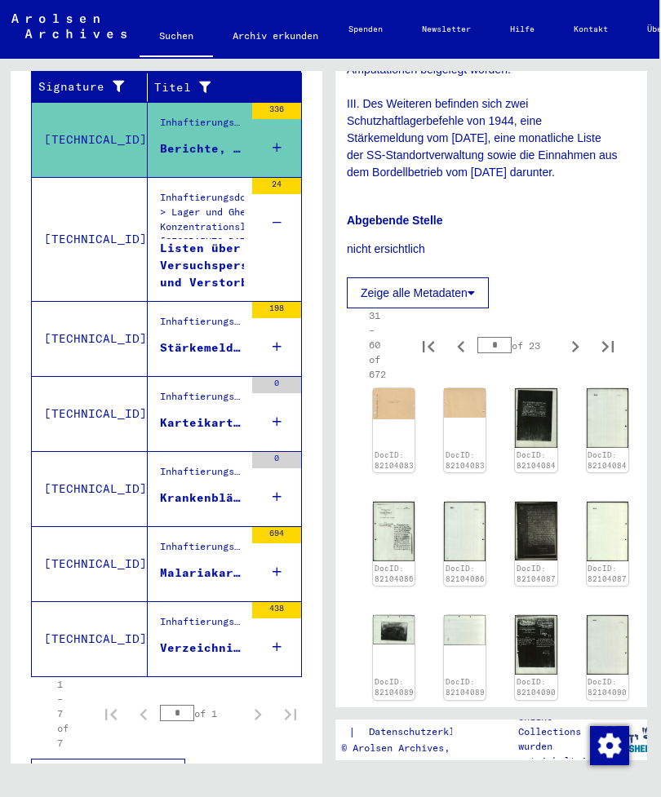
click at [568, 335] on icon "Next page" at bounding box center [575, 346] width 23 height 23
type input "*"
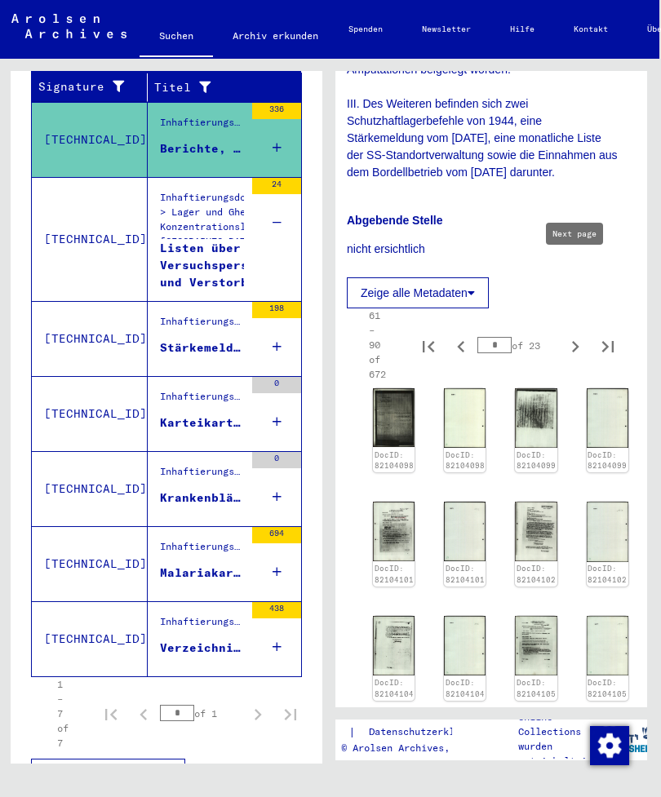
click at [574, 335] on icon "Next page" at bounding box center [575, 346] width 23 height 23
type input "*"
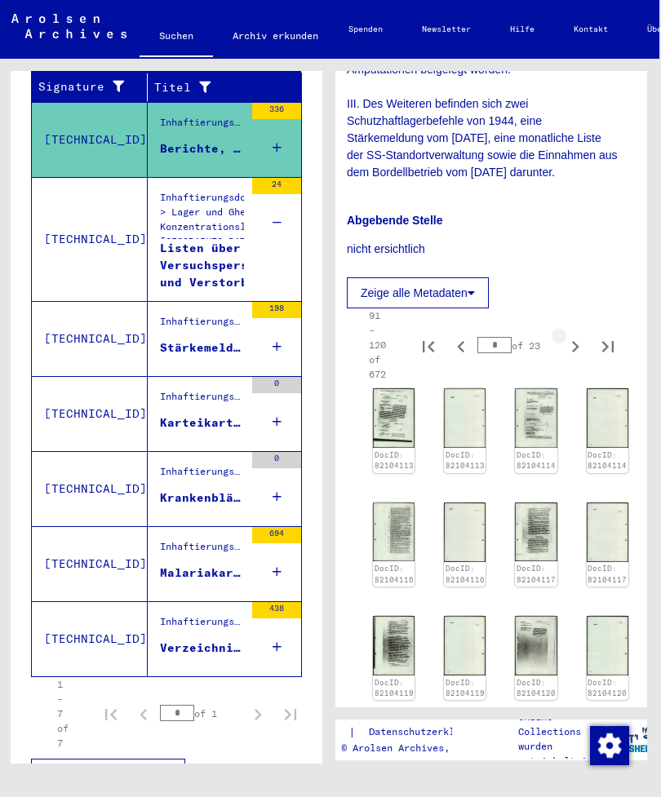
click at [581, 335] on icon "Next page" at bounding box center [575, 346] width 23 height 23
type input "*"
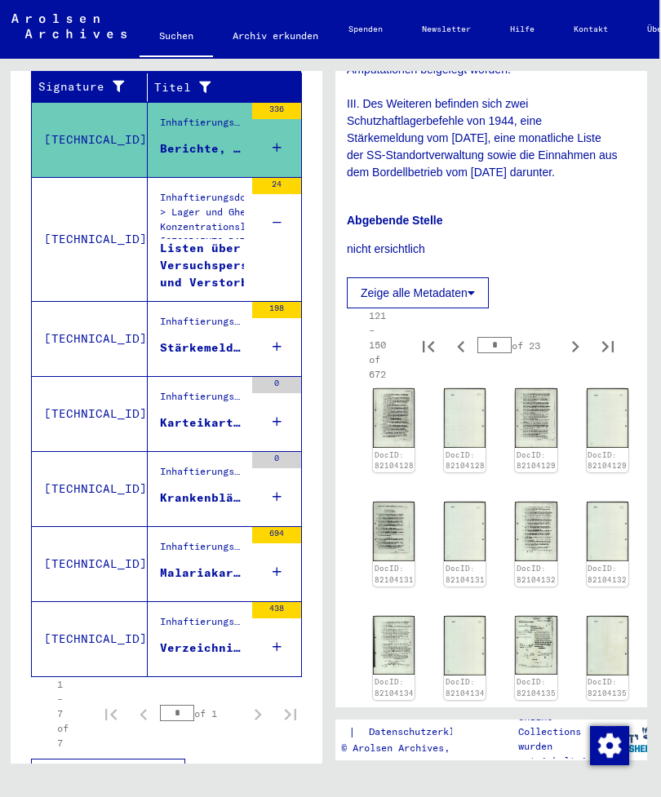
click at [571, 335] on icon "Next page" at bounding box center [575, 346] width 23 height 23
type input "*"
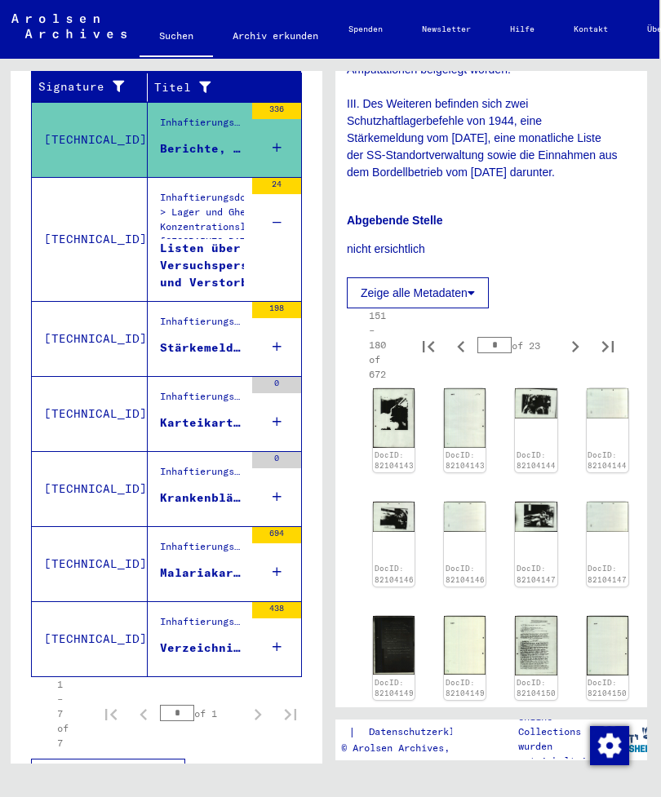
click at [402, 388] on img at bounding box center [394, 418] width 42 height 60
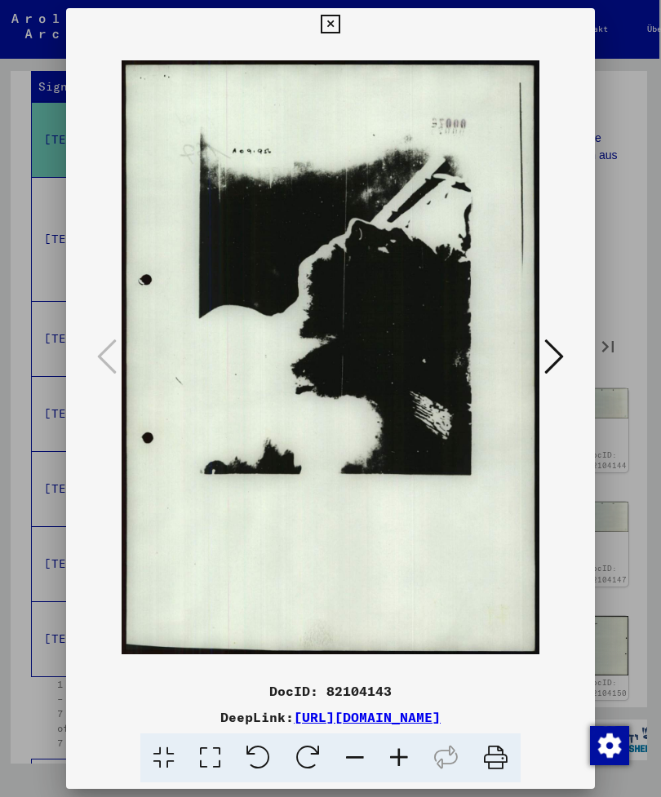
click at [544, 337] on icon at bounding box center [554, 356] width 20 height 39
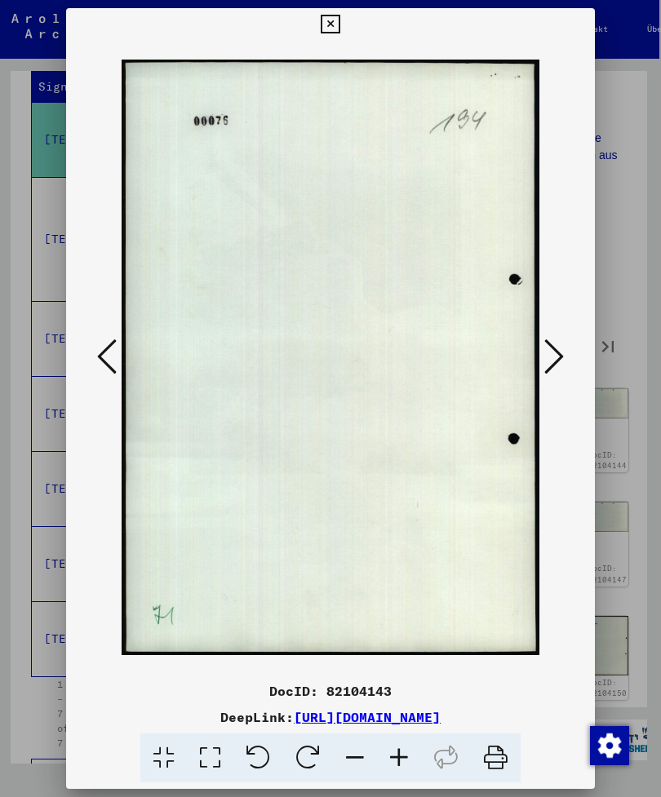
click at [540, 337] on button at bounding box center [553, 358] width 29 height 47
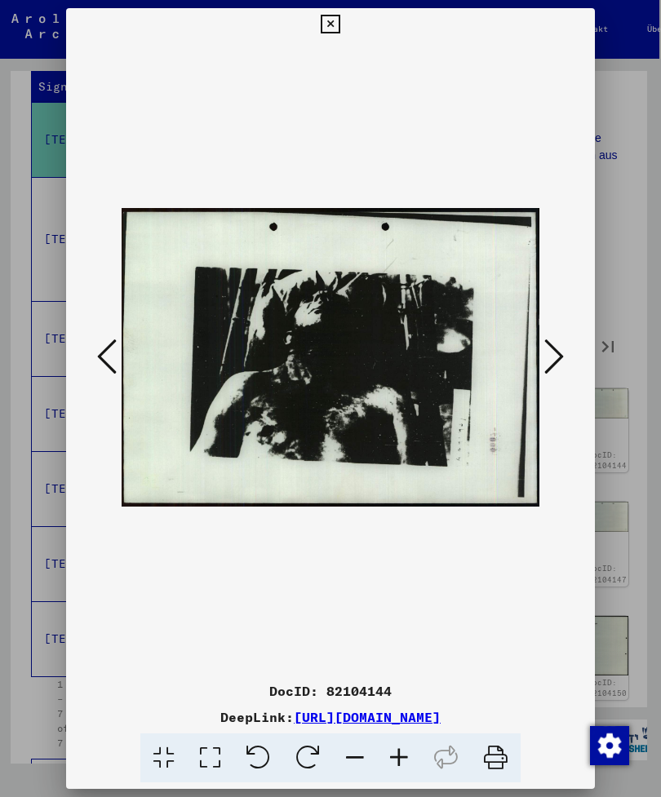
click at [540, 343] on button at bounding box center [553, 358] width 29 height 47
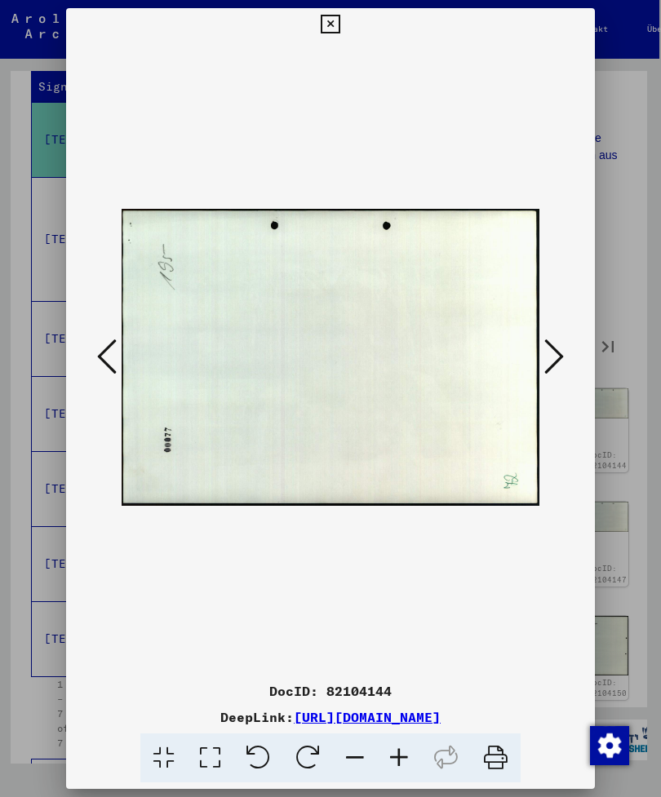
click at [544, 347] on icon at bounding box center [554, 356] width 20 height 39
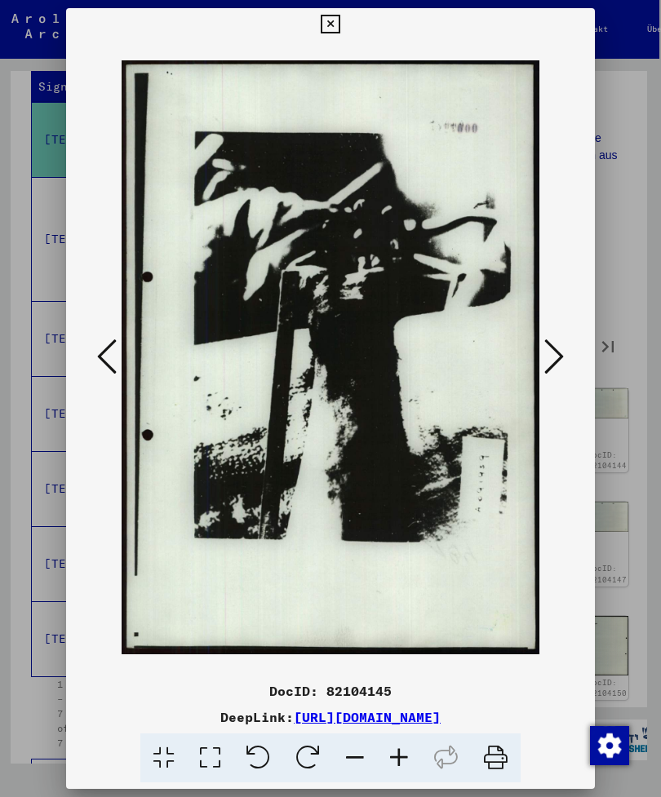
click at [544, 342] on button at bounding box center [553, 358] width 29 height 47
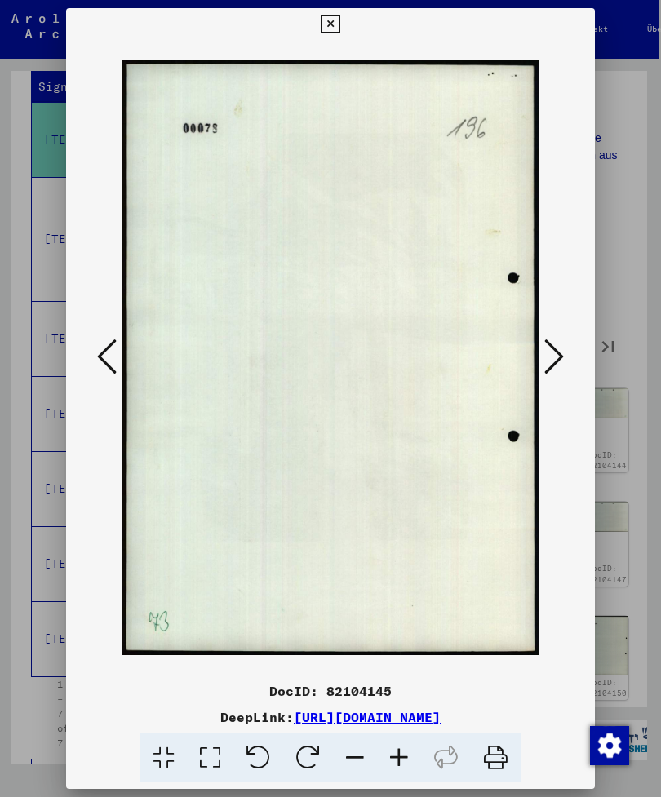
click at [539, 343] on button at bounding box center [553, 358] width 29 height 47
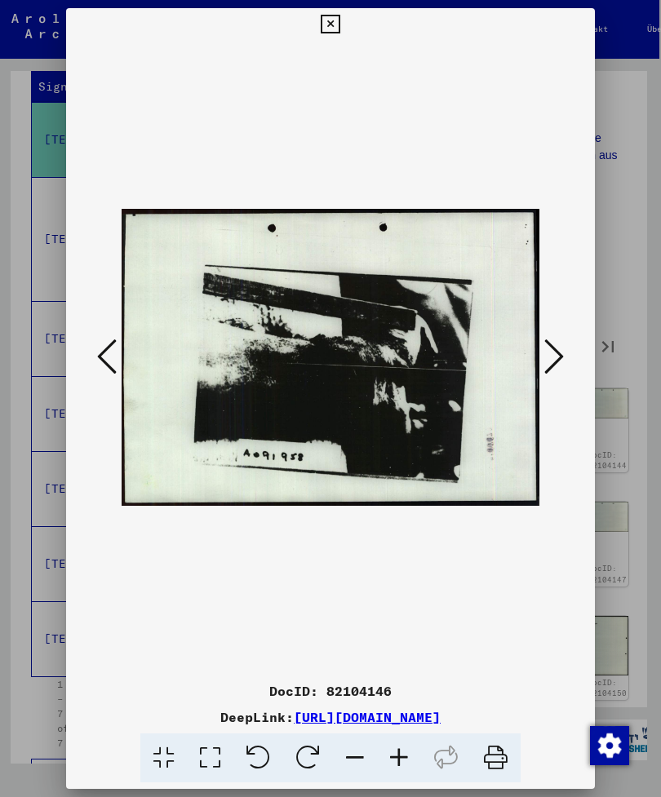
click at [539, 343] on button at bounding box center [553, 358] width 29 height 47
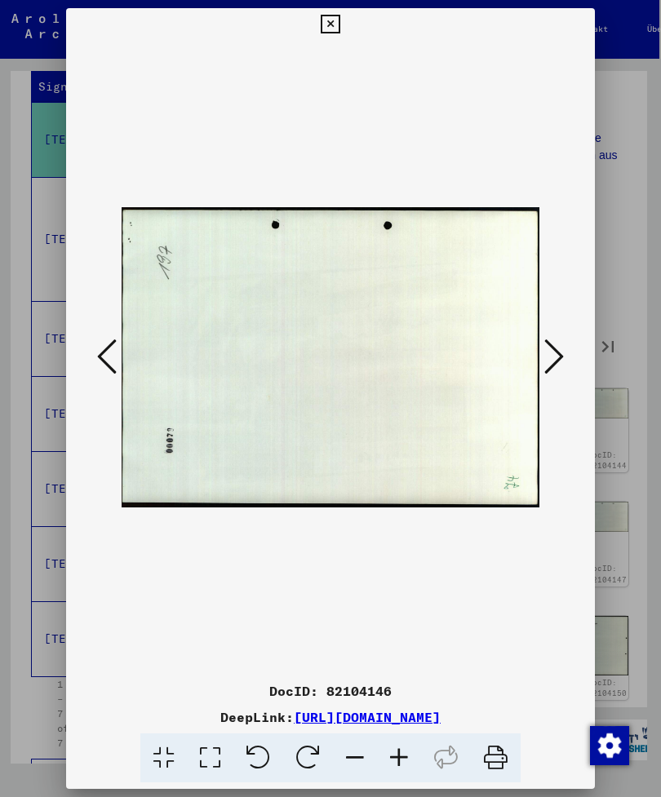
click at [544, 346] on icon at bounding box center [554, 356] width 20 height 39
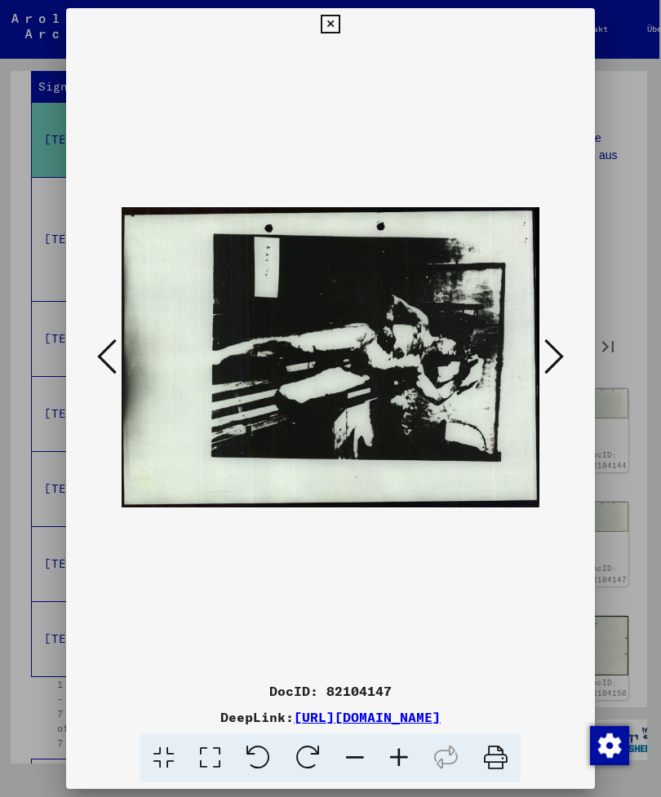
click at [544, 343] on icon at bounding box center [554, 356] width 20 height 39
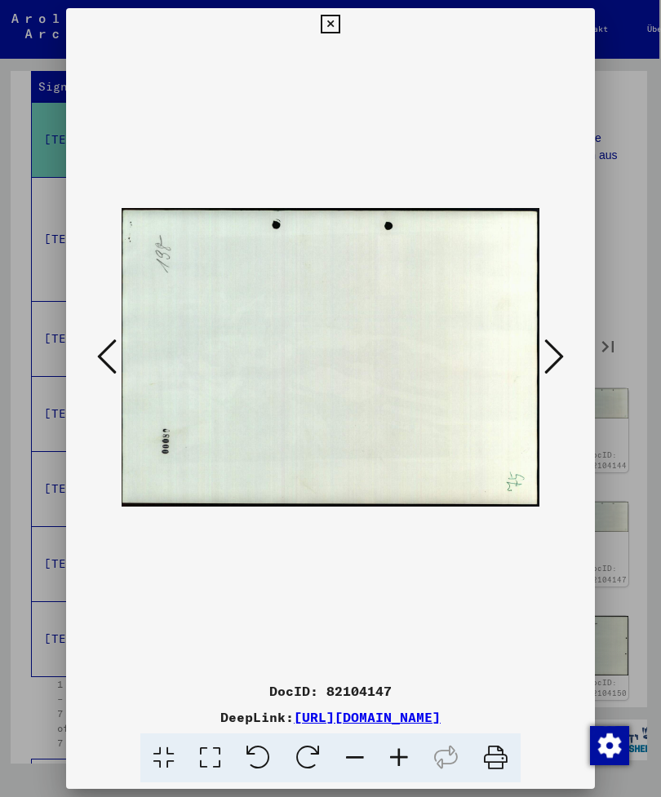
click at [544, 343] on icon at bounding box center [554, 356] width 20 height 39
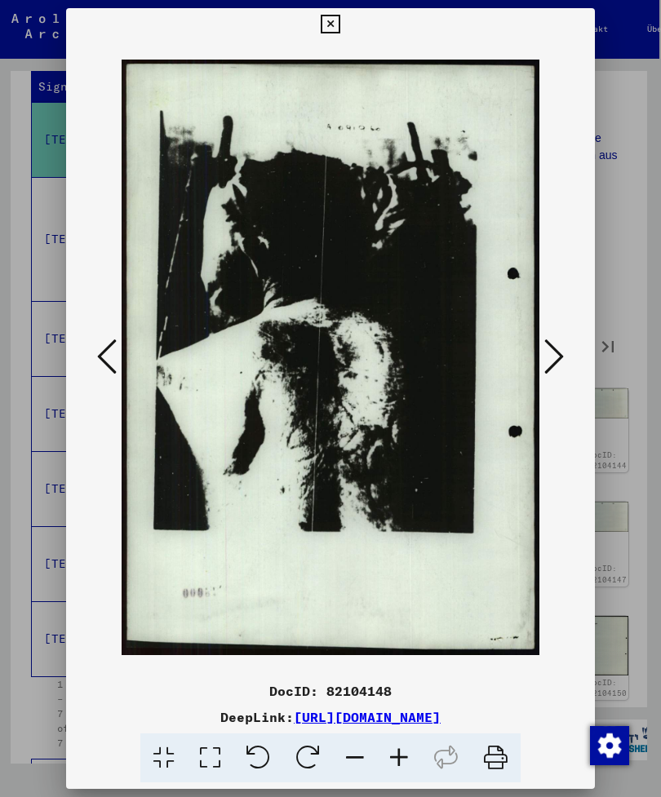
click at [539, 340] on button at bounding box center [553, 358] width 29 height 47
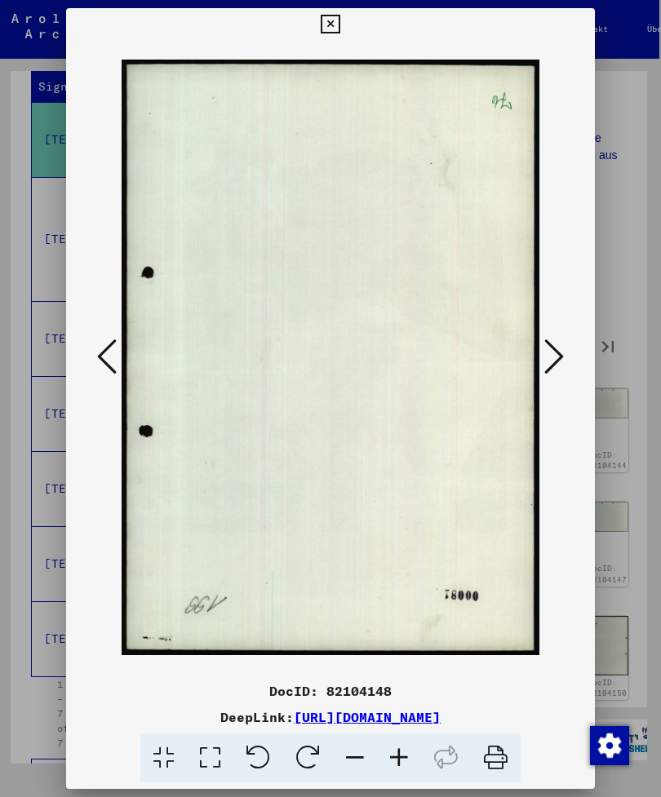
click at [539, 337] on button at bounding box center [553, 358] width 29 height 47
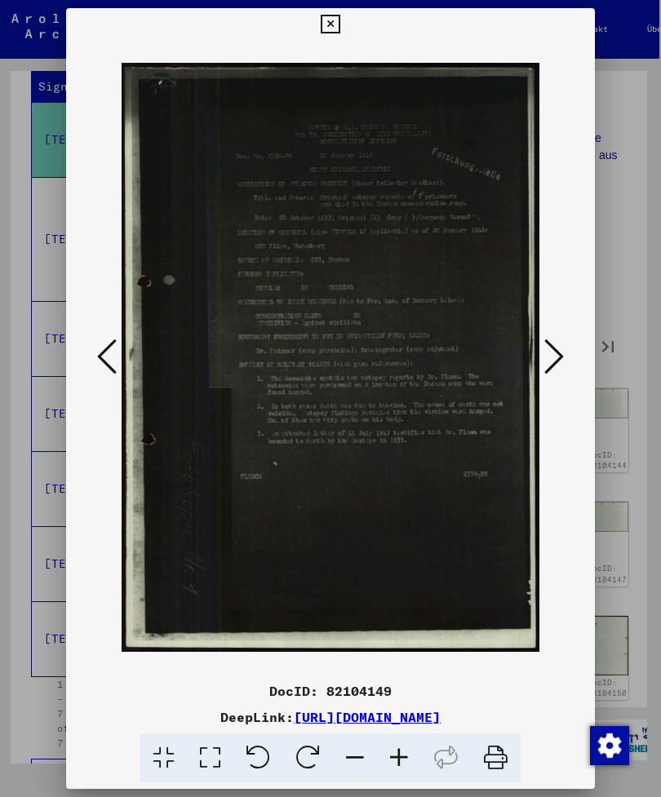
click at [544, 340] on icon at bounding box center [554, 356] width 20 height 39
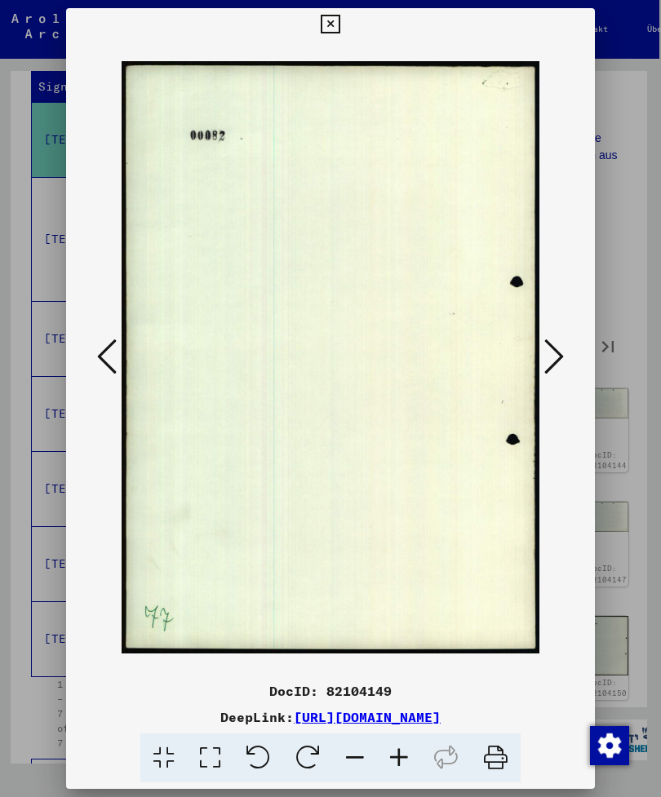
click at [544, 340] on icon at bounding box center [554, 356] width 20 height 39
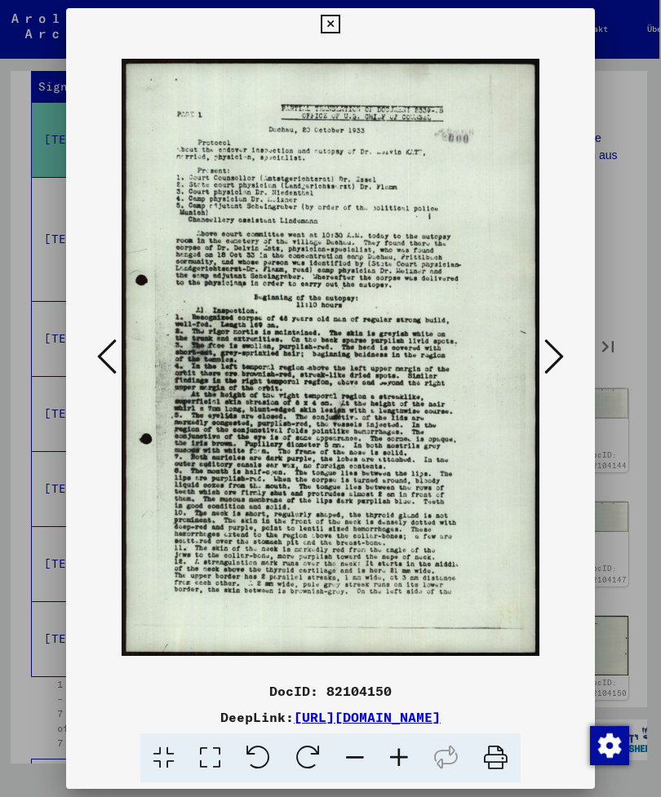
click at [544, 345] on icon at bounding box center [554, 356] width 20 height 39
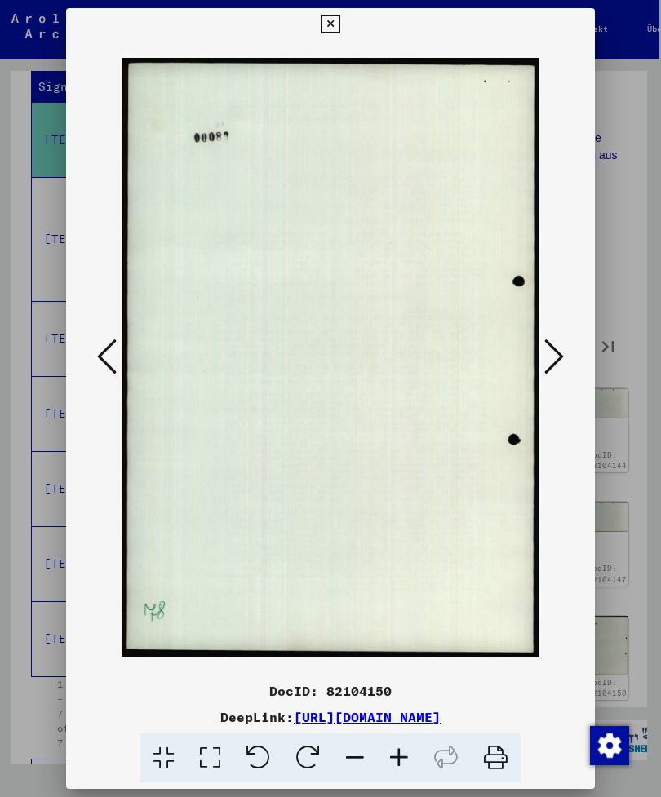
click at [544, 340] on icon at bounding box center [554, 356] width 20 height 39
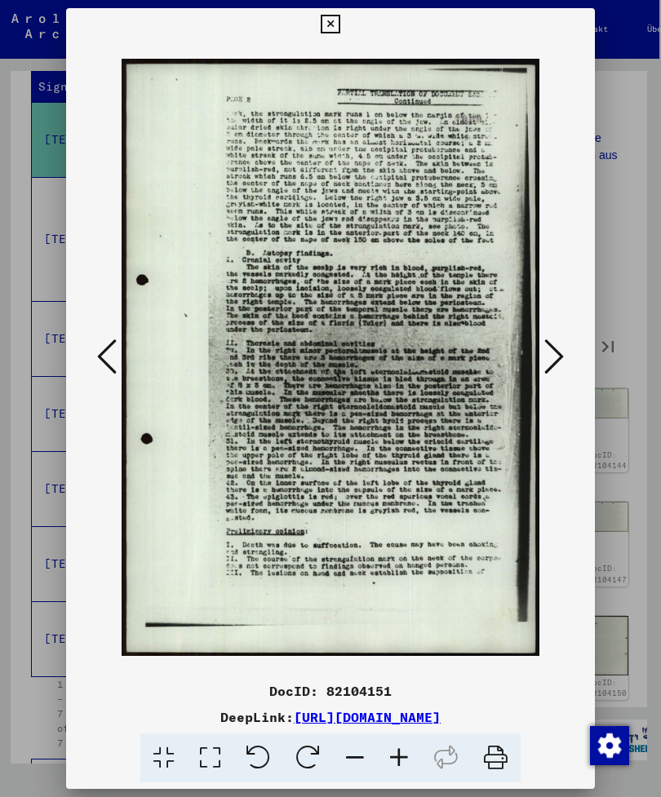
click at [544, 344] on icon at bounding box center [554, 356] width 20 height 39
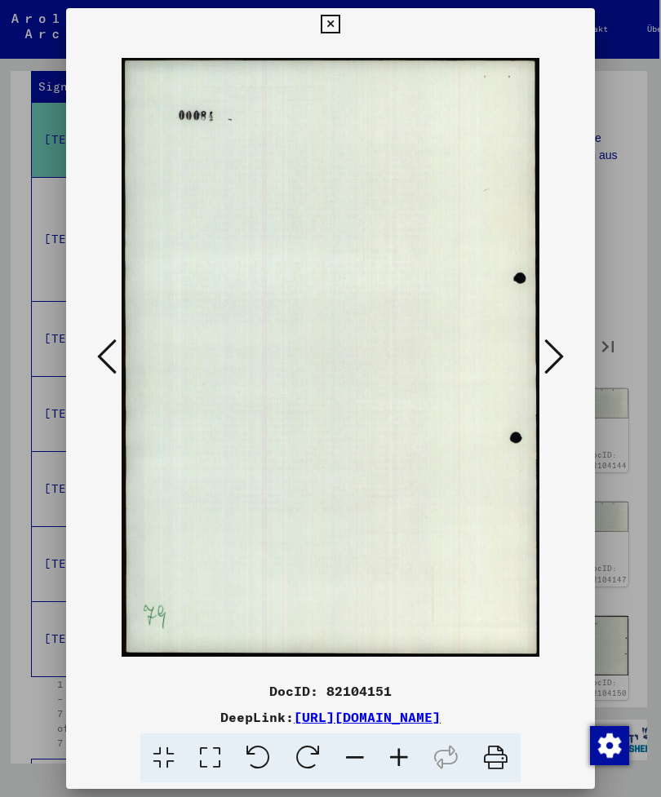
click at [340, 20] on icon at bounding box center [330, 25] width 19 height 20
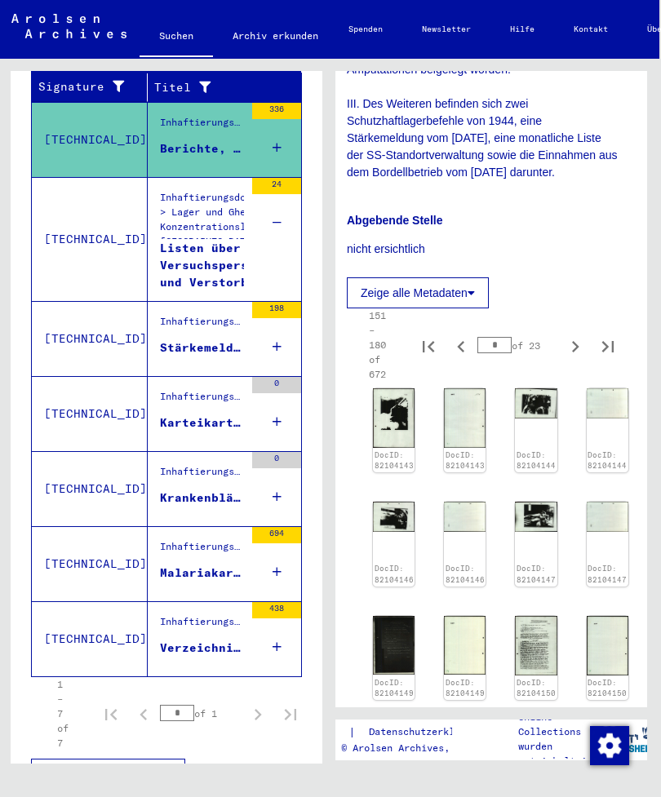
click at [571, 335] on icon "Next page" at bounding box center [575, 346] width 23 height 23
type input "*"
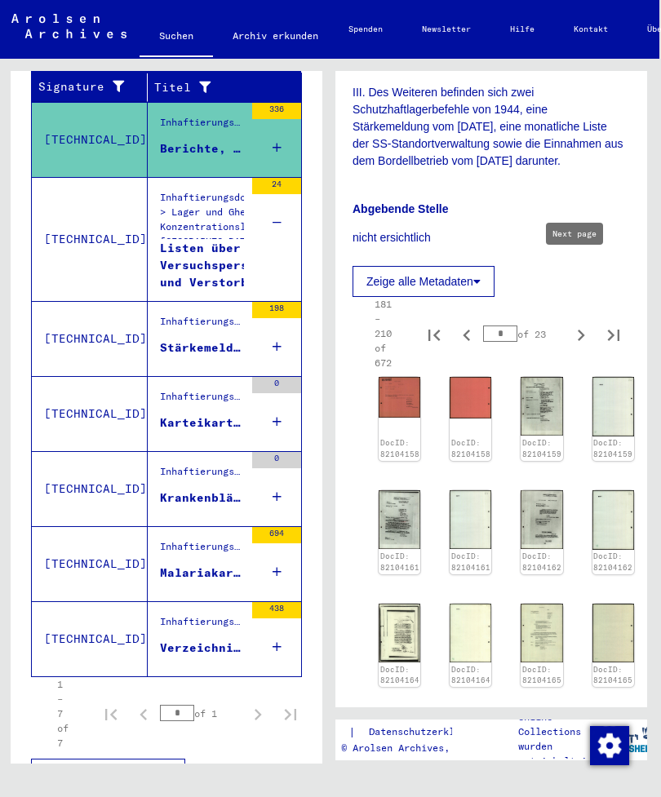
scroll to position [891, 1]
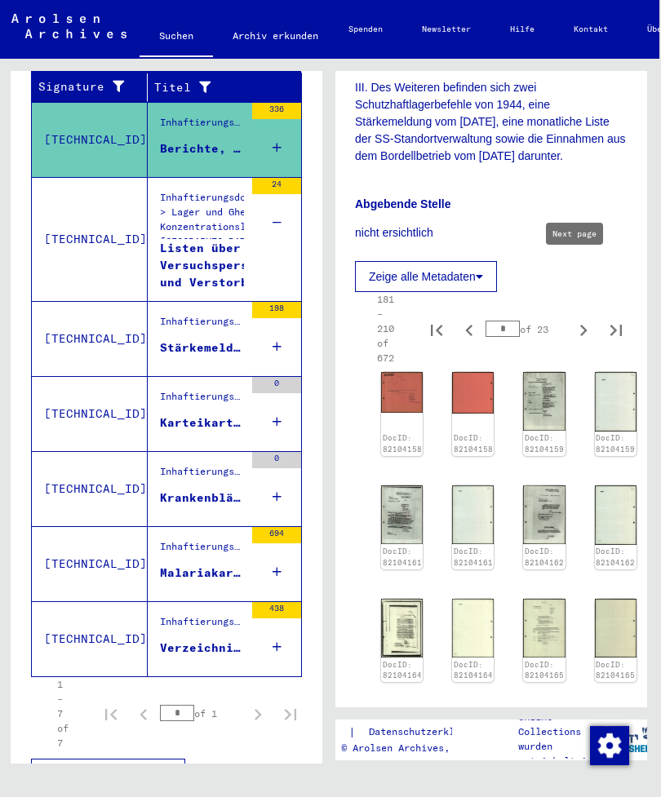
click at [419, 372] on img at bounding box center [402, 392] width 42 height 41
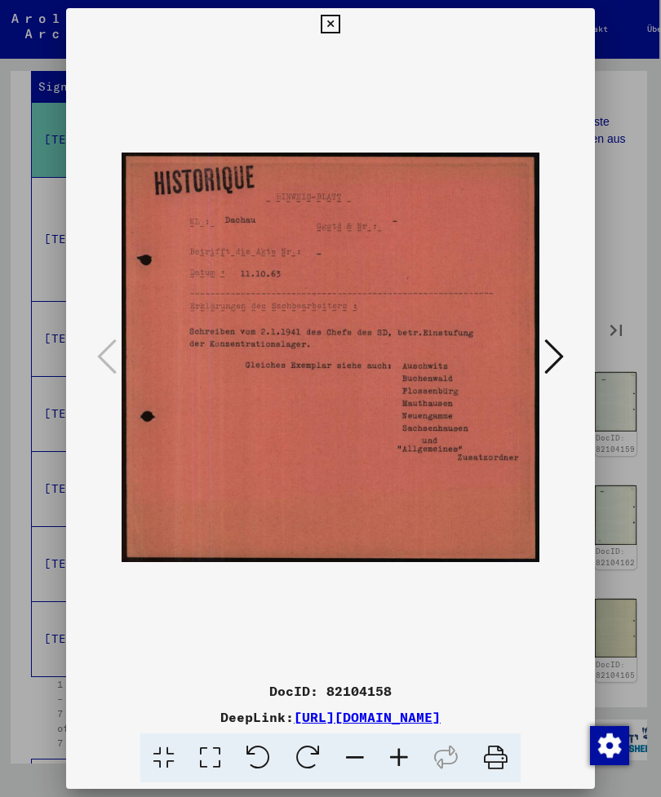
click at [544, 341] on icon at bounding box center [554, 356] width 20 height 39
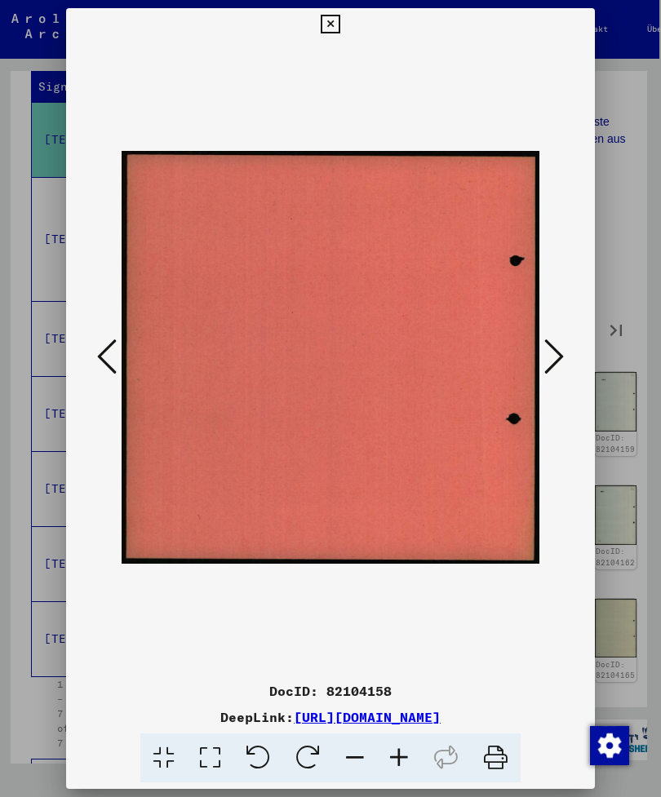
click at [544, 337] on icon at bounding box center [554, 356] width 20 height 39
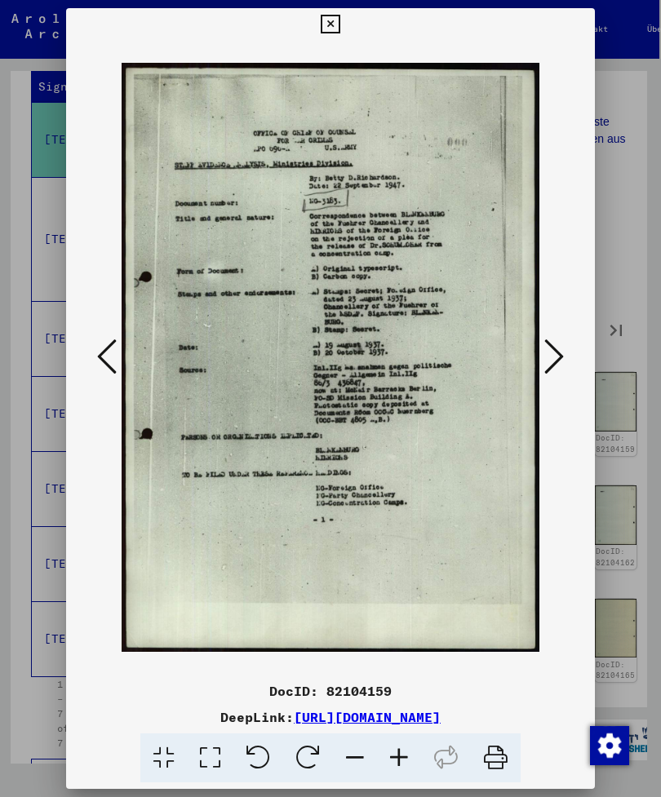
click at [544, 340] on icon at bounding box center [554, 356] width 20 height 39
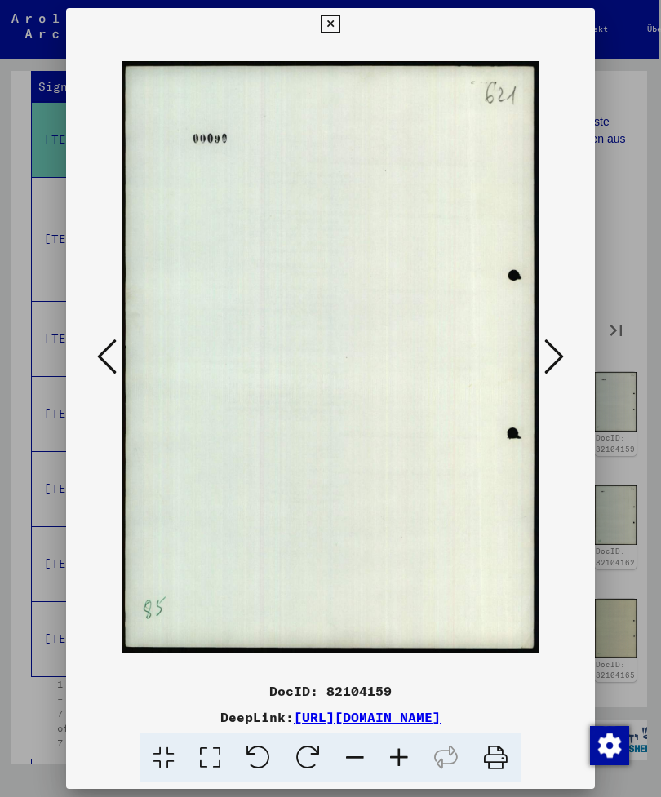
click at [544, 343] on icon at bounding box center [554, 356] width 20 height 39
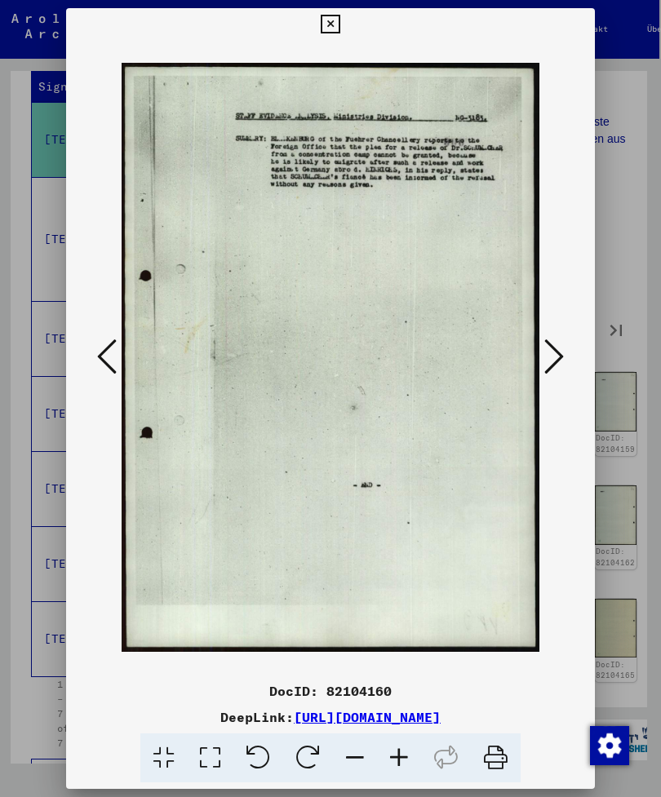
click at [636, 273] on div at bounding box center [330, 398] width 661 height 797
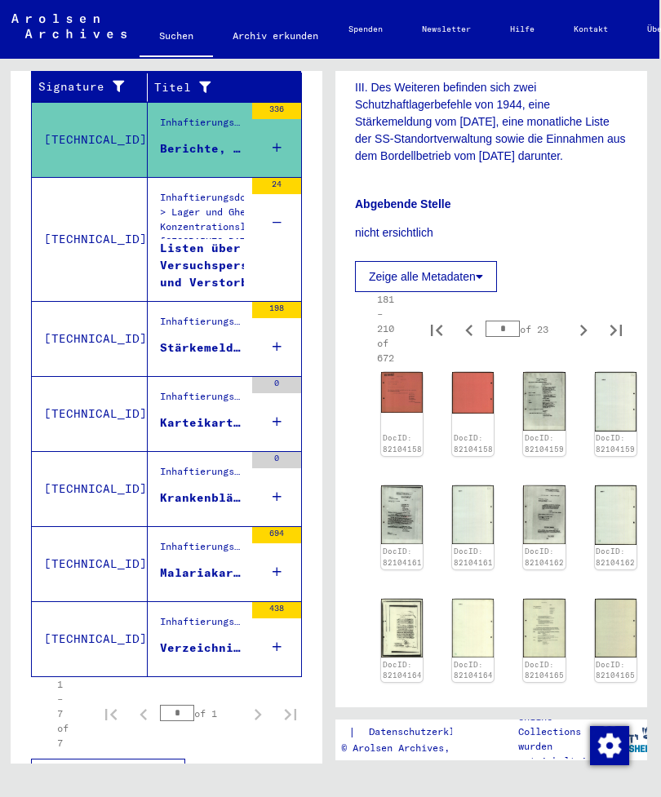
click at [602, 313] on button "Last page" at bounding box center [616, 329] width 33 height 33
type input "**"
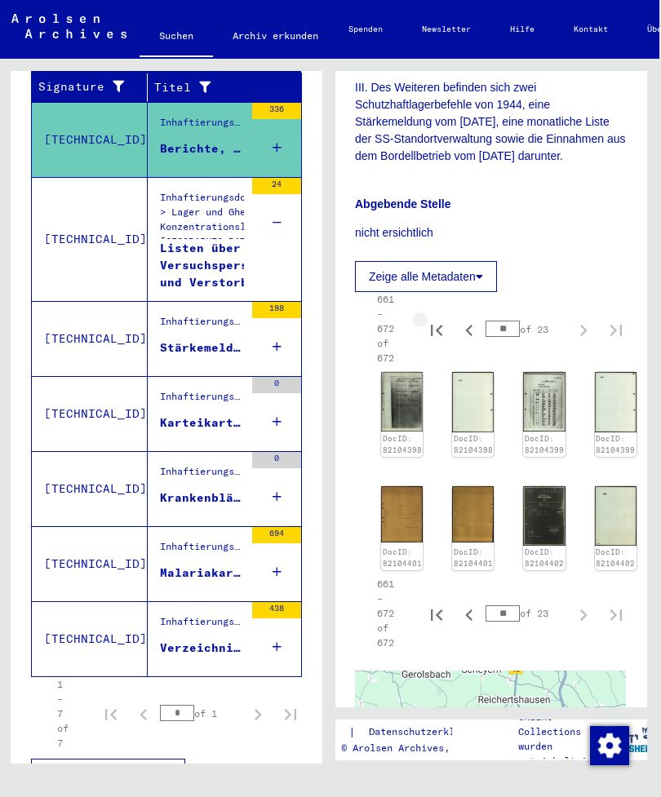
click at [437, 319] on icon "First page" at bounding box center [436, 330] width 23 height 23
type input "*"
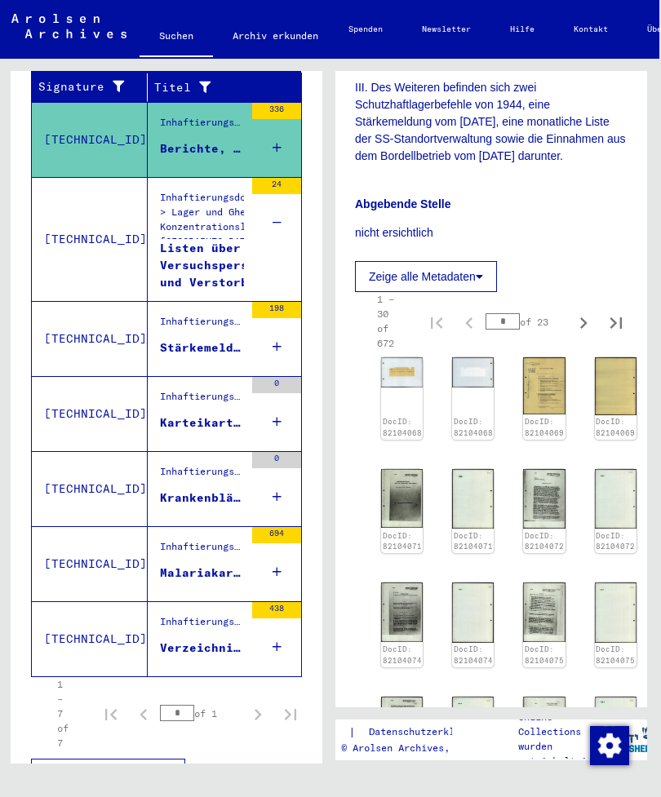
click at [567, 305] on button "Next page" at bounding box center [583, 321] width 33 height 33
type input "*"
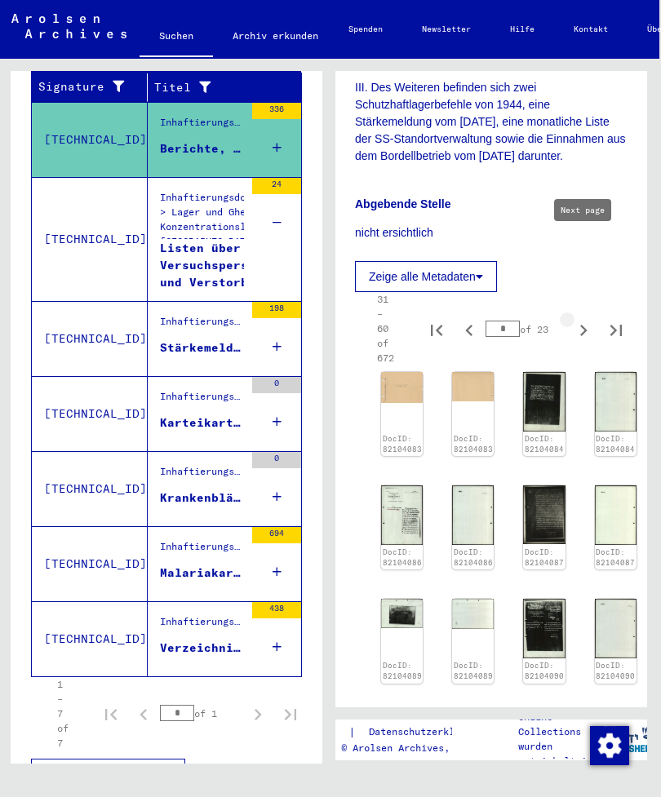
click at [583, 319] on icon "Next page" at bounding box center [583, 330] width 23 height 23
type input "*"
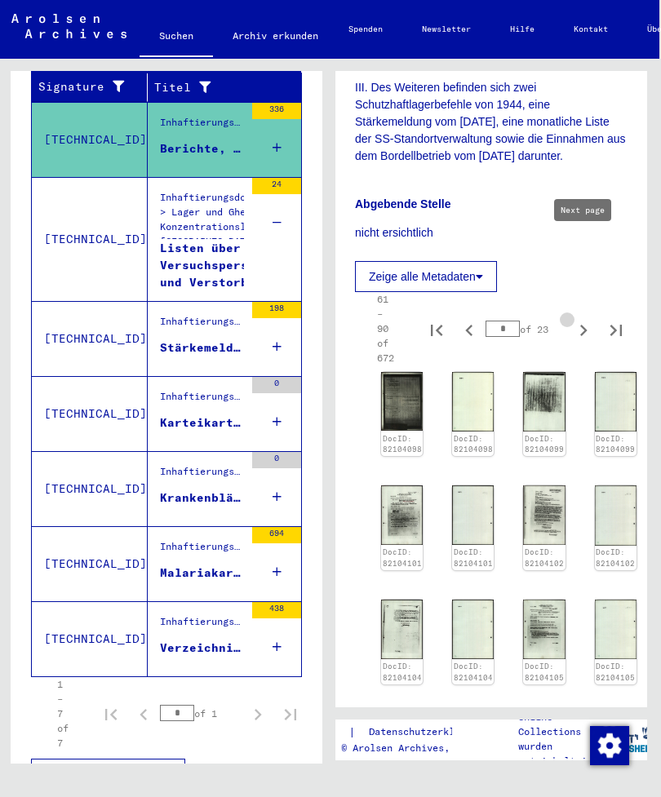
click at [581, 319] on icon "Next page" at bounding box center [583, 330] width 23 height 23
type input "*"
click at [583, 325] on icon "Next page" at bounding box center [583, 330] width 7 height 11
type input "*"
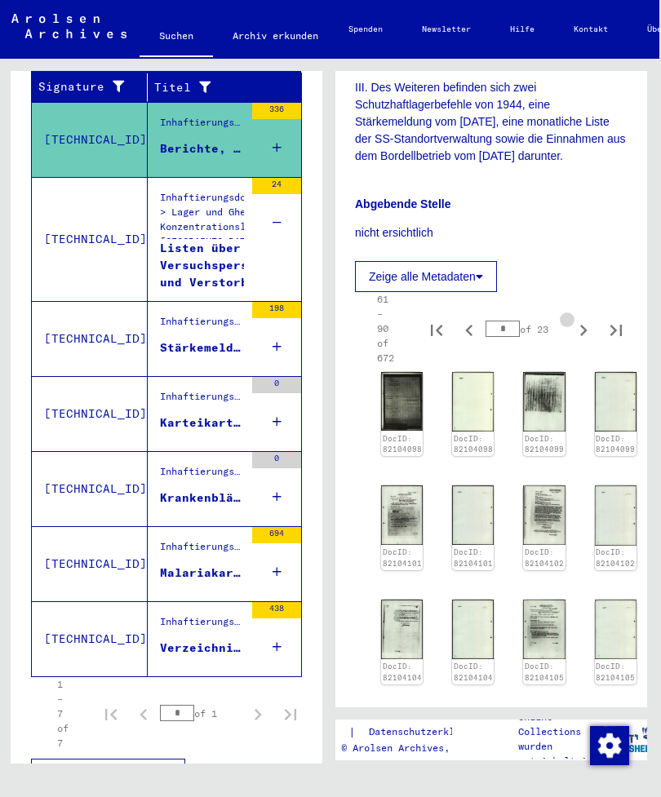
type input "*"
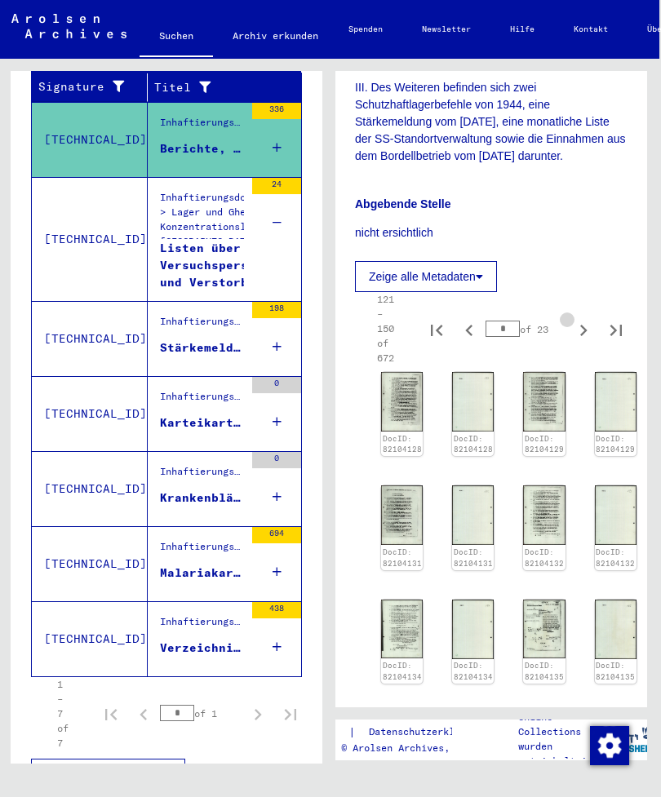
click at [583, 325] on icon "Next page" at bounding box center [583, 330] width 7 height 11
type input "*"
click at [583, 325] on icon "Next page" at bounding box center [583, 330] width 7 height 11
type input "*"
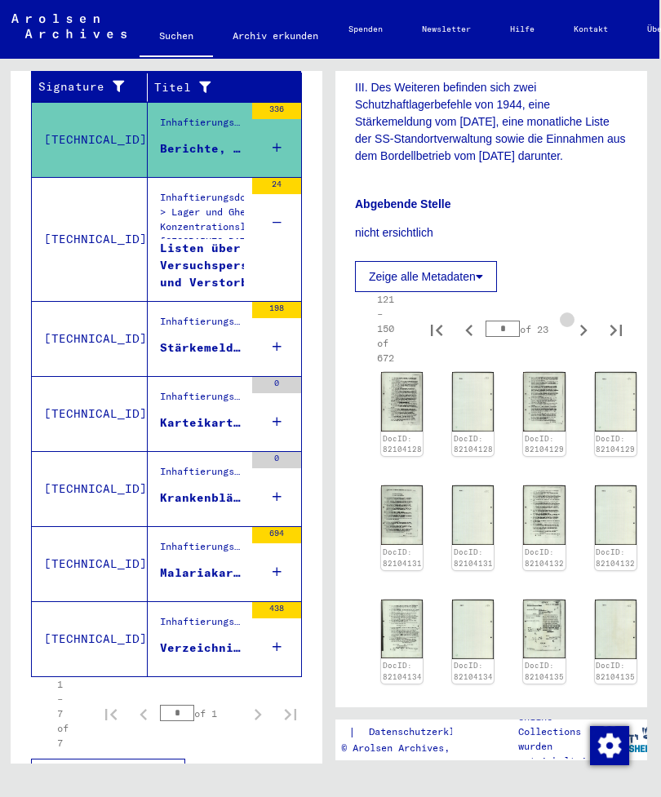
type input "*"
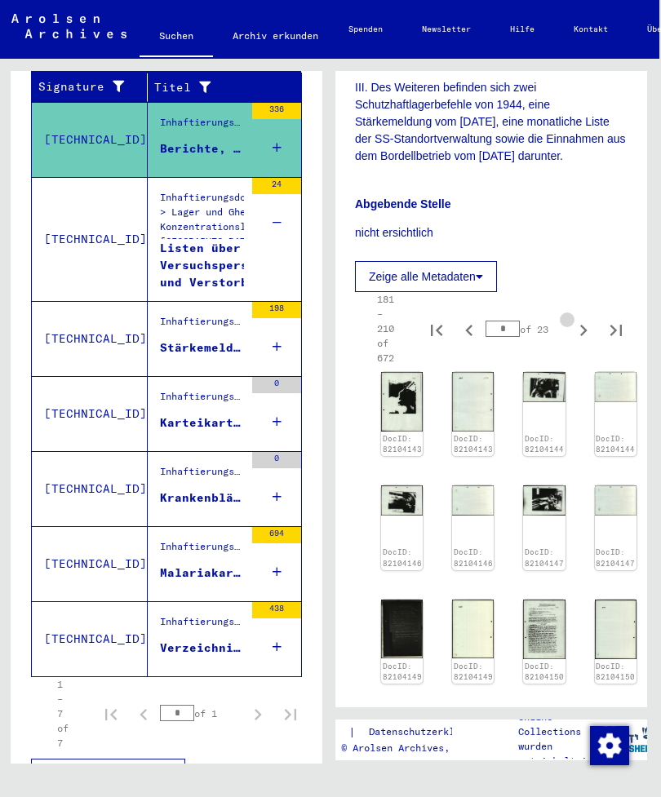
click at [583, 325] on icon "Next page" at bounding box center [583, 330] width 7 height 11
type input "*"
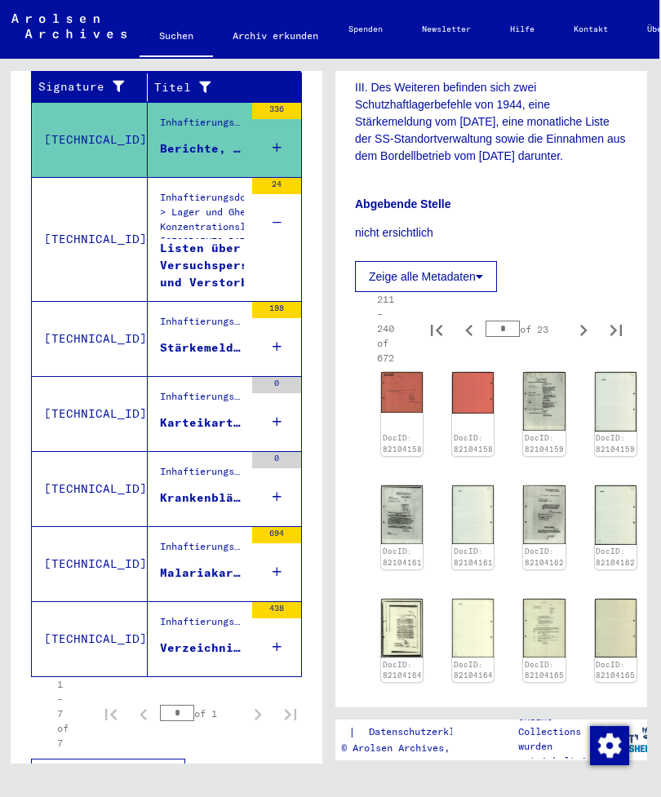
click at [574, 319] on icon "Next page" at bounding box center [583, 330] width 23 height 23
type input "*"
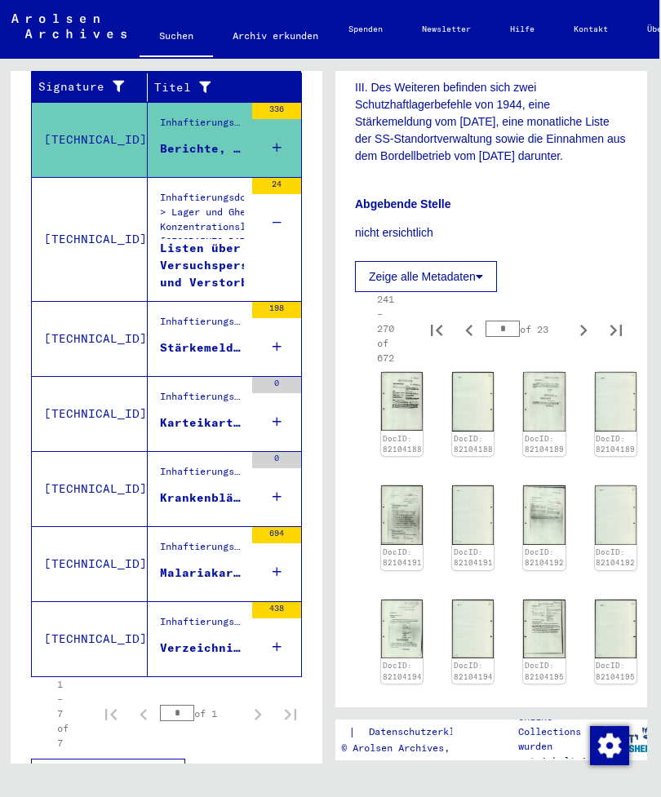
click at [582, 319] on icon "Next page" at bounding box center [583, 330] width 23 height 23
type input "**"
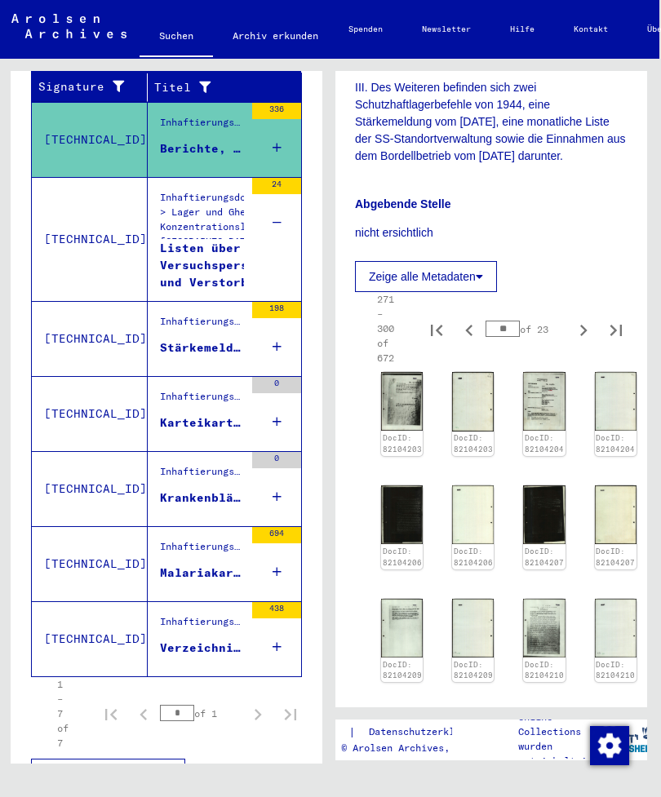
click at [415, 372] on img at bounding box center [402, 401] width 42 height 59
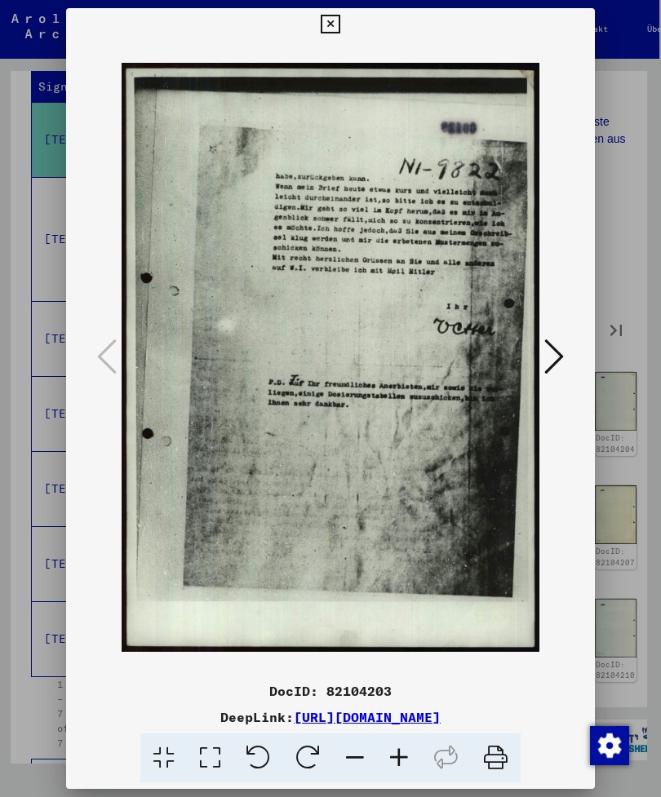
click at [539, 339] on button at bounding box center [553, 358] width 29 height 47
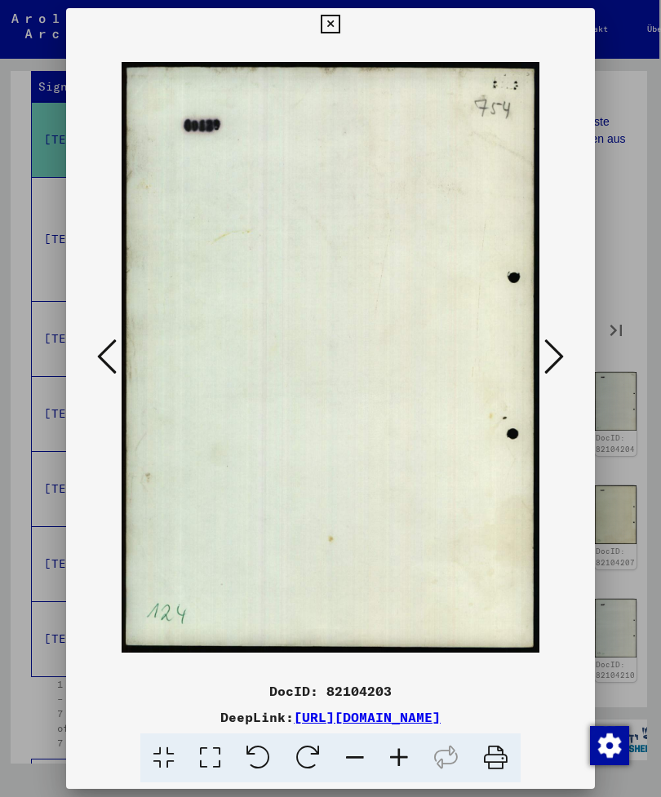
click at [544, 337] on icon at bounding box center [554, 356] width 20 height 39
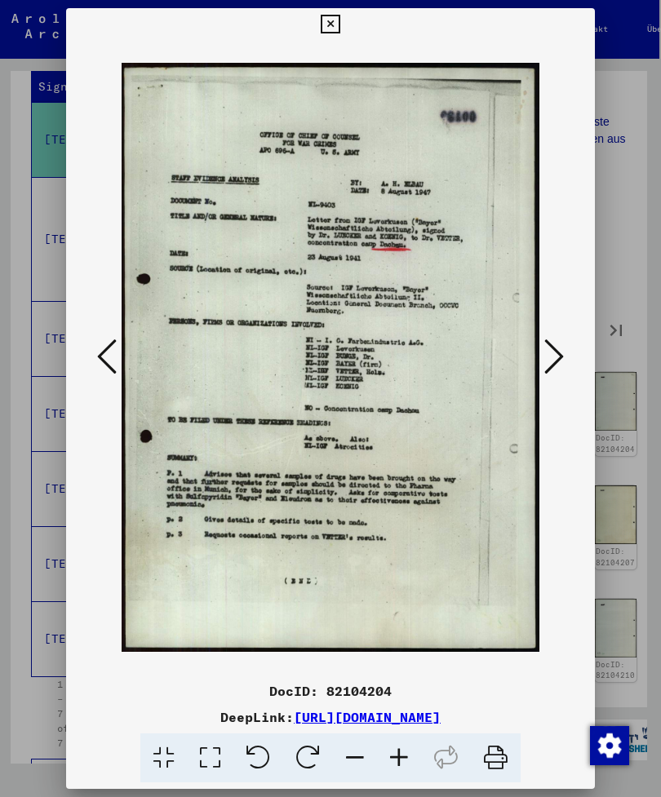
click at [544, 342] on icon at bounding box center [554, 356] width 20 height 39
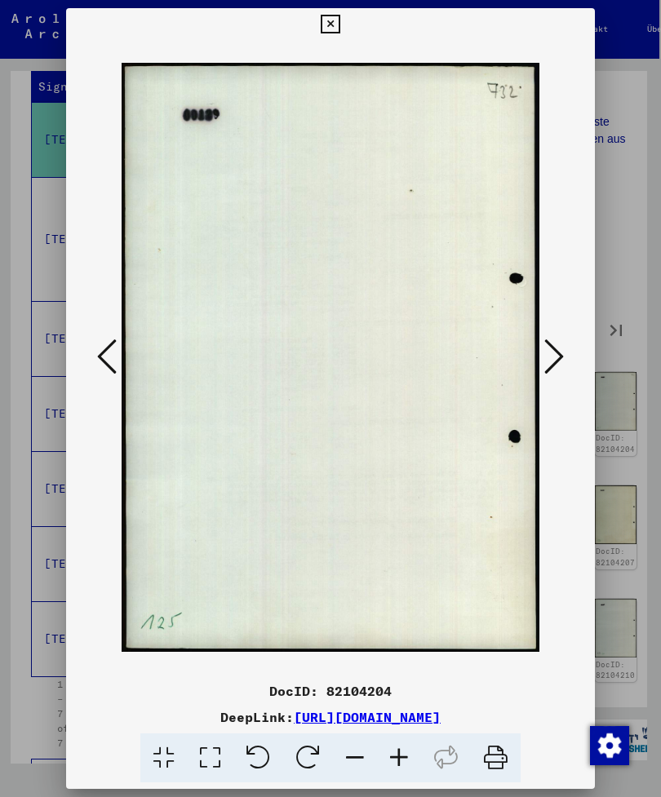
click at [544, 344] on icon at bounding box center [554, 356] width 20 height 39
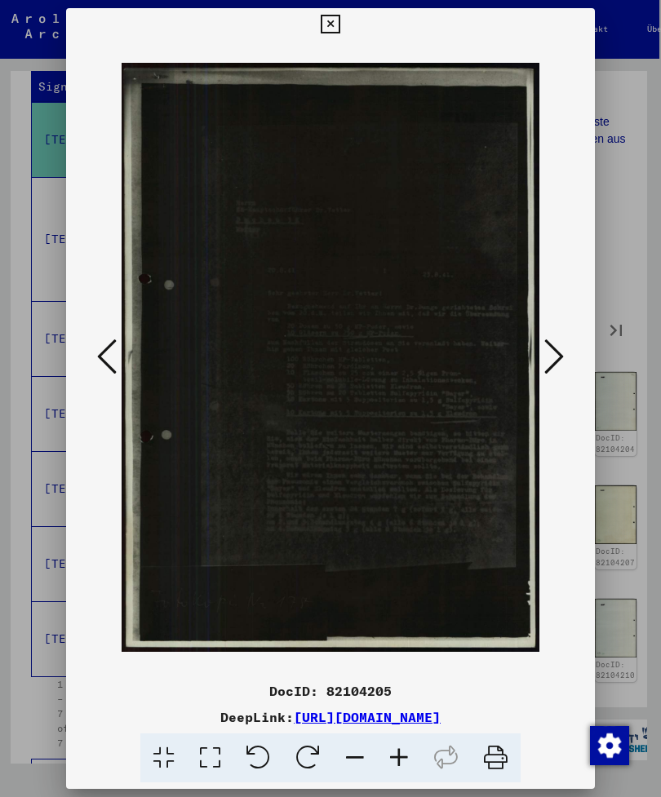
click at [544, 339] on icon at bounding box center [554, 356] width 20 height 39
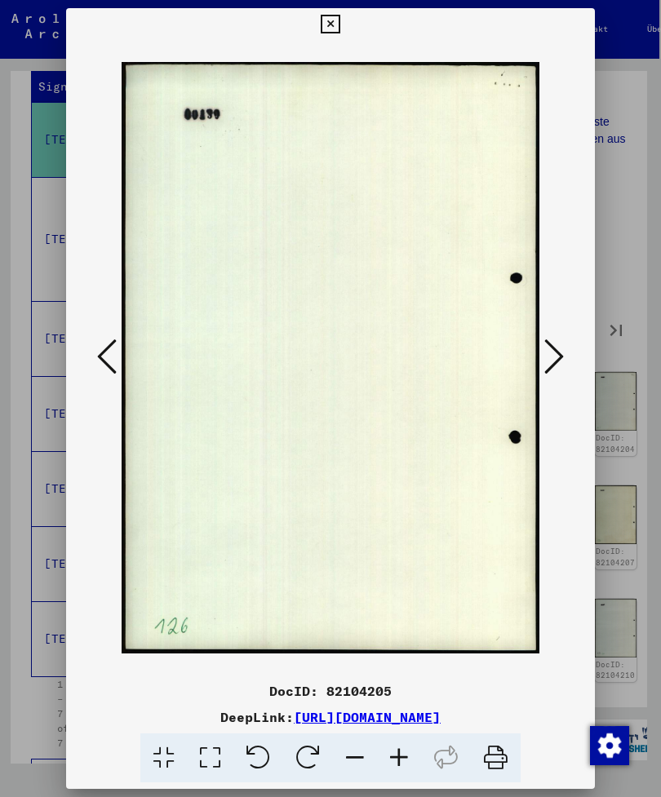
click at [544, 343] on icon at bounding box center [554, 356] width 20 height 39
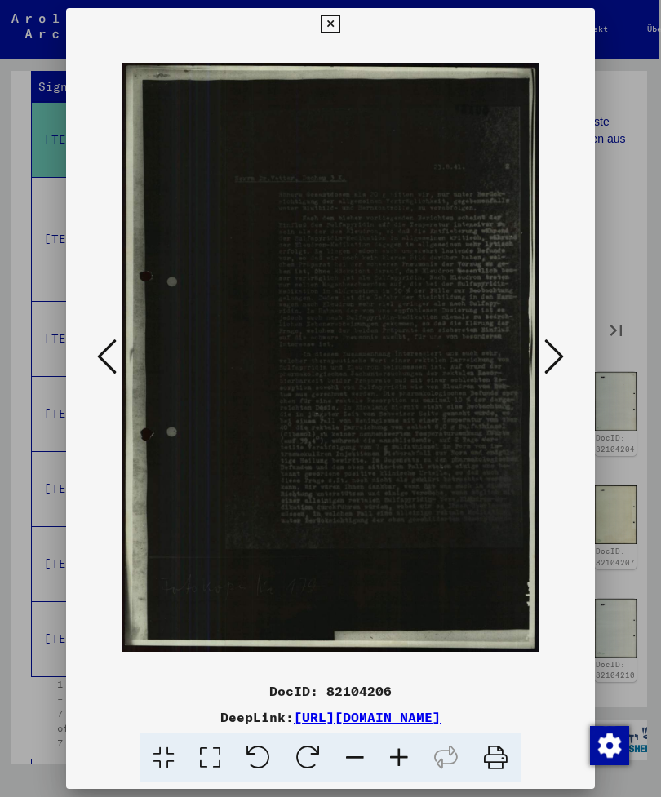
click at [544, 346] on icon at bounding box center [554, 356] width 20 height 39
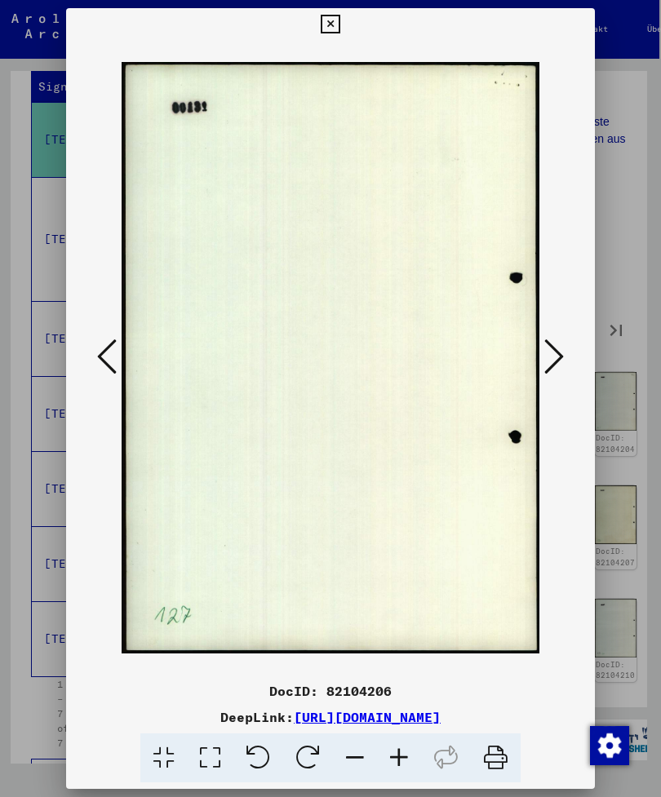
click at [544, 338] on icon at bounding box center [554, 356] width 20 height 39
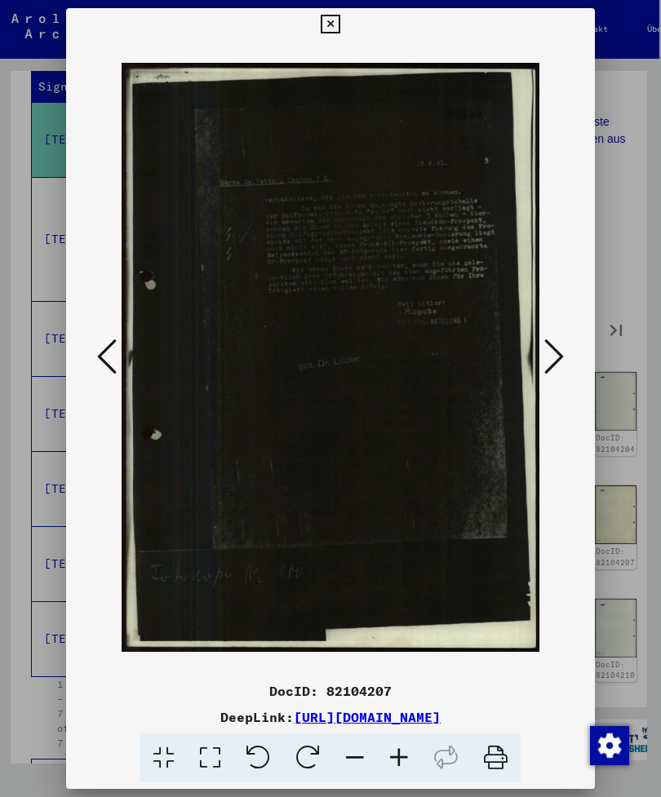
click at [539, 341] on button at bounding box center [553, 358] width 29 height 47
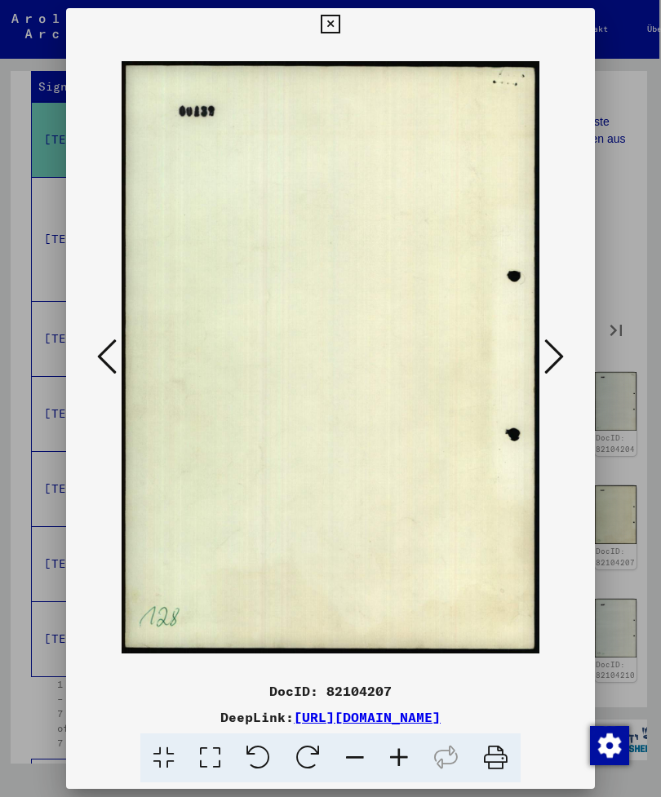
click at [544, 347] on icon at bounding box center [554, 356] width 20 height 39
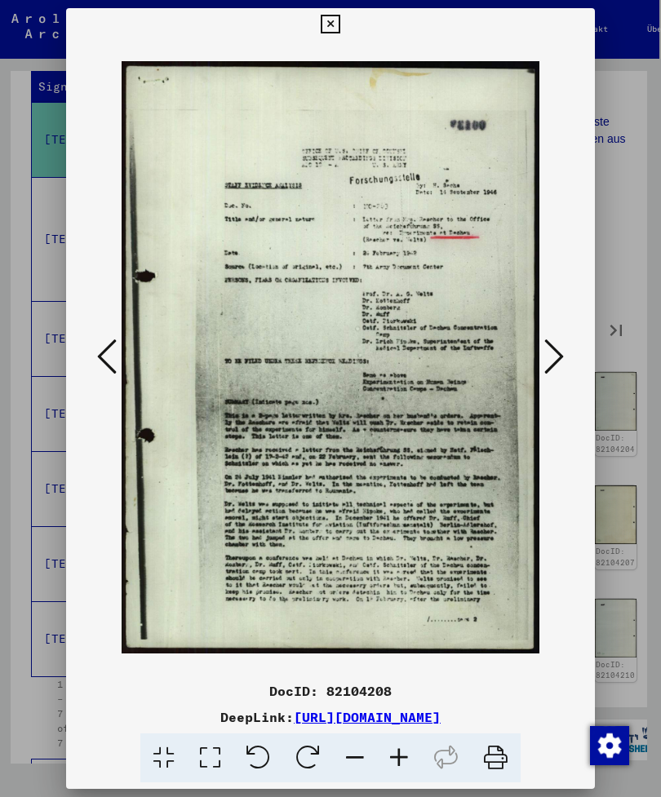
click at [544, 346] on icon at bounding box center [554, 356] width 20 height 39
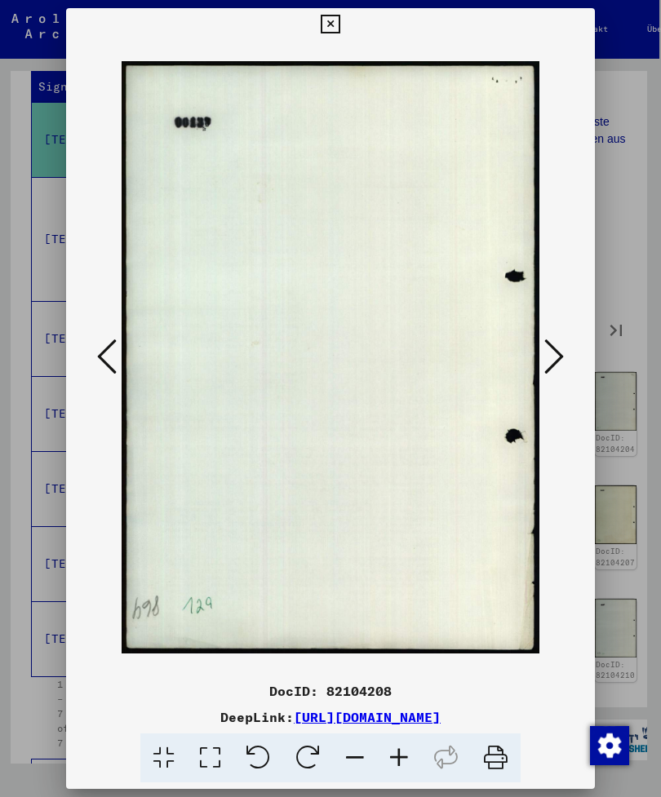
click at [117, 351] on icon at bounding box center [107, 356] width 20 height 39
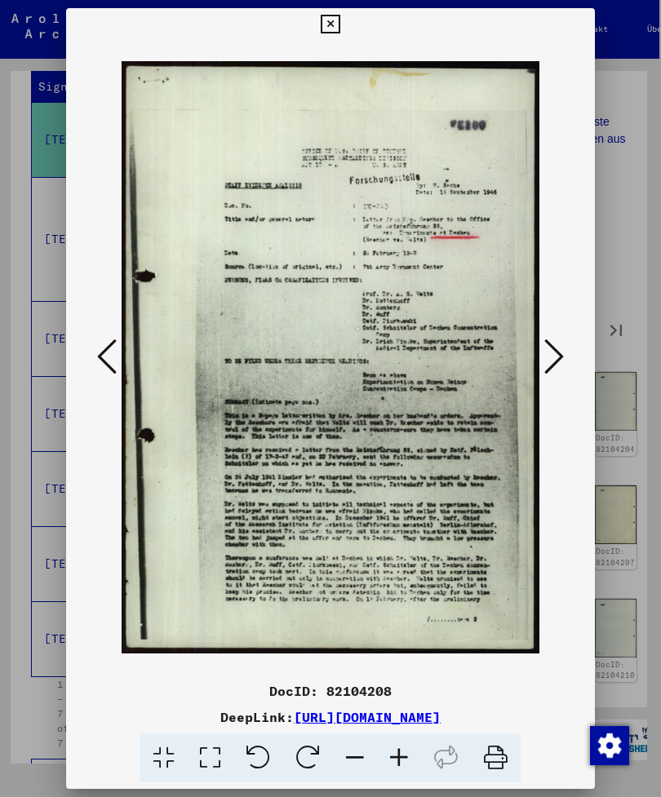
click at [539, 346] on button at bounding box center [553, 358] width 29 height 47
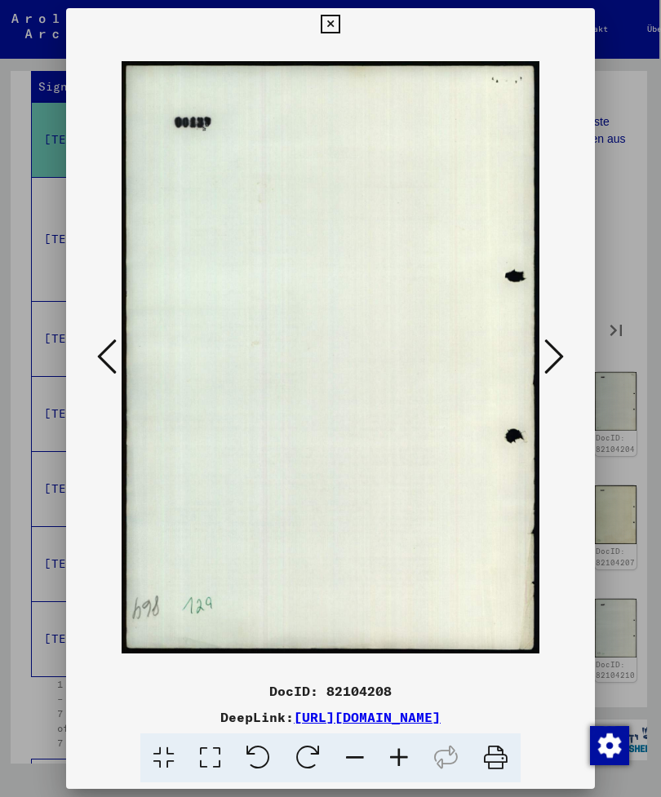
click at [544, 348] on icon at bounding box center [554, 356] width 20 height 39
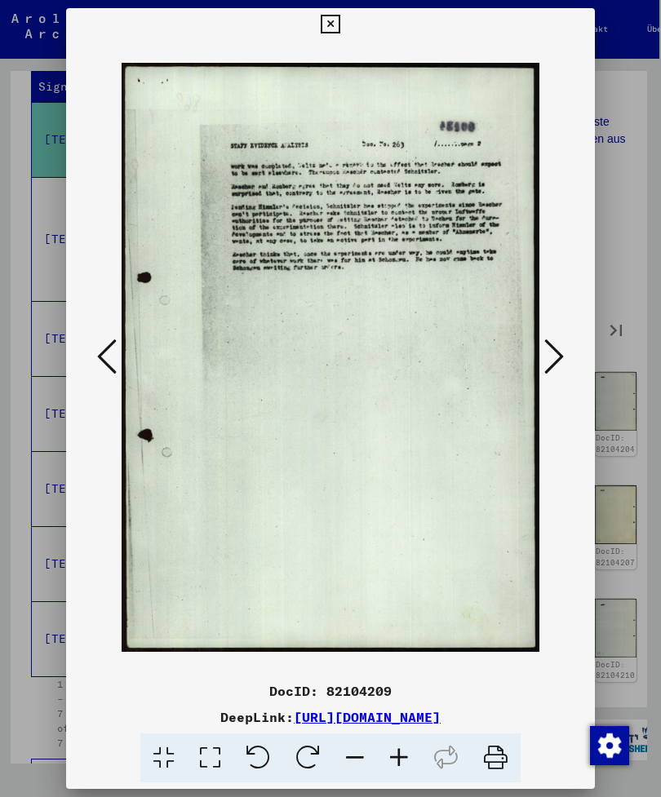
click at [544, 351] on icon at bounding box center [554, 356] width 20 height 39
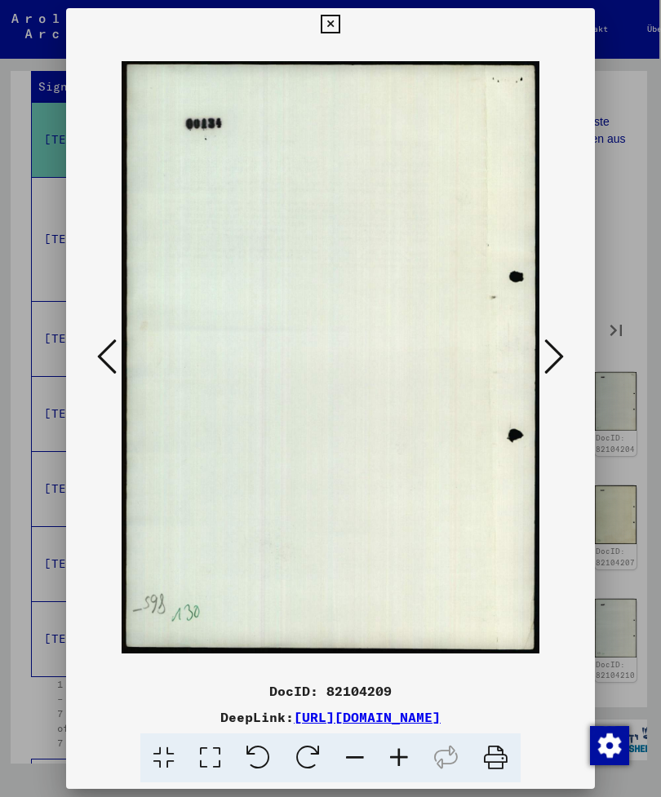
click at [544, 355] on icon at bounding box center [554, 356] width 20 height 39
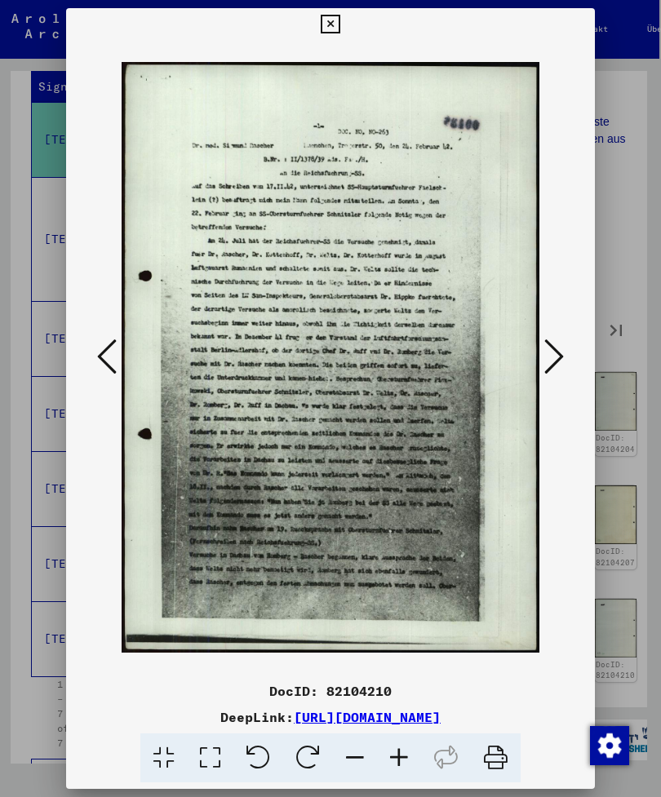
click at [544, 352] on icon at bounding box center [554, 356] width 20 height 39
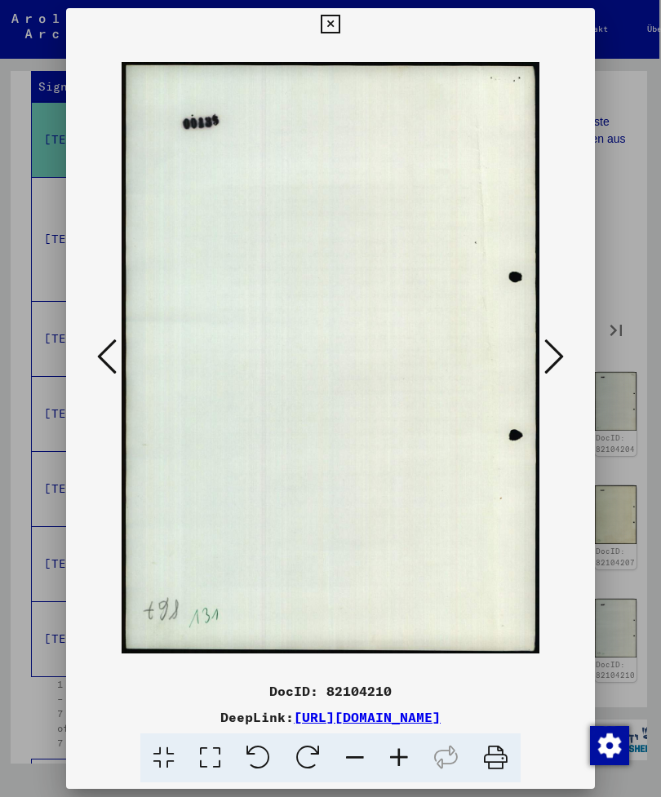
click at [544, 357] on icon at bounding box center [554, 356] width 20 height 39
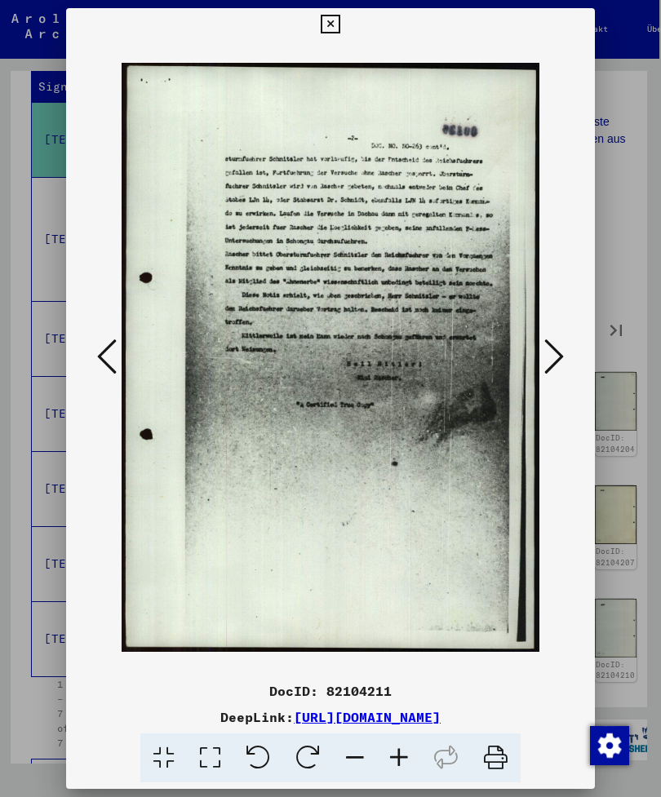
click at [544, 345] on icon at bounding box center [554, 356] width 20 height 39
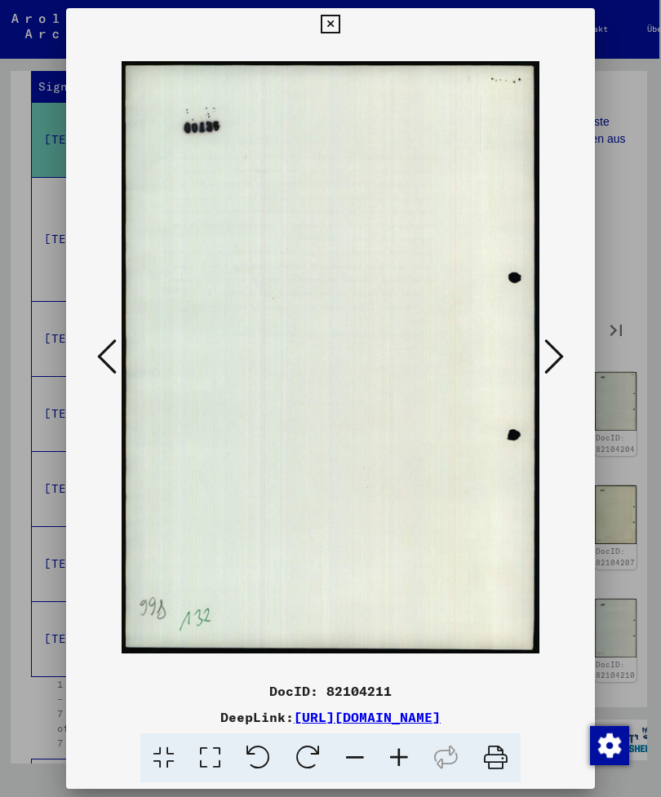
click at [544, 347] on icon at bounding box center [554, 356] width 20 height 39
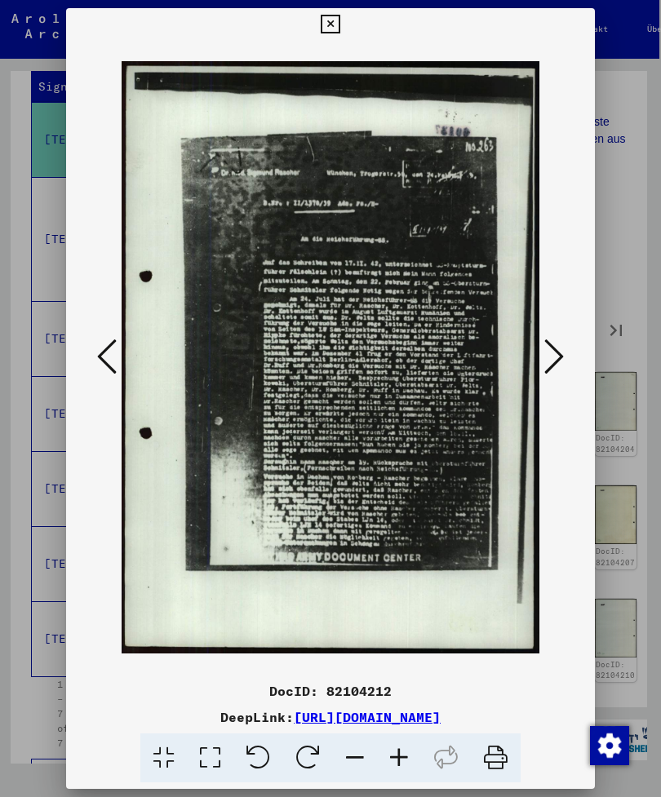
click at [539, 345] on button at bounding box center [553, 358] width 29 height 47
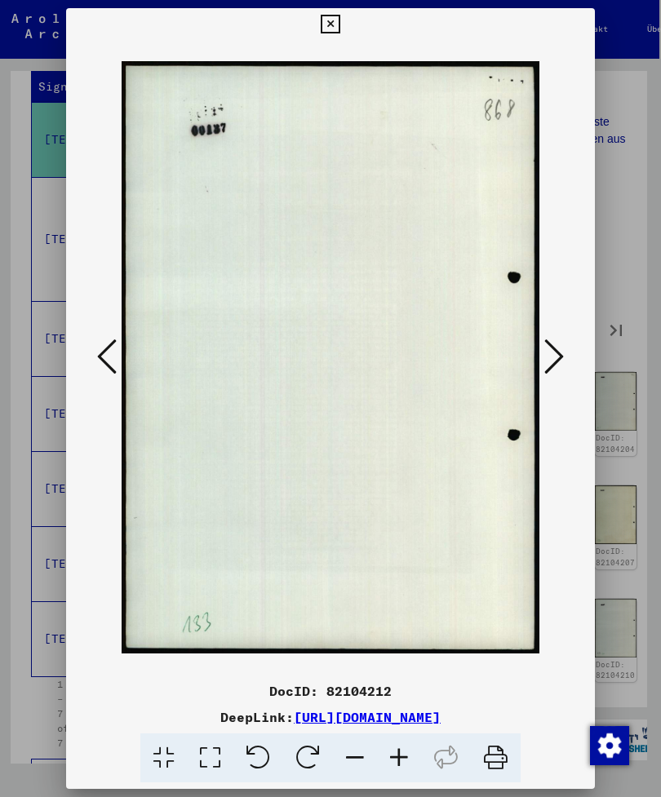
click at [117, 341] on icon at bounding box center [107, 356] width 20 height 39
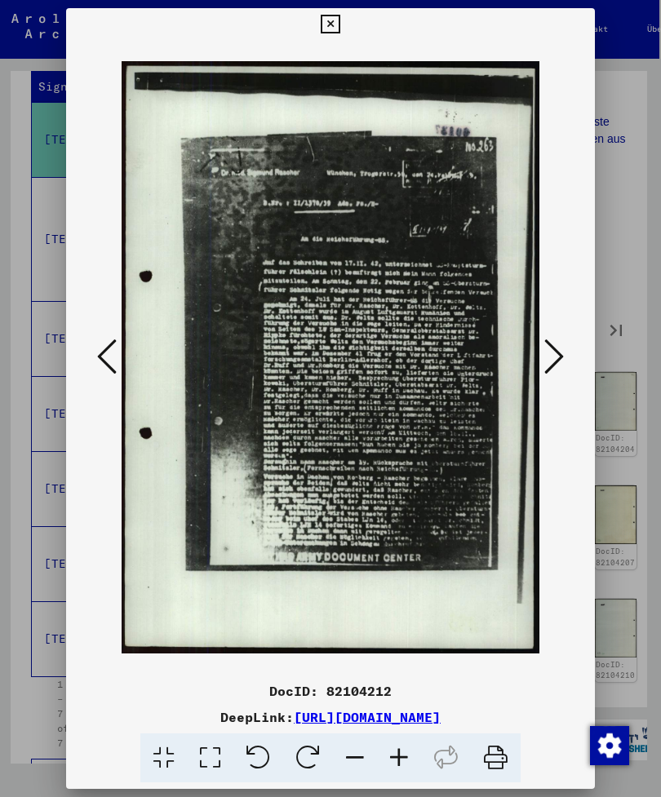
click at [544, 344] on icon at bounding box center [554, 356] width 20 height 39
click at [539, 345] on button at bounding box center [553, 358] width 29 height 47
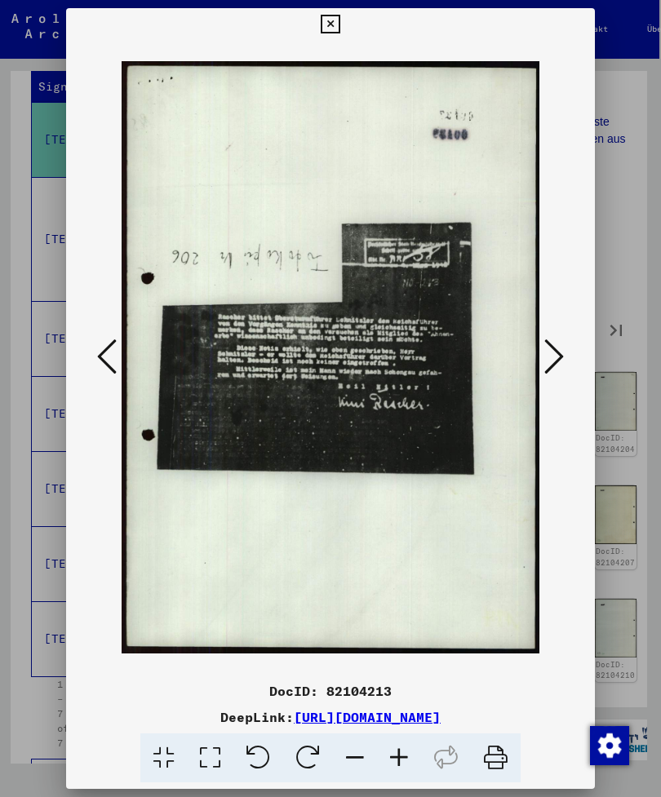
click at [544, 348] on icon at bounding box center [554, 356] width 20 height 39
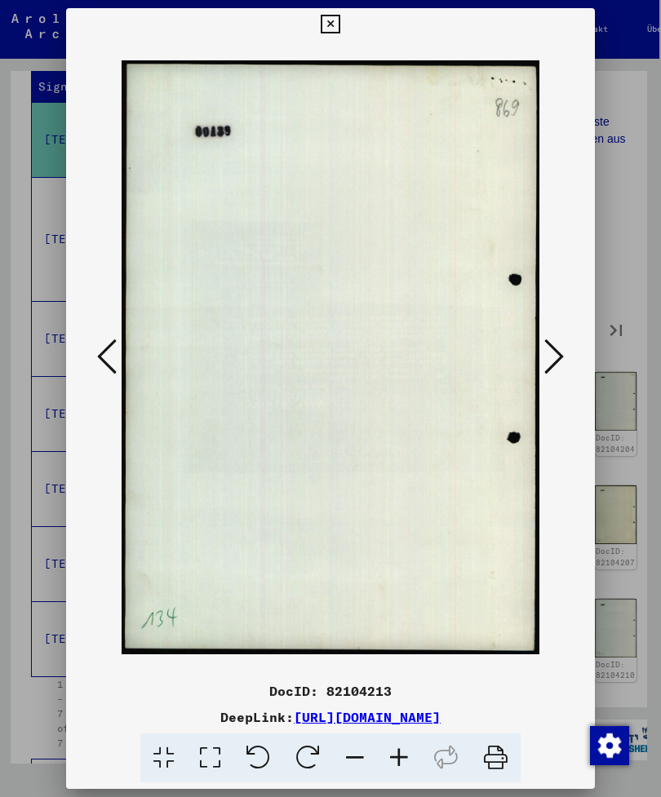
click at [544, 347] on icon at bounding box center [554, 356] width 20 height 39
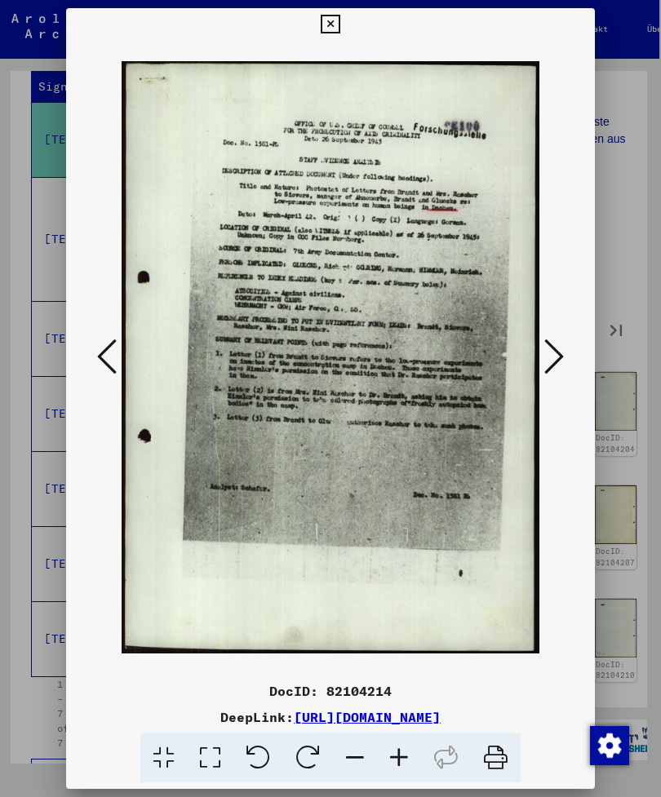
click at [539, 344] on button at bounding box center [553, 358] width 29 height 47
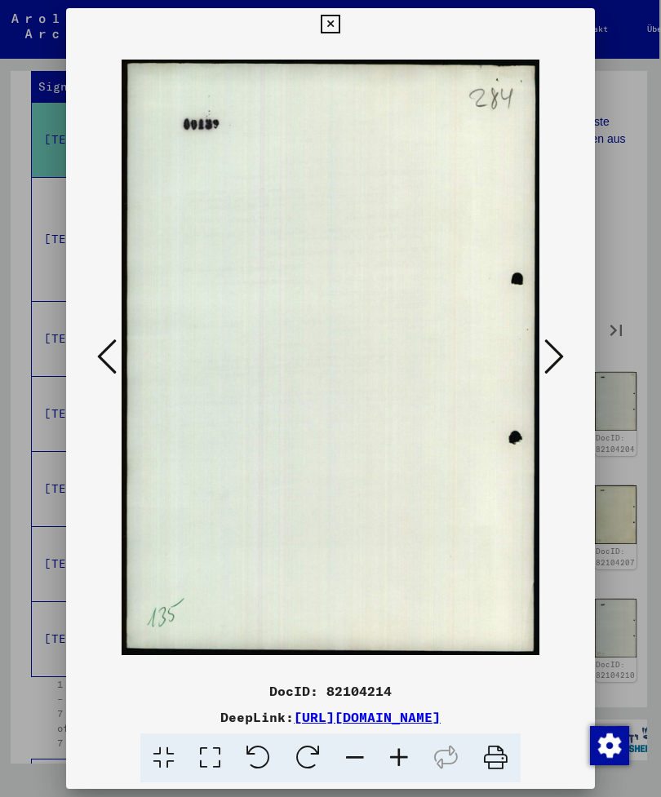
click at [630, 300] on div at bounding box center [330, 398] width 661 height 797
